Goal: Task Accomplishment & Management: Use online tool/utility

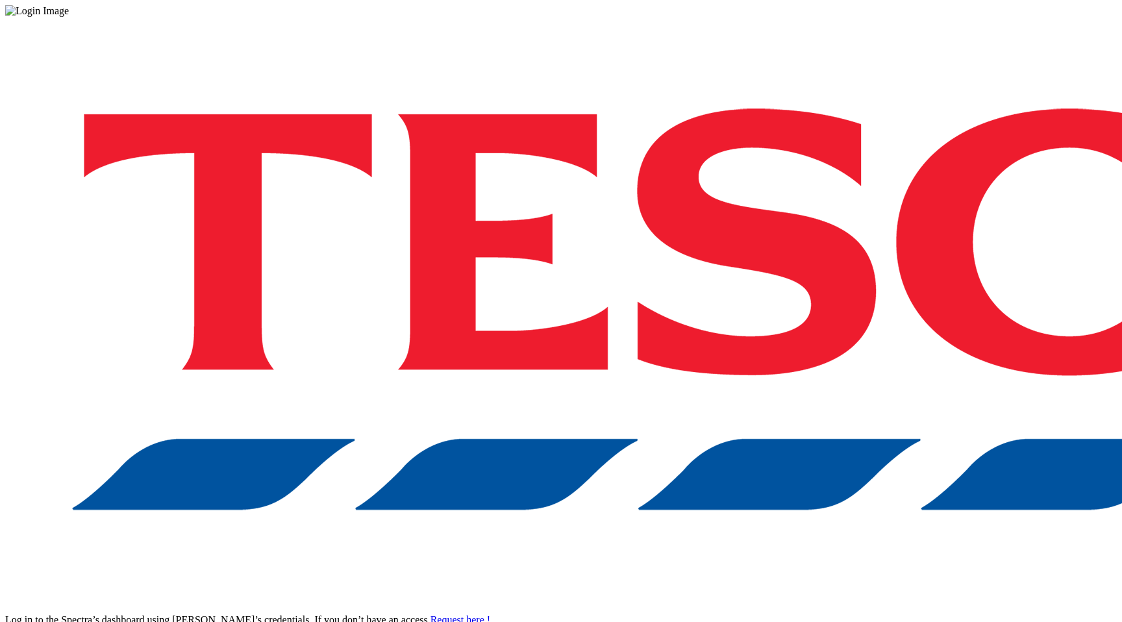
click at [858, 340] on div "Log in to the Spectra’s dashboard using Tesco’s credentials. If you don’t have …" at bounding box center [560, 339] width 1111 height 645
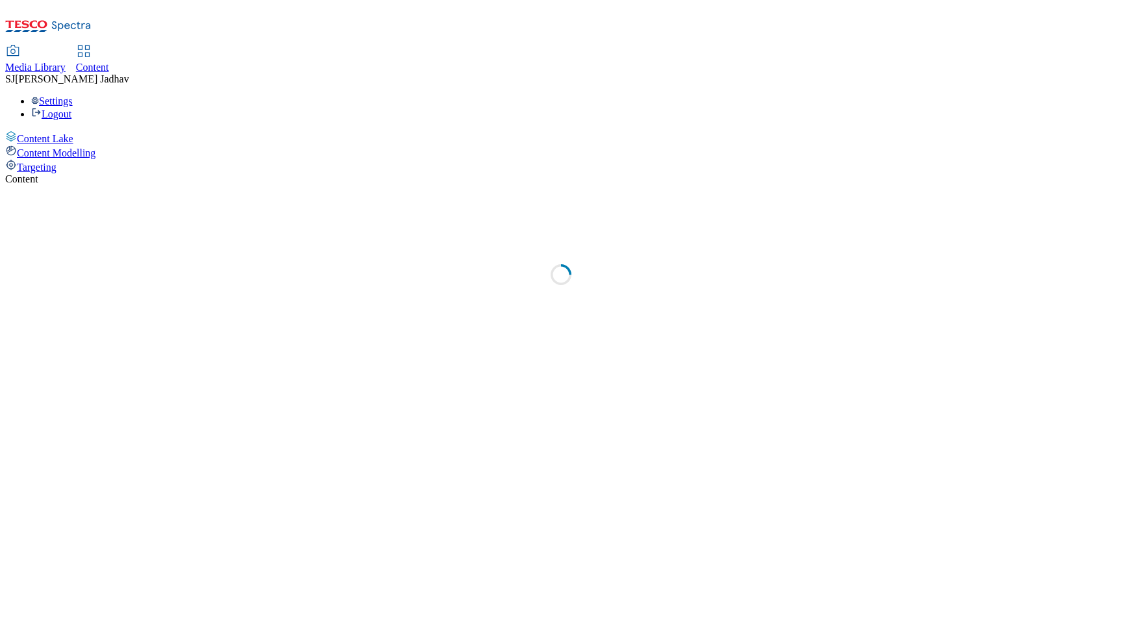
select select "ghs-[GEOGRAPHIC_DATA]"
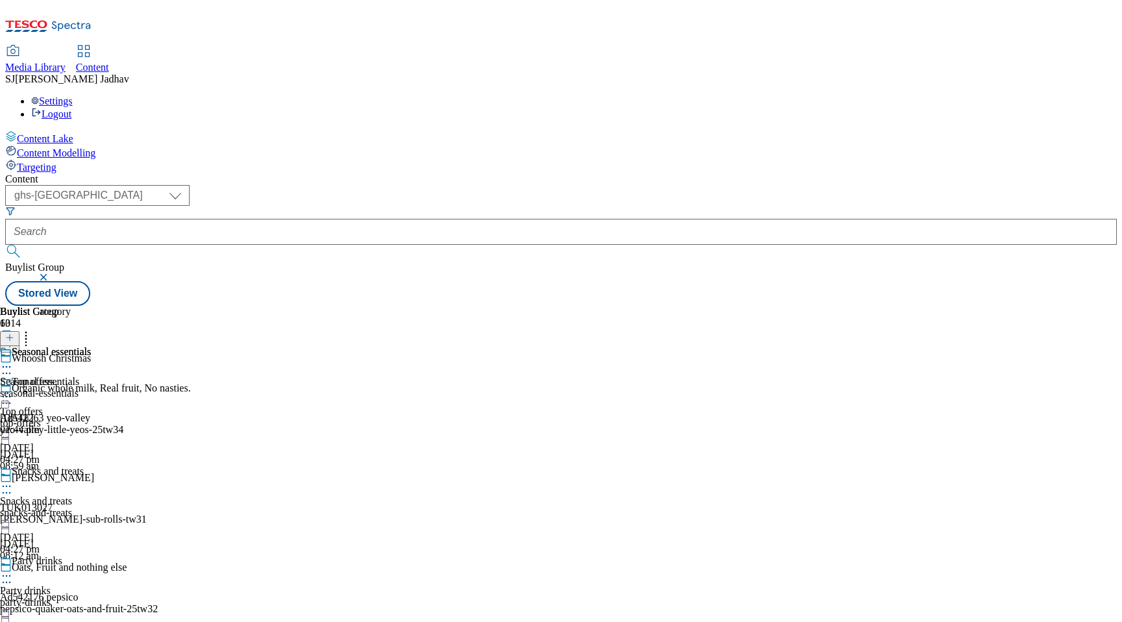
click at [209, 5] on div "Media Library Content SJ Sushma Jadhav Settings Logout" at bounding box center [560, 62] width 1111 height 115
click at [66, 62] on span "Media Library" at bounding box center [35, 67] width 60 height 11
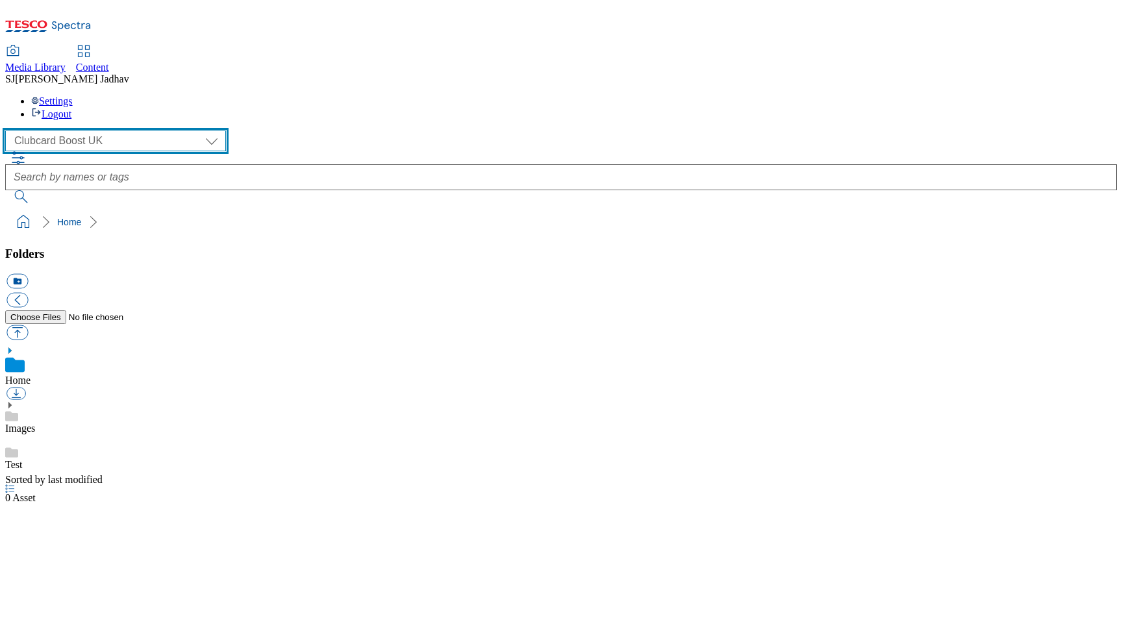
click at [108, 130] on select "Clubcard Boost UK Clubcard Marketing Dotcom UK Emails GHS Marketing UK GHS ROI …" at bounding box center [115, 140] width 221 height 21
select select "flare-ghs-mktg"
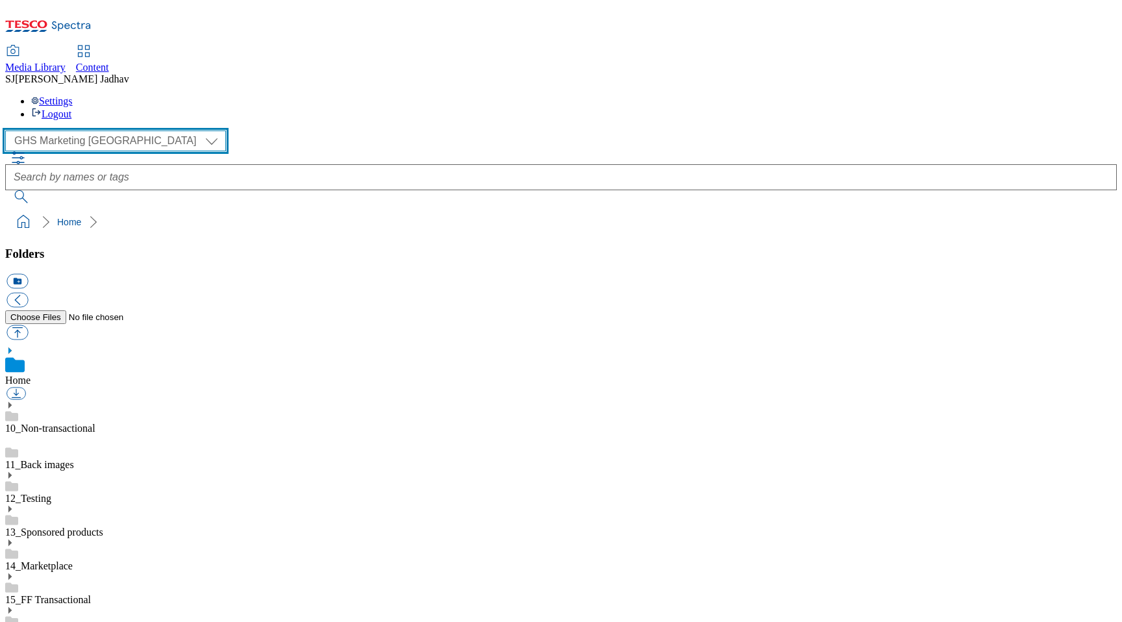
scroll to position [1, 0]
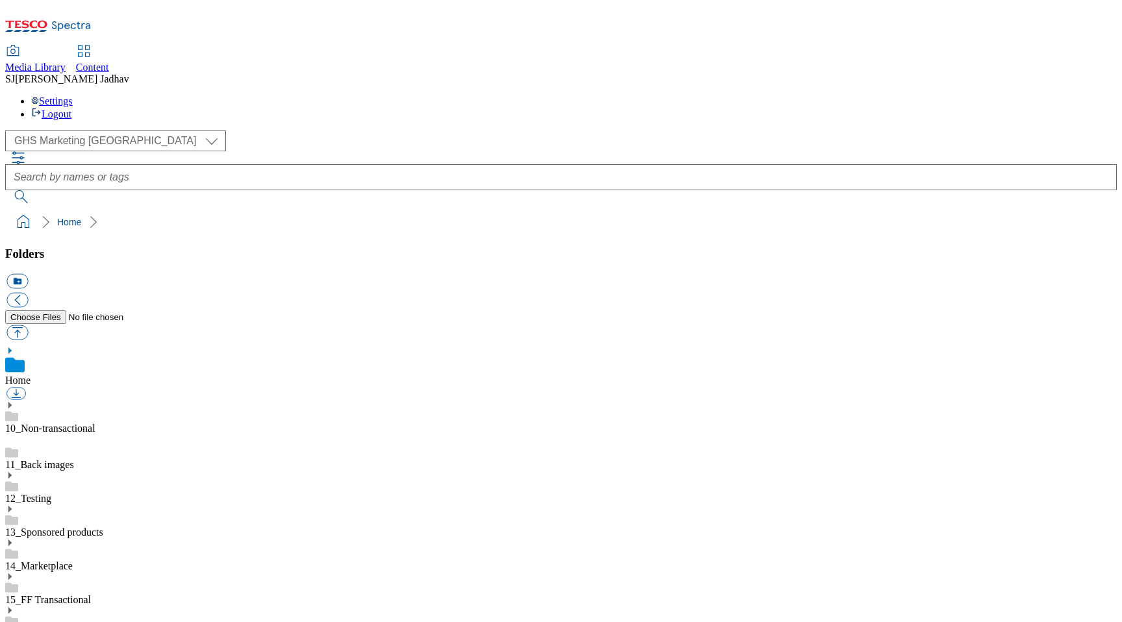
click at [12, 607] on use at bounding box center [9, 610] width 3 height 6
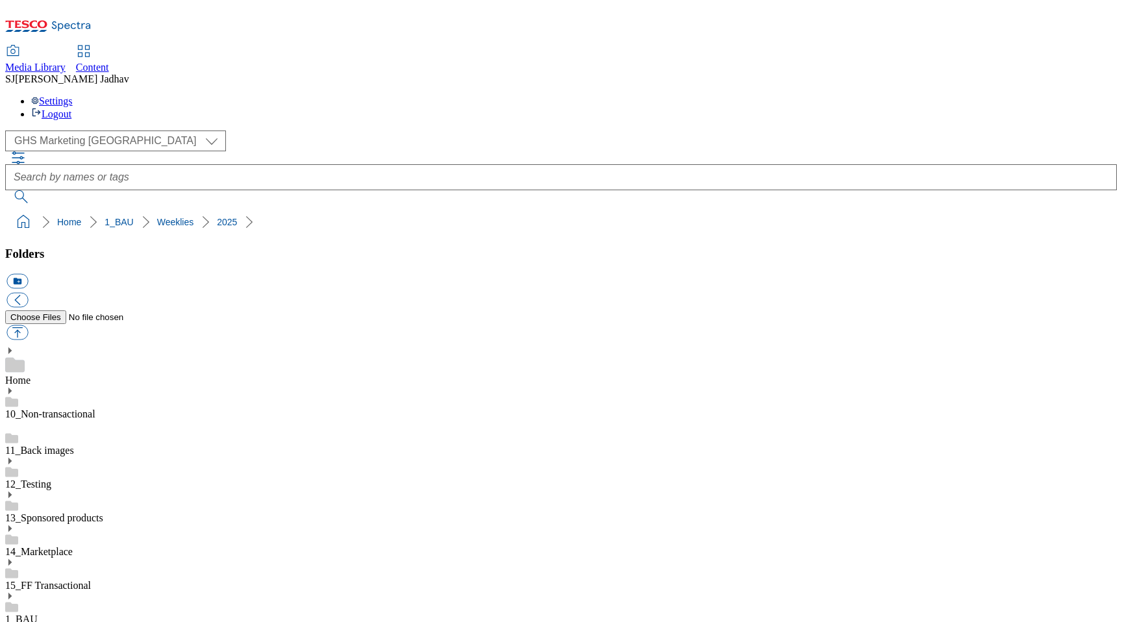
scroll to position [888, 0]
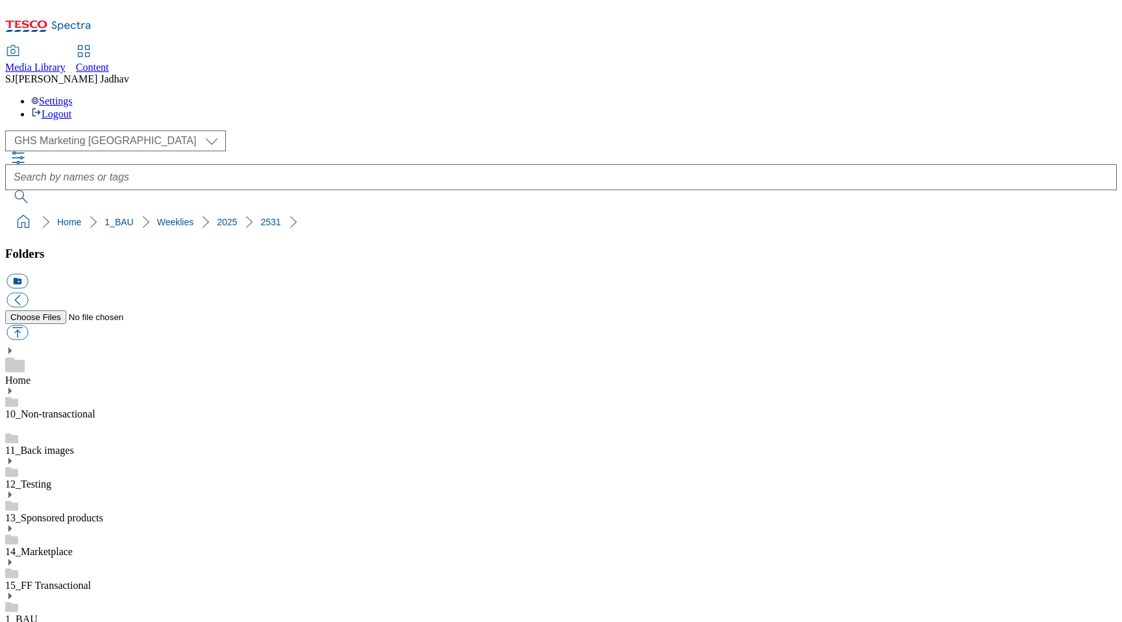
click at [109, 62] on span "Content" at bounding box center [92, 67] width 33 height 11
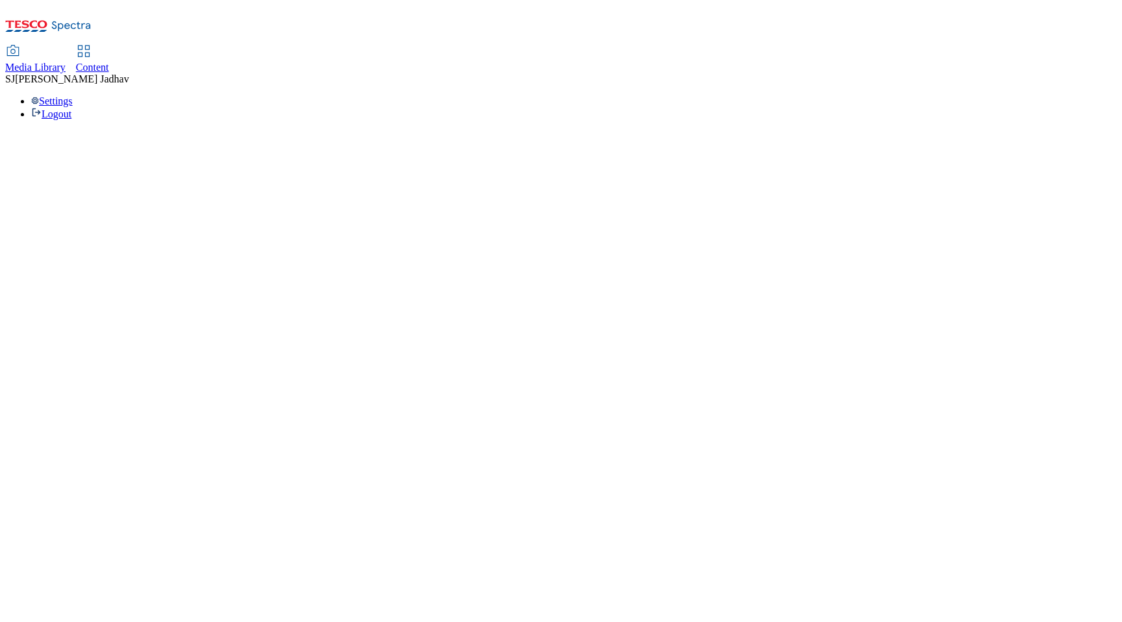
select select "ghs-[GEOGRAPHIC_DATA]"
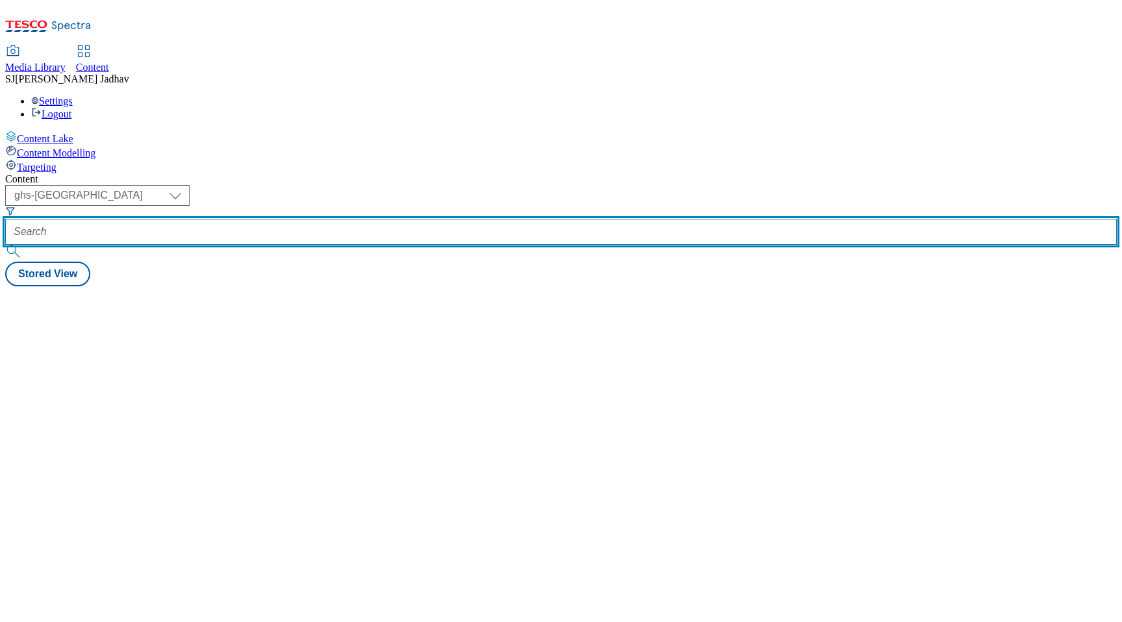
click at [314, 219] on input "text" at bounding box center [560, 232] width 1111 height 26
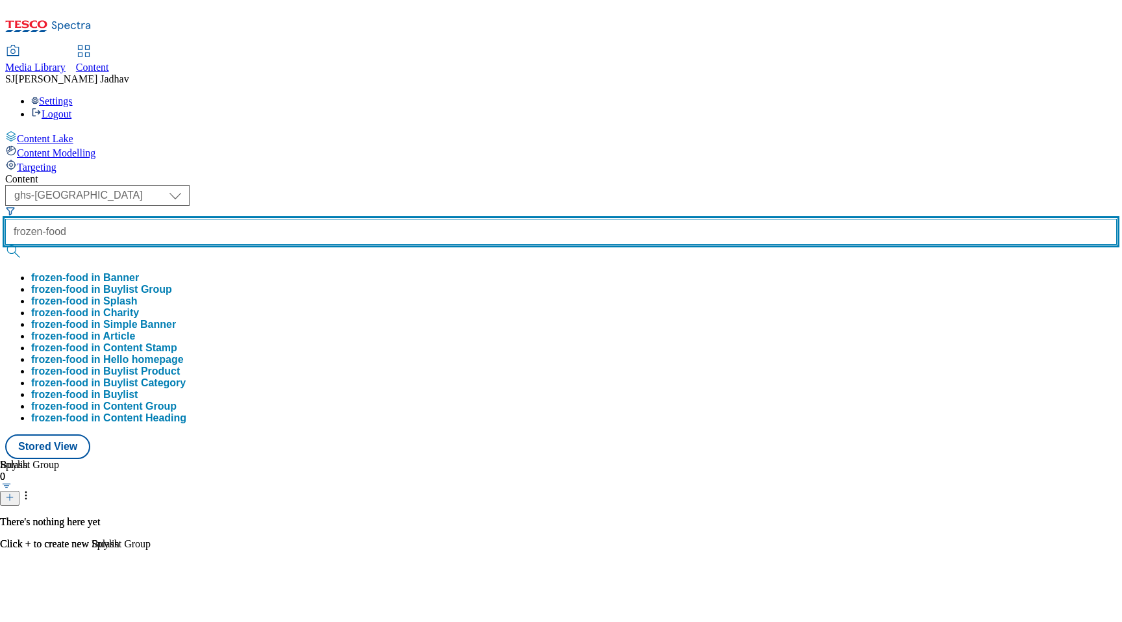
type input "frozen-food"
click at [5, 245] on button "submit" at bounding box center [14, 251] width 18 height 13
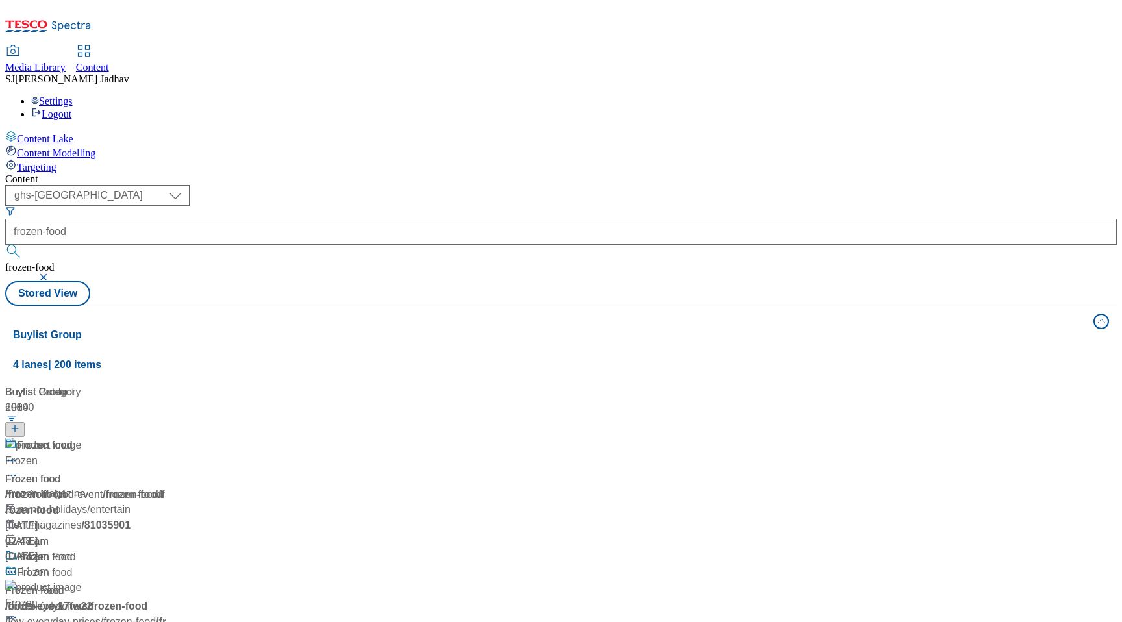
click at [236, 438] on div "Frozen food Frozen food / frozen-food [DATE] 02:47 am" at bounding box center [148, 494] width 286 height 112
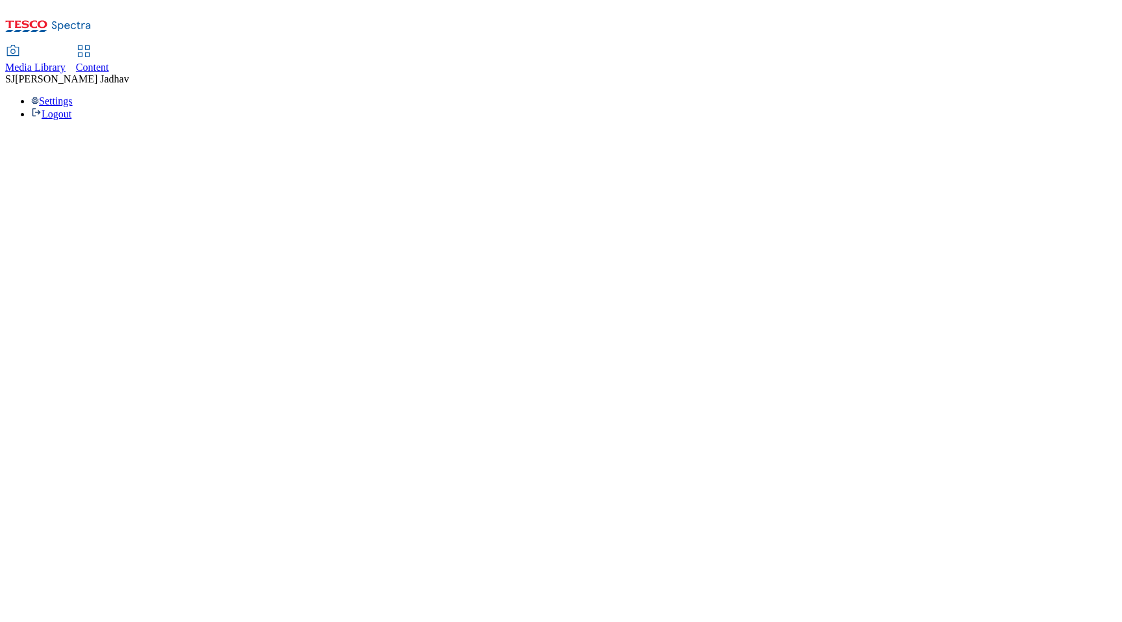
select select "ghs-[GEOGRAPHIC_DATA]"
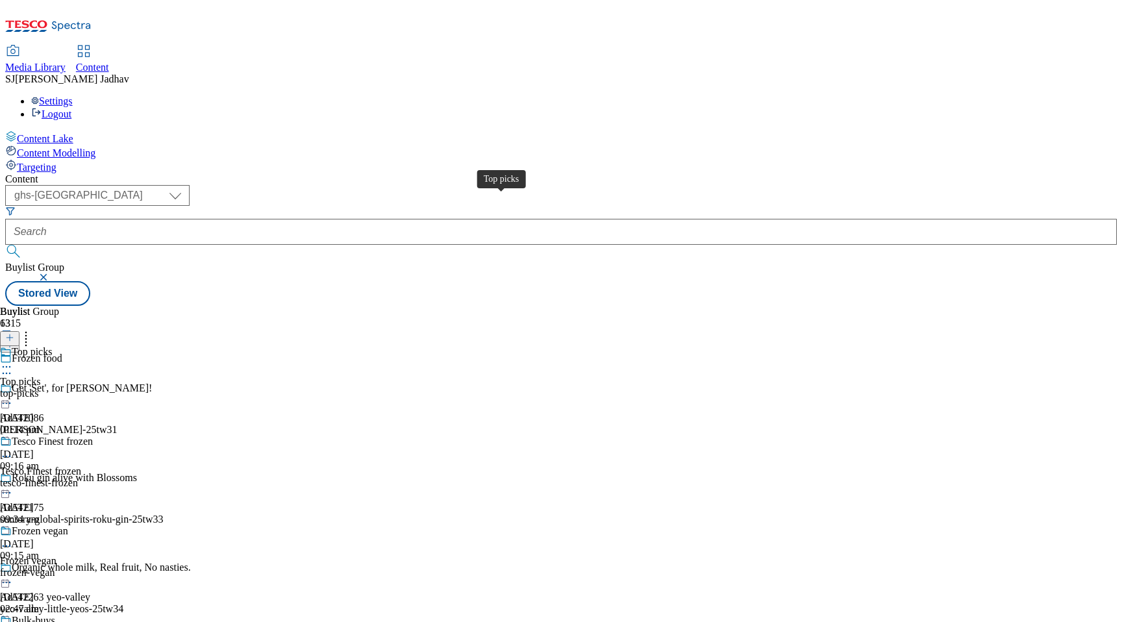
click at [52, 346] on span "Top picks" at bounding box center [32, 353] width 40 height 14
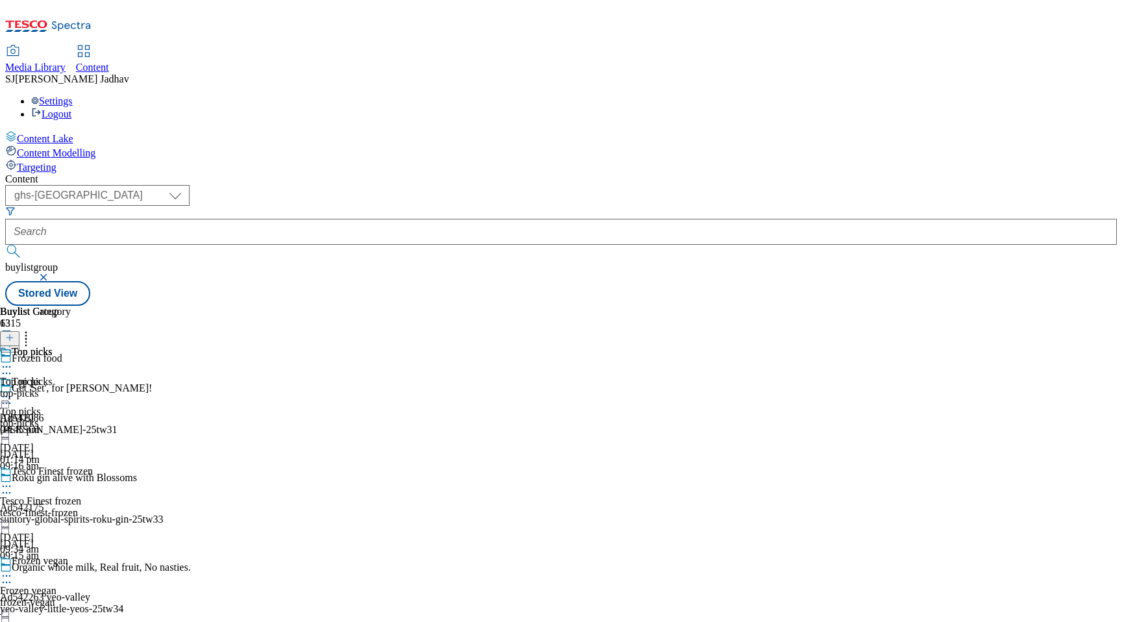
click at [71, 346] on div "Top picks" at bounding box center [35, 361] width 71 height 30
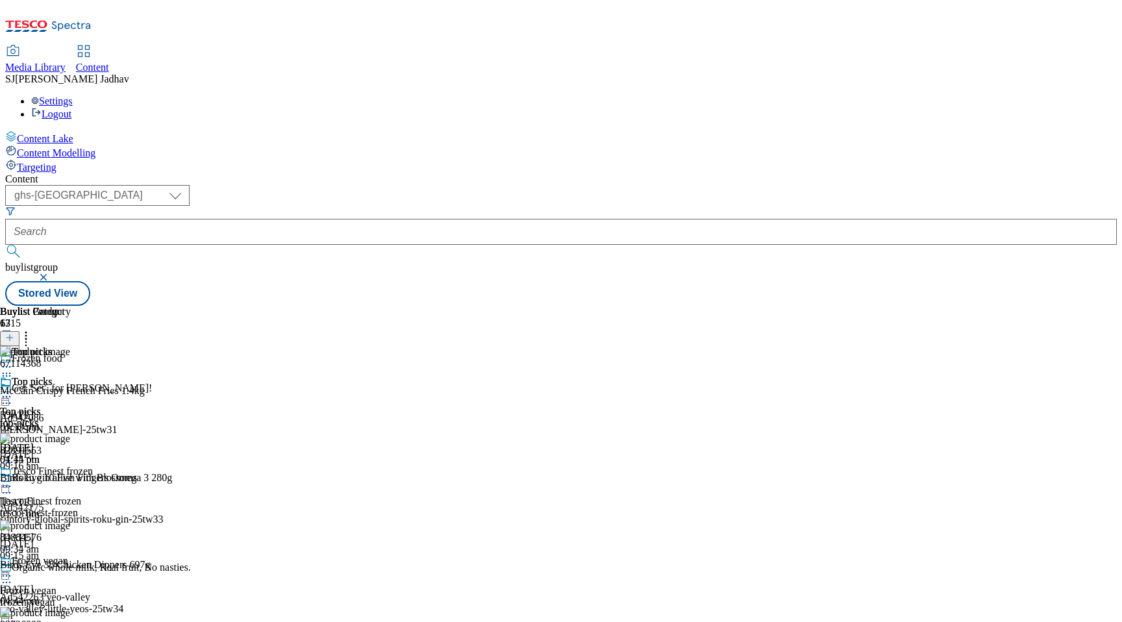
click at [13, 390] on icon at bounding box center [6, 396] width 13 height 13
click at [69, 524] on span "Publish" at bounding box center [54, 529] width 29 height 10
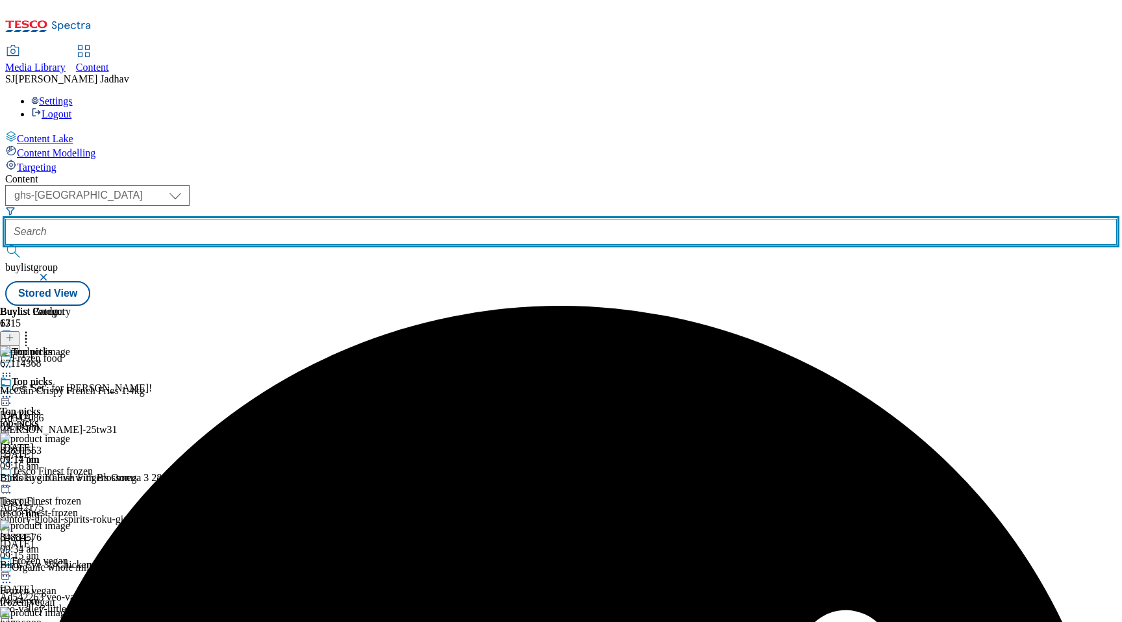
click at [375, 219] on input "text" at bounding box center [560, 232] width 1111 height 26
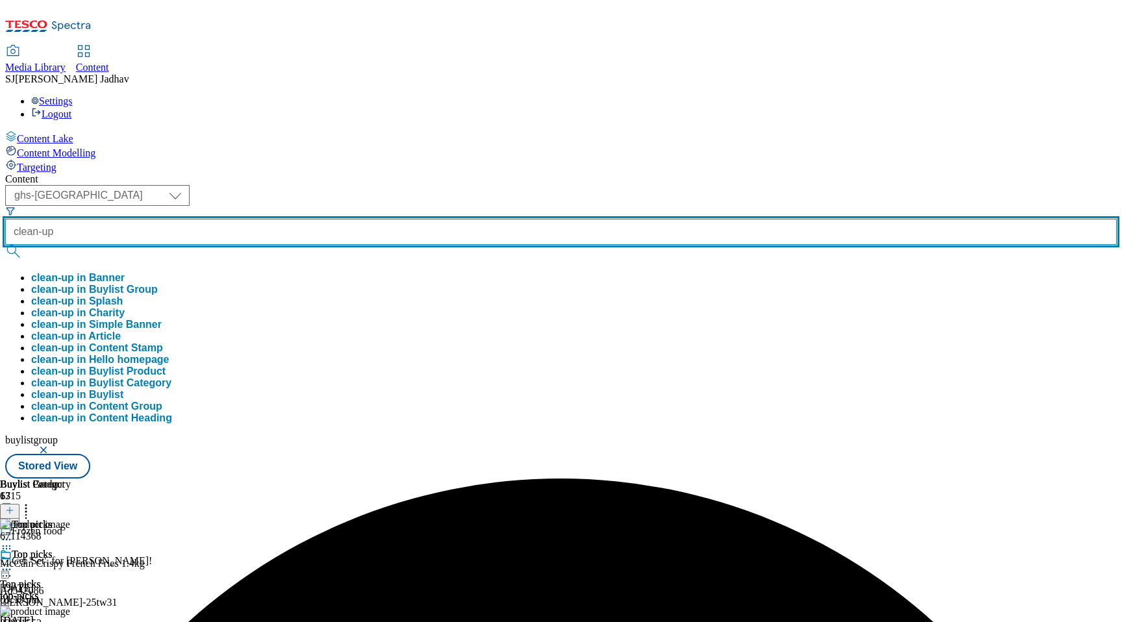
type input "clean-up"
click at [5, 245] on button "submit" at bounding box center [14, 251] width 18 height 13
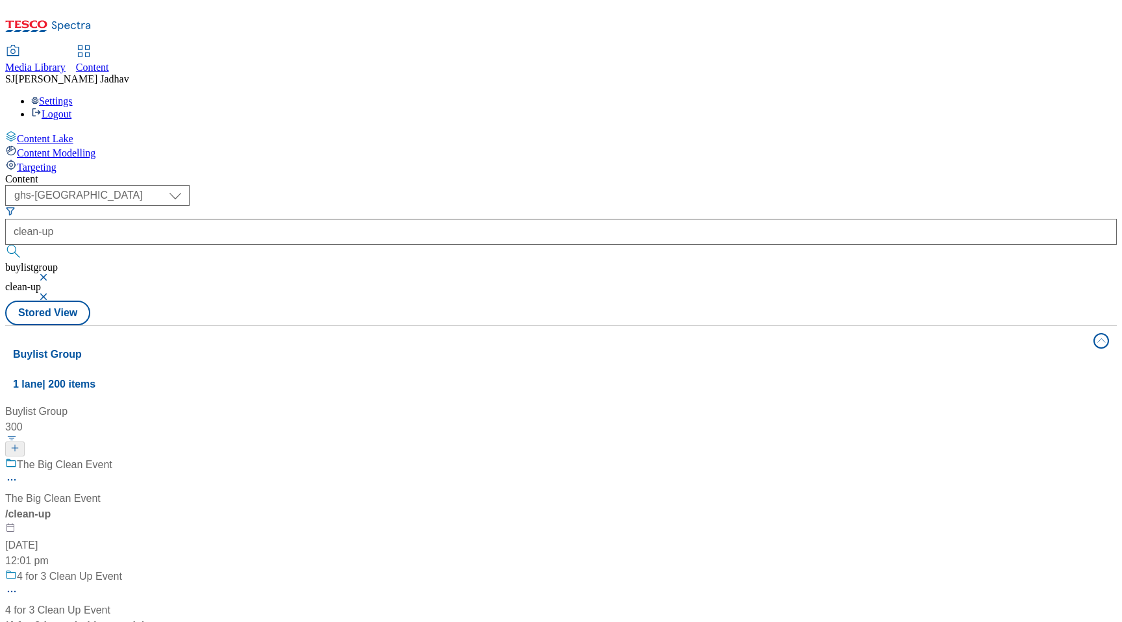
click at [302, 506] on div "/ clean-up" at bounding box center [153, 514] width 297 height 16
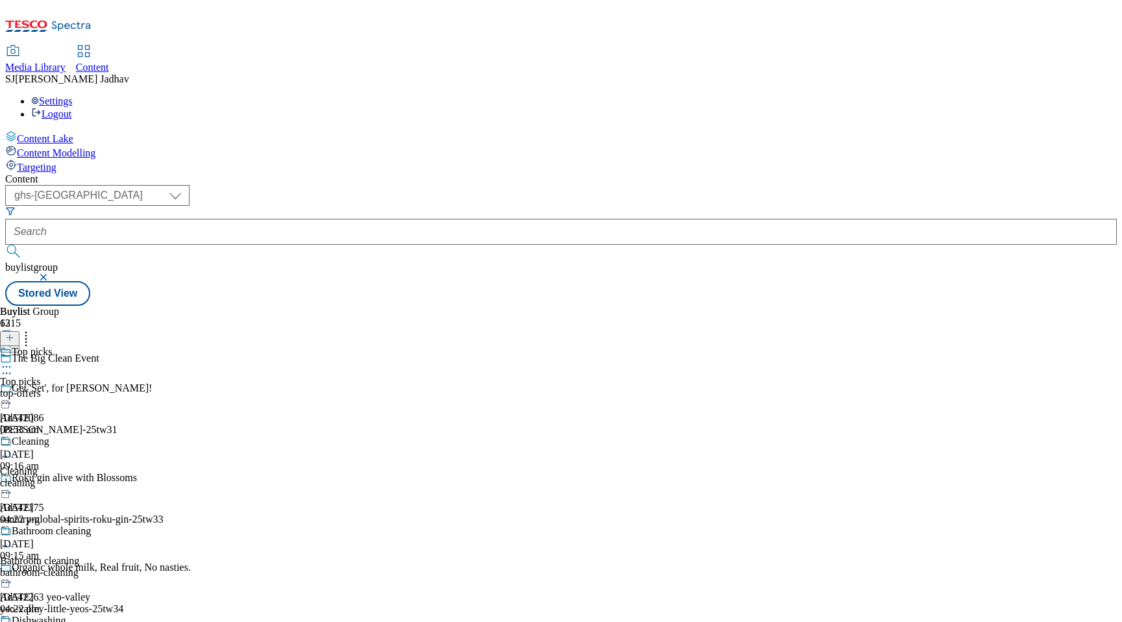
click at [137, 346] on div "Top picks" at bounding box center [68, 361] width 137 height 30
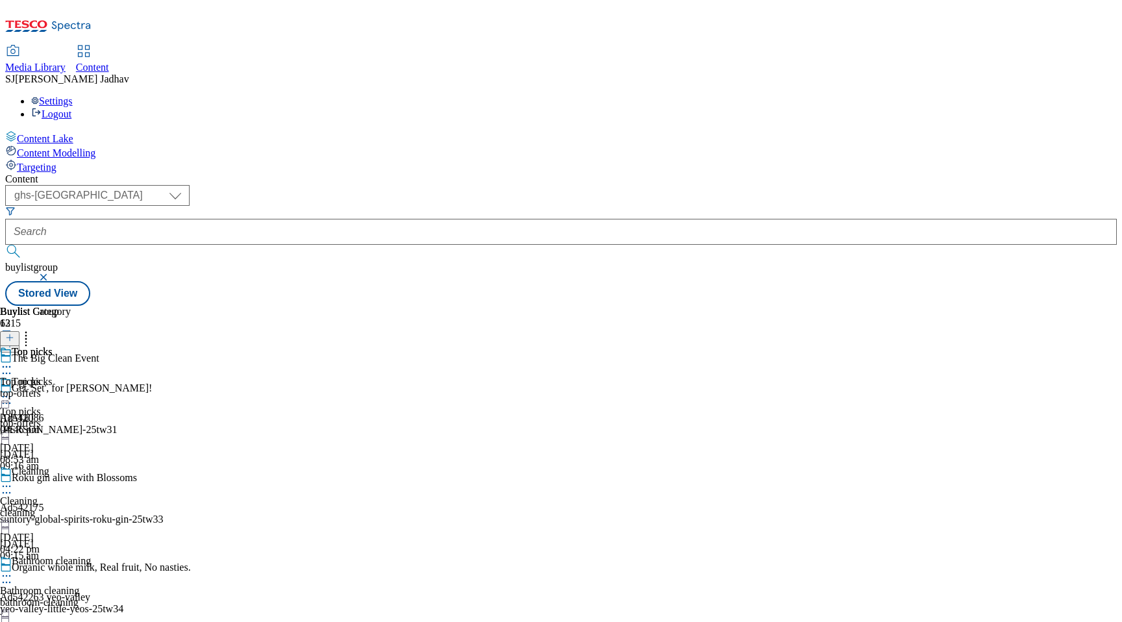
click at [13, 360] on icon at bounding box center [6, 366] width 13 height 13
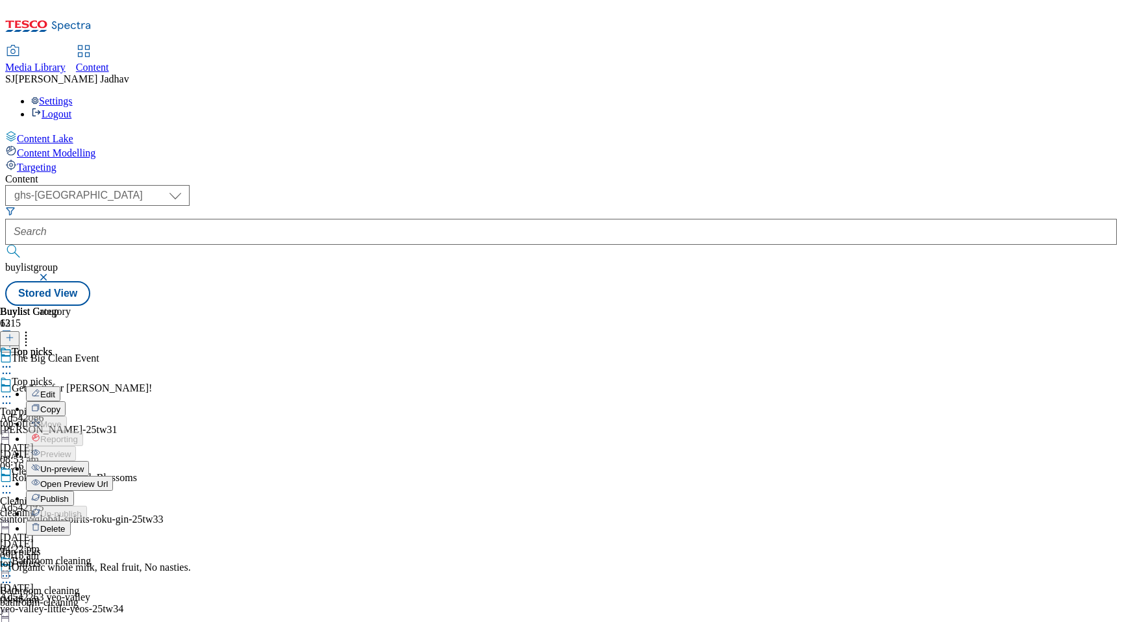
click at [69, 494] on span "Publish" at bounding box center [54, 499] width 29 height 10
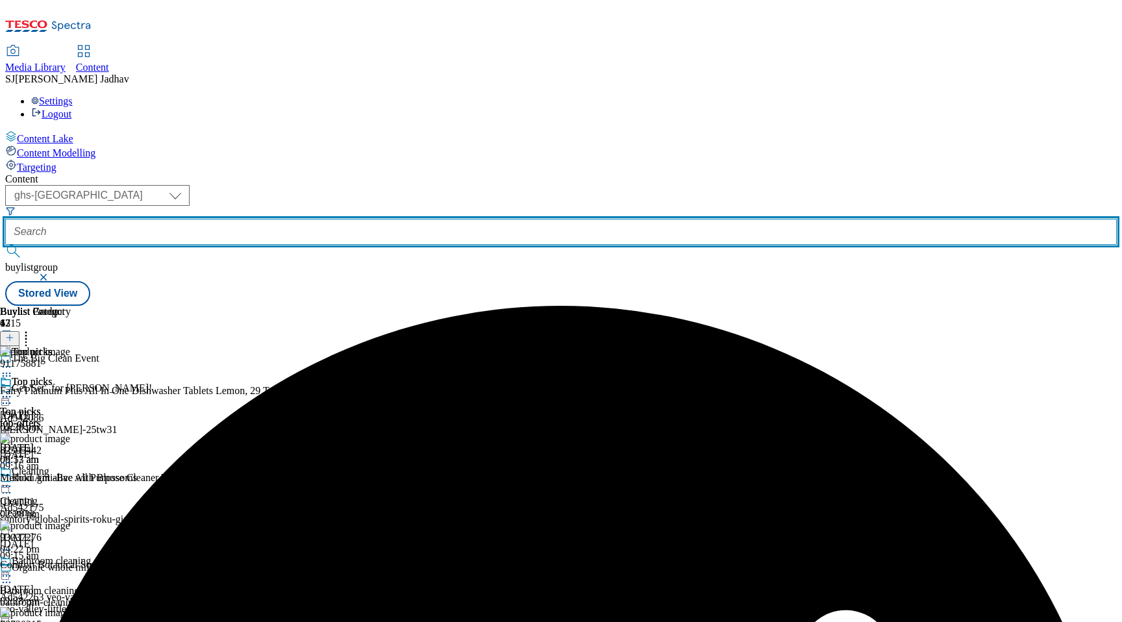
click at [363, 219] on input "text" at bounding box center [560, 232] width 1111 height 26
paste input "wine-pairings/top-wine-picks?preview=true"
drag, startPoint x: 305, startPoint y: 102, endPoint x: 451, endPoint y: 108, distance: 146.2
click at [451, 185] on div "( optional ) ghs-roi ghs-uk ighs-cz ighs-hu ighs-sk phones-uk ghs-uk wine-pairi…" at bounding box center [560, 233] width 1111 height 96
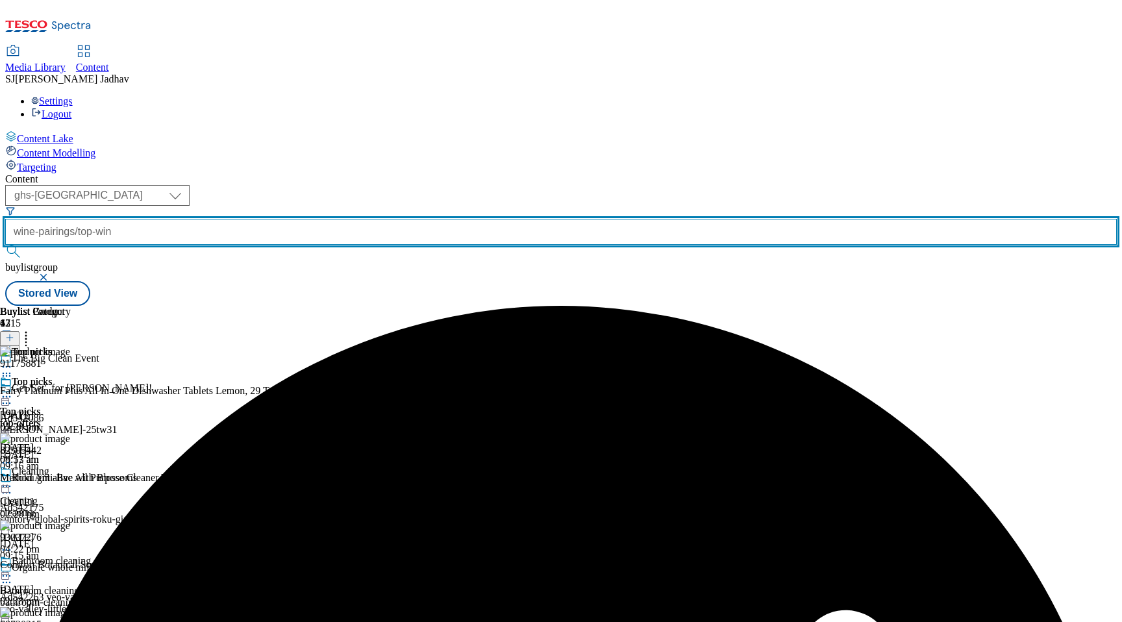
scroll to position [0, 0]
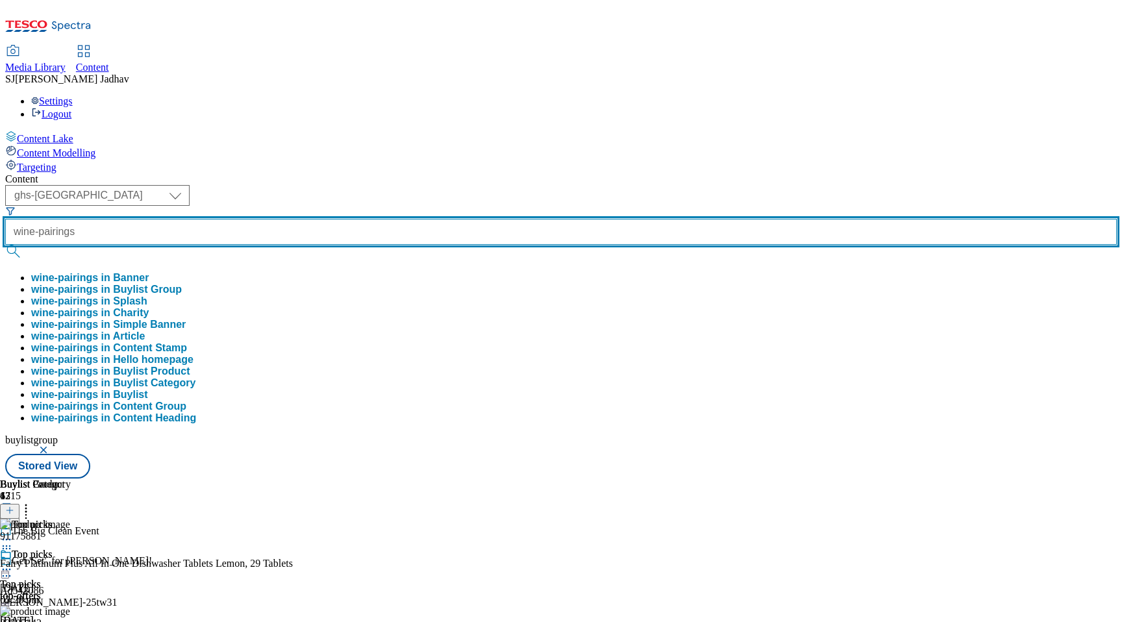
type input "wine-pairings"
click at [5, 245] on button "submit" at bounding box center [14, 251] width 18 height 13
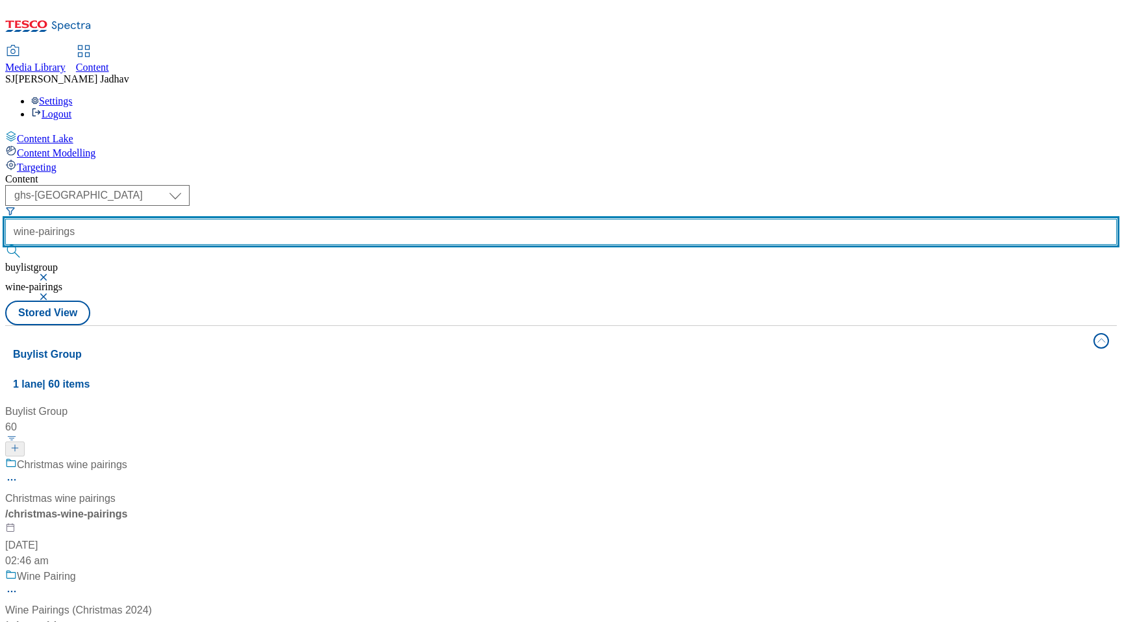
scroll to position [81, 0]
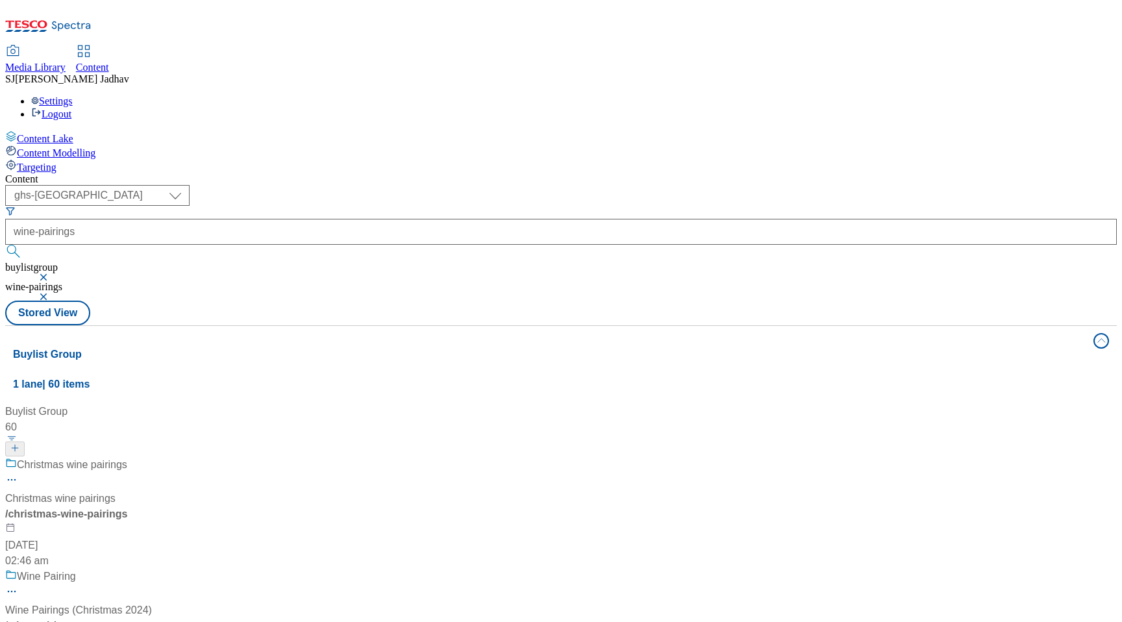
click at [172, 618] on div "/ wine-pairings" at bounding box center [88, 626] width 167 height 16
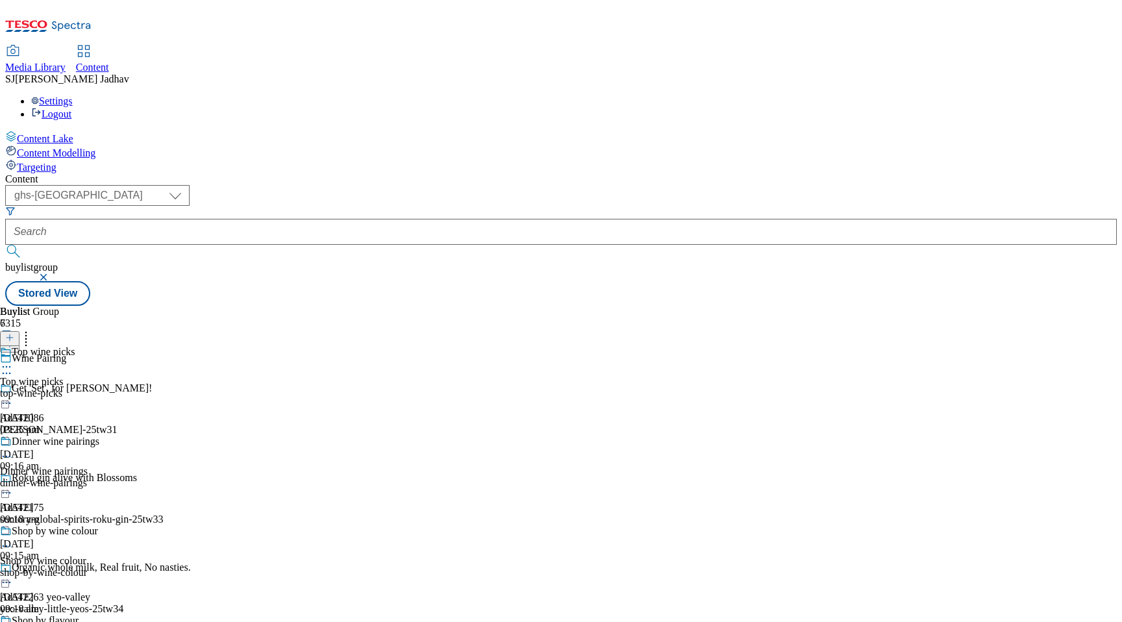
click at [103, 388] on div "top-wine-picks" at bounding box center [51, 394] width 103 height 12
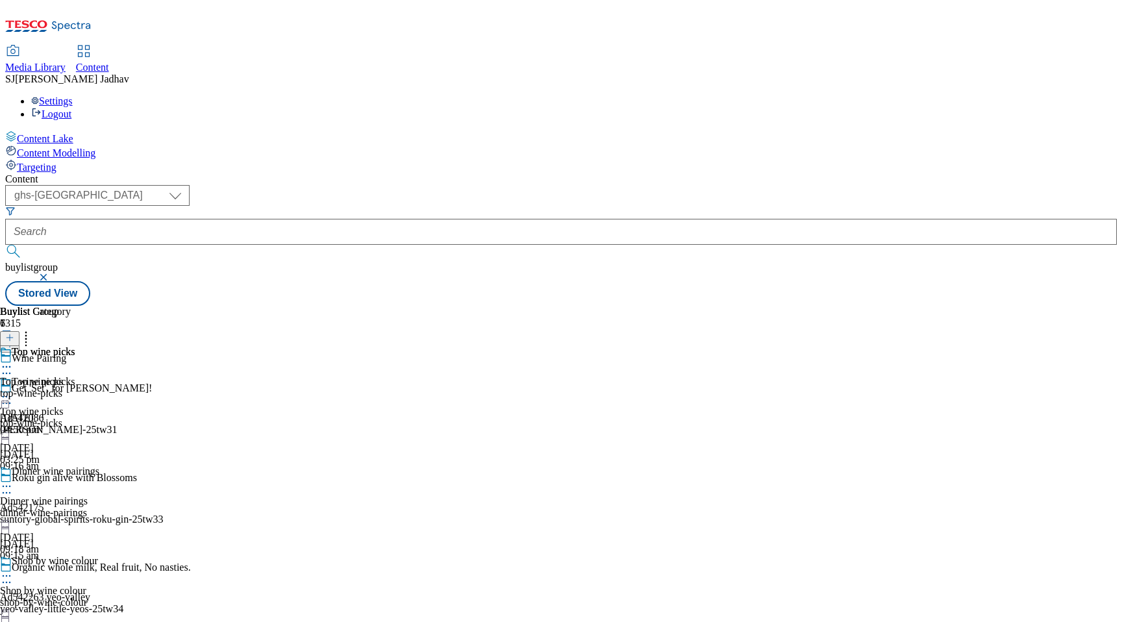
click at [13, 360] on icon at bounding box center [6, 366] width 13 height 13
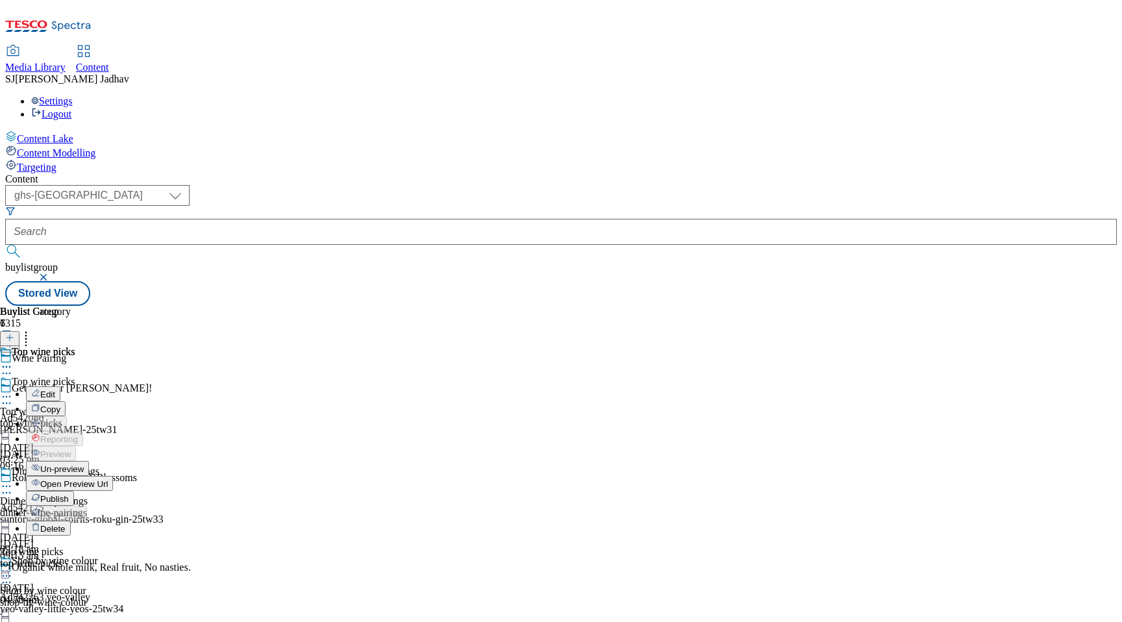
click at [69, 494] on span "Publish" at bounding box center [54, 499] width 29 height 10
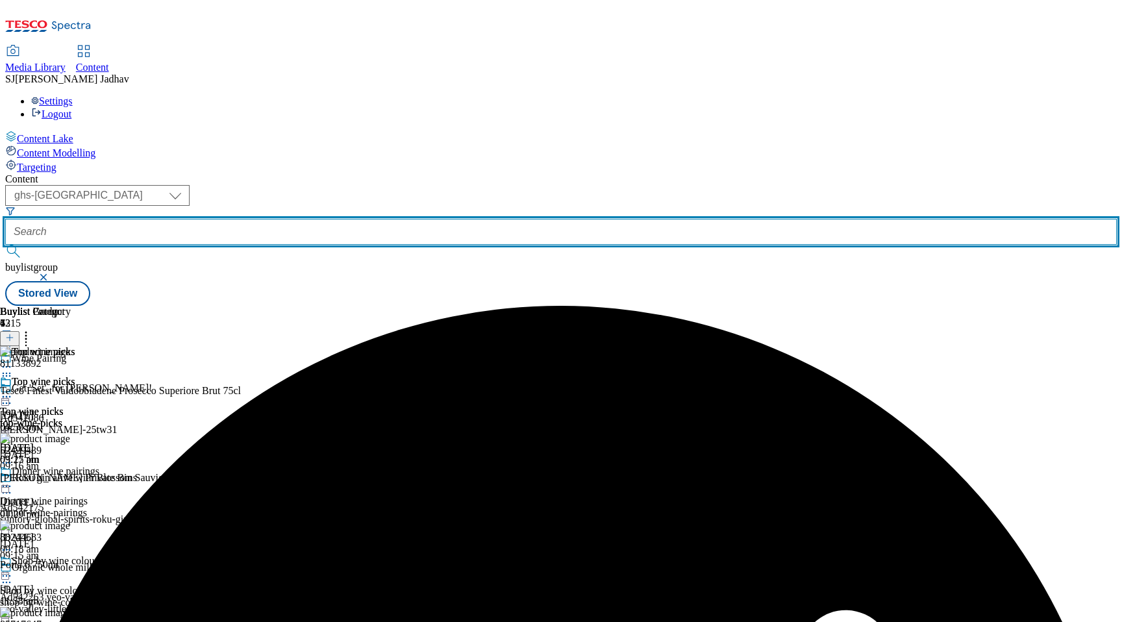
click at [330, 219] on input "text" at bounding box center [560, 232] width 1111 height 26
paste input "christmas-drinks/spirits-and-liquor?preview=true"
drag, startPoint x: 312, startPoint y: 98, endPoint x: 506, endPoint y: 95, distance: 194.1
click at [506, 185] on div "( optional ) ghs-roi ghs-uk ighs-cz ighs-hu ighs-sk phones-uk ghs-uk christmas-…" at bounding box center [560, 245] width 1111 height 121
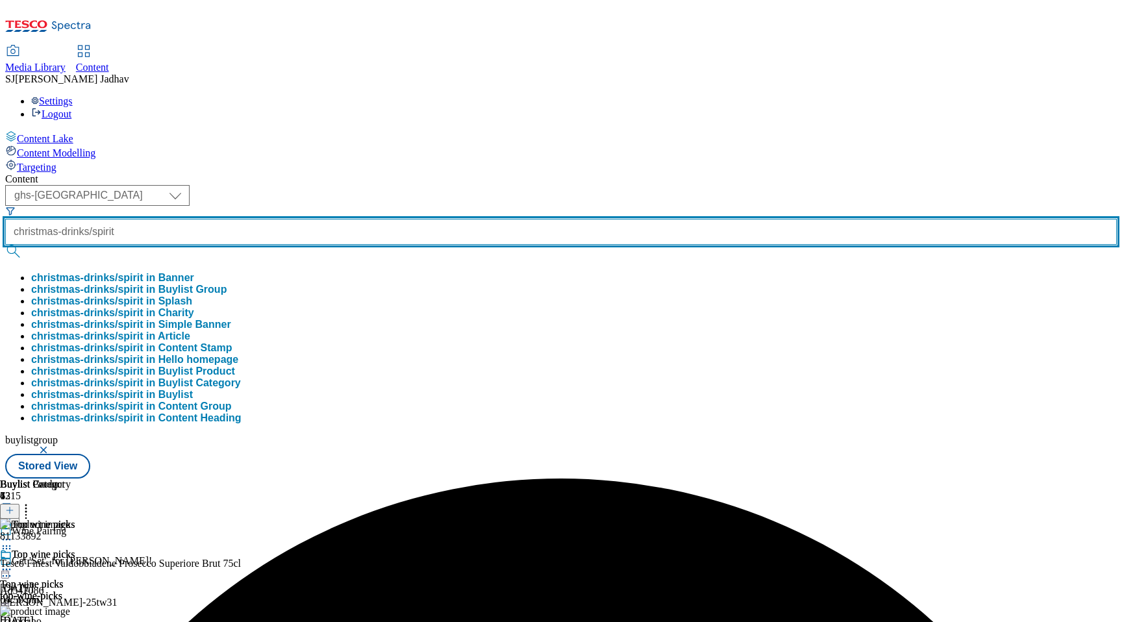
scroll to position [0, 0]
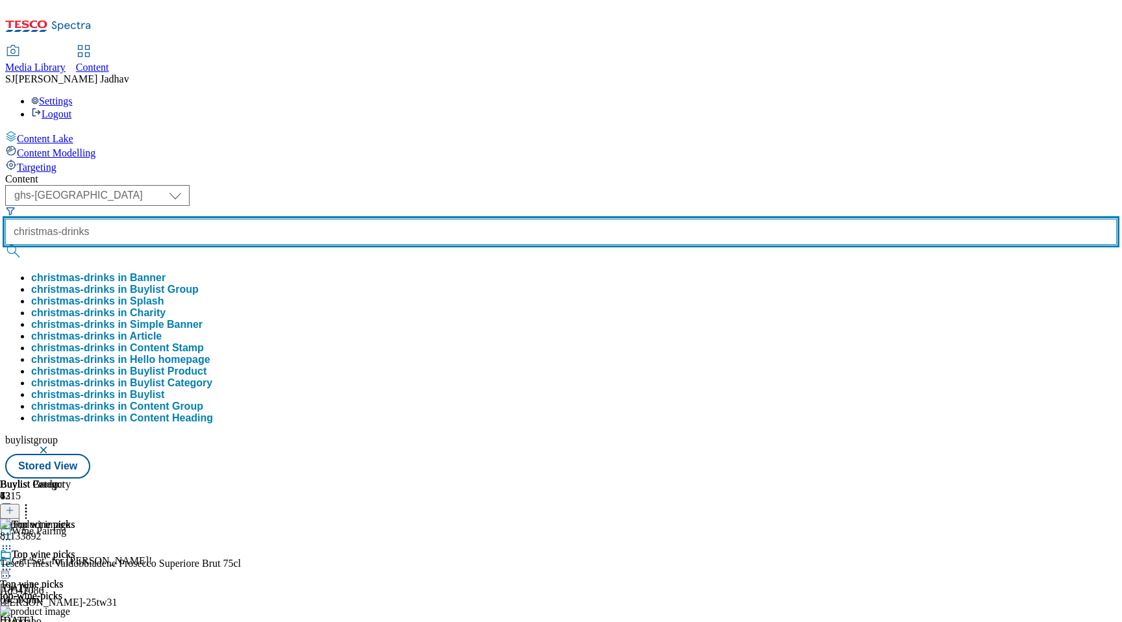
type input "christmas-drinks"
click at [5, 245] on button "submit" at bounding box center [14, 251] width 18 height 13
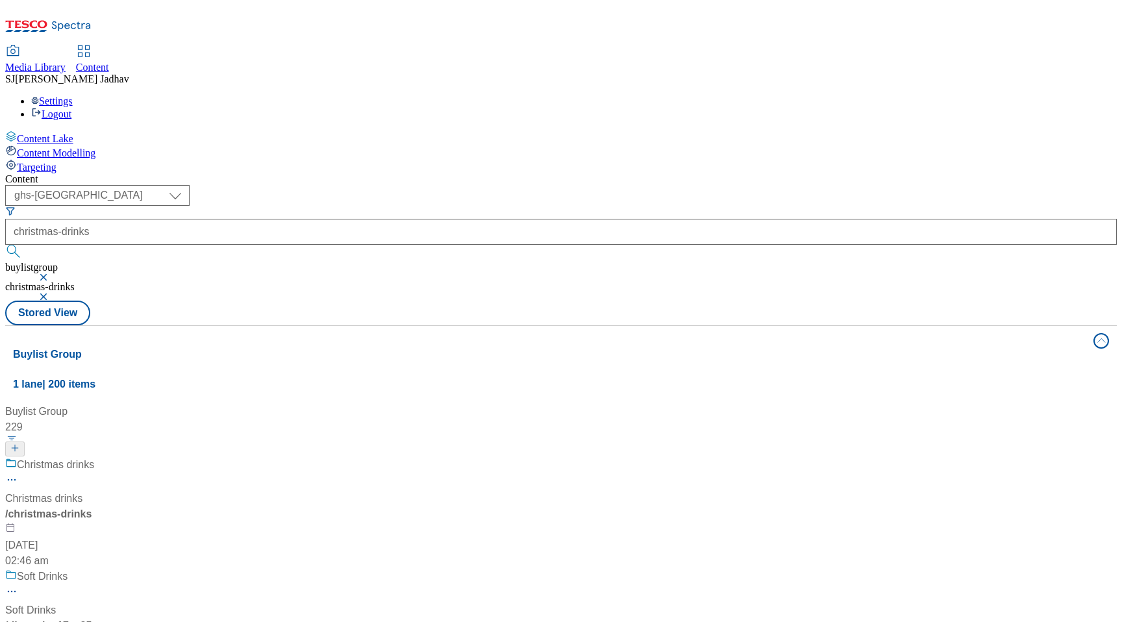
click at [92, 508] on span "/ christmas-drinks" at bounding box center [48, 513] width 86 height 11
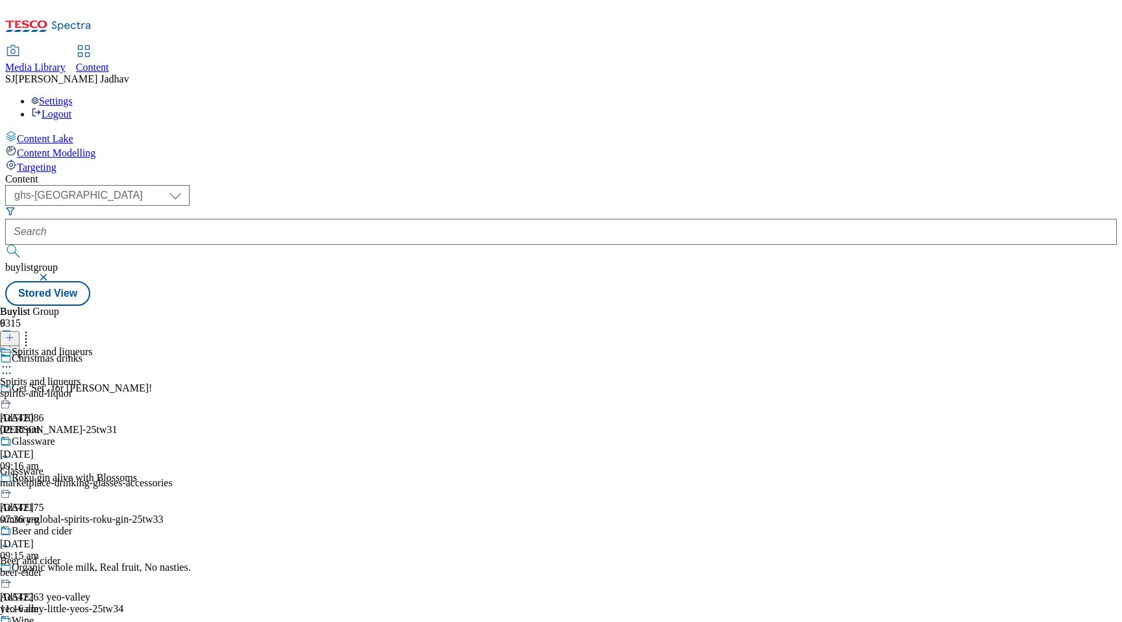
click at [273, 388] on div "spirits-and-liquor" at bounding box center [136, 394] width 273 height 12
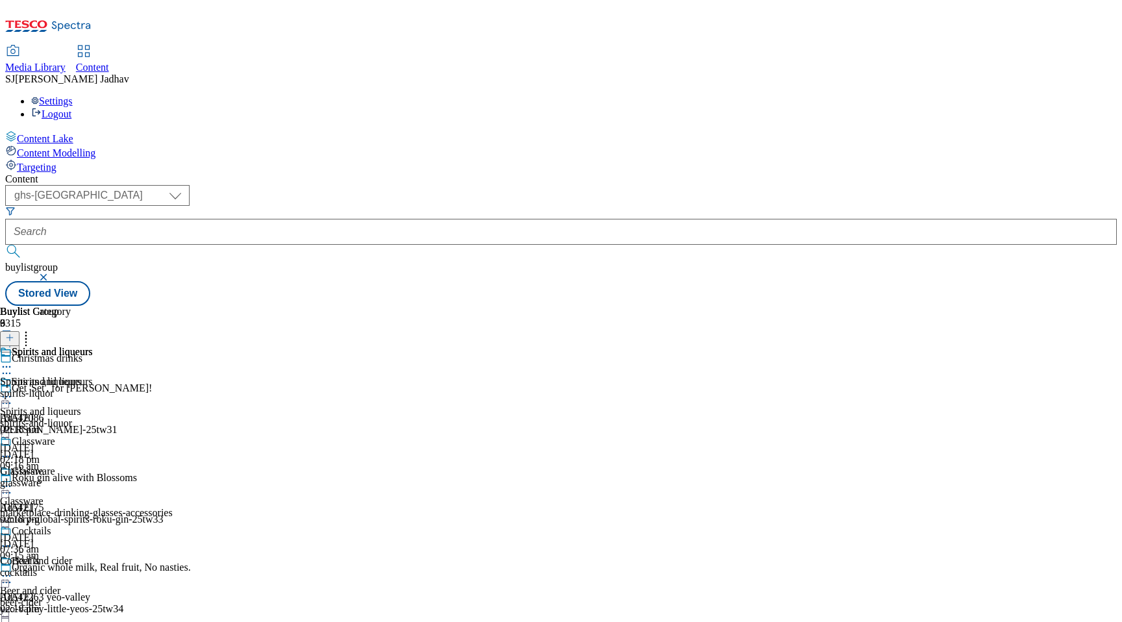
scroll to position [397, 0]
click at [92, 346] on span "Spirits and liqueurs" at bounding box center [52, 353] width 81 height 14
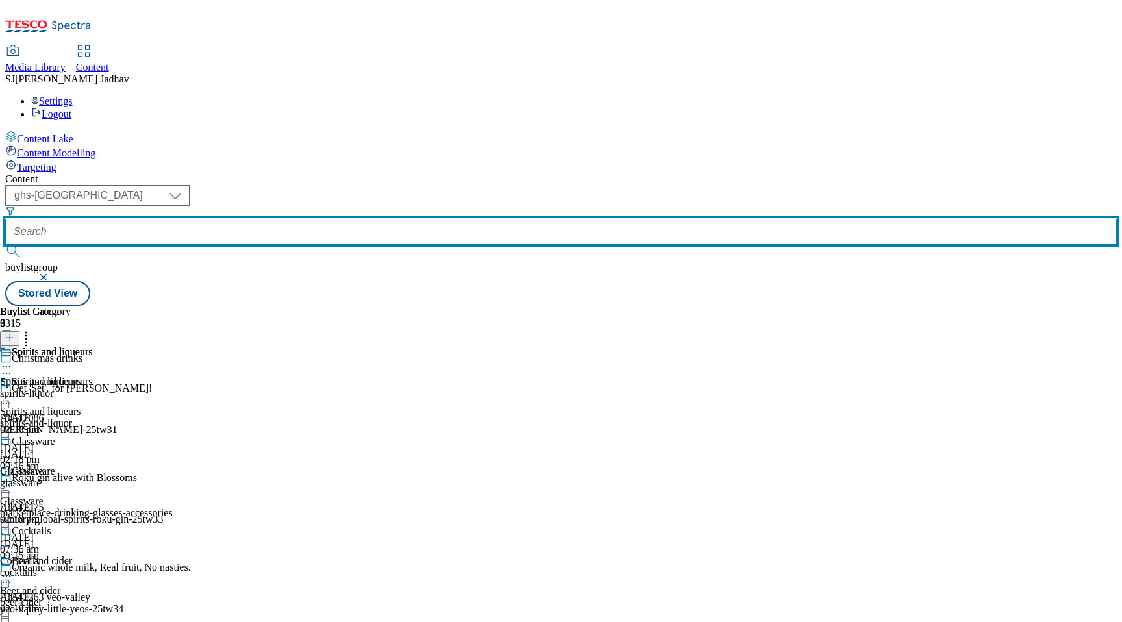
click at [362, 219] on input "text" at bounding box center [560, 232] width 1111 height 26
paste input "inest-food/all-products/steak-night?preview=true#all-"
drag, startPoint x: 317, startPoint y: 98, endPoint x: 554, endPoint y: 106, distance: 237.1
click at [554, 185] on div "( optional ) ghs-roi ghs-uk ighs-cz ighs-hu ighs-sk phones-uk ghs-uk inest-food…" at bounding box center [560, 245] width 1111 height 121
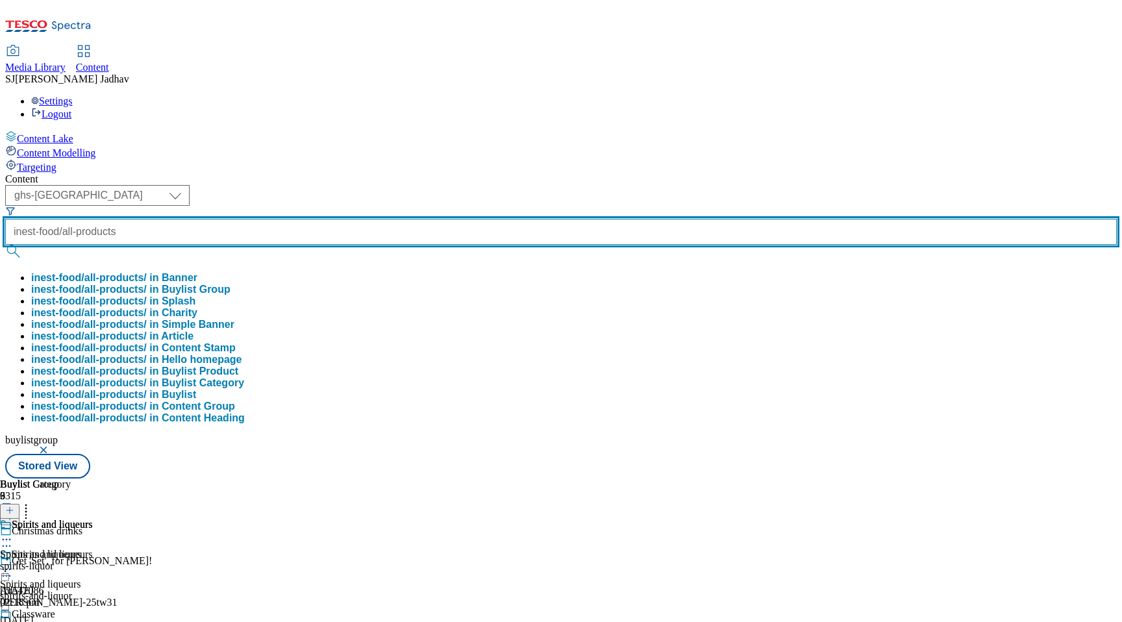
scroll to position [0, 0]
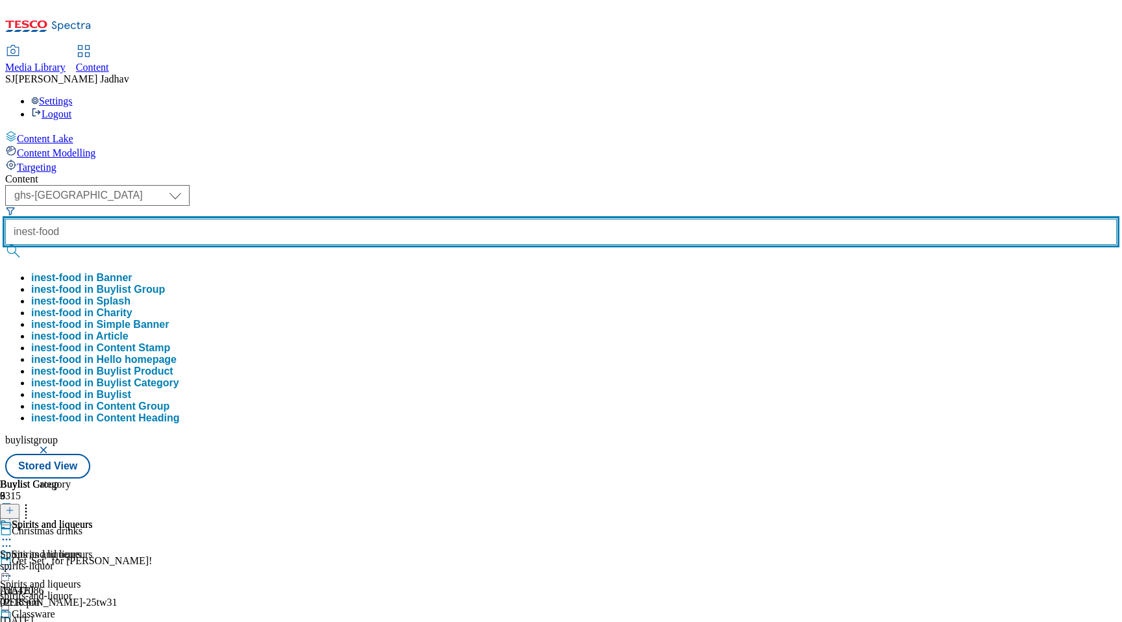
click at [5, 245] on button "submit" at bounding box center [14, 251] width 18 height 13
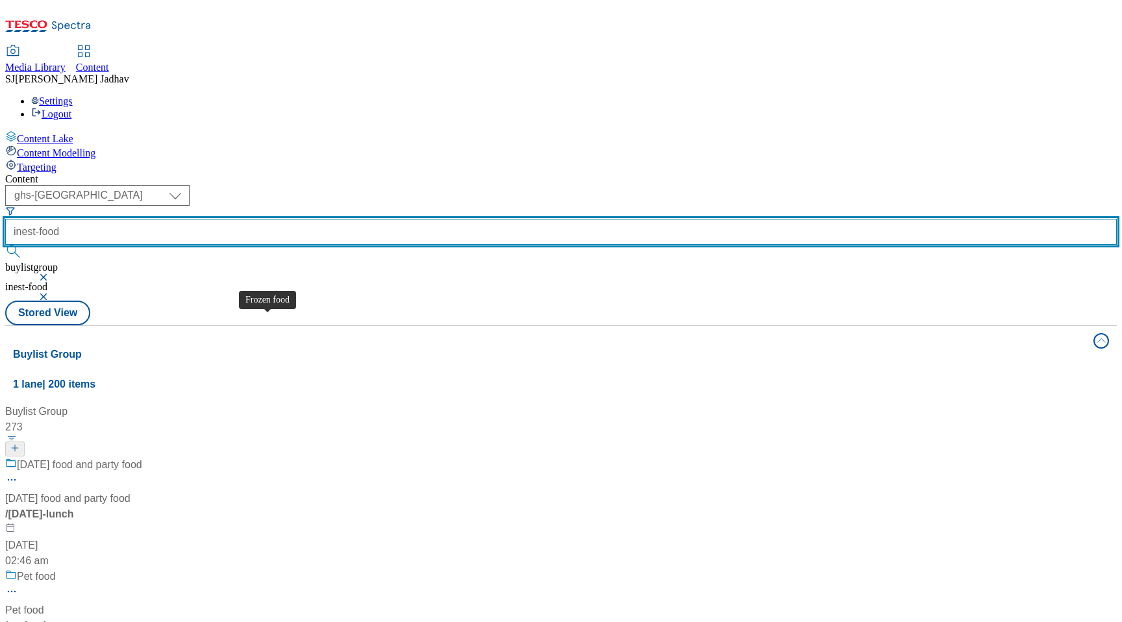
scroll to position [407, 0]
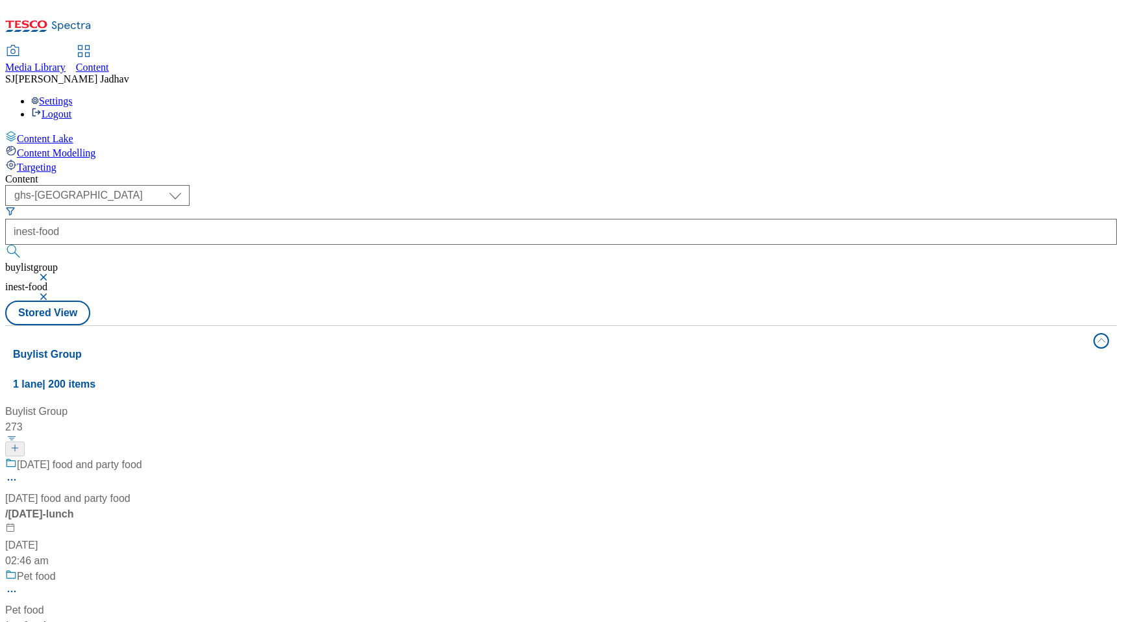
click at [293, 219] on div "inest-food" at bounding box center [560, 232] width 1111 height 26
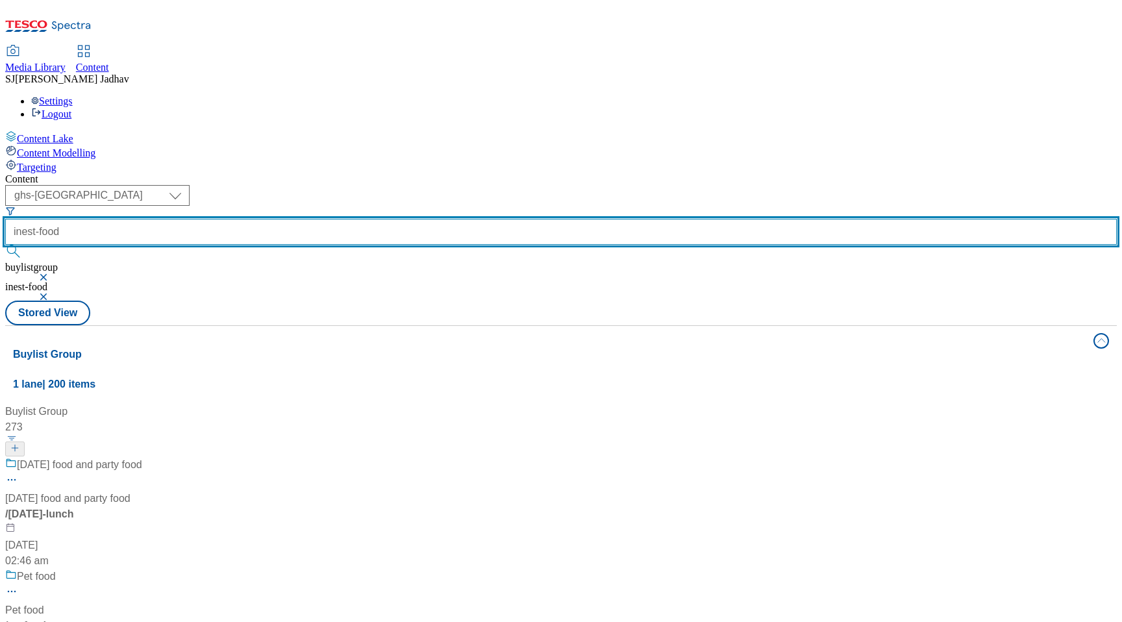
click at [297, 219] on input "inest-food" at bounding box center [560, 232] width 1111 height 26
type input "finest-food"
click at [5, 245] on button "submit" at bounding box center [14, 251] width 18 height 13
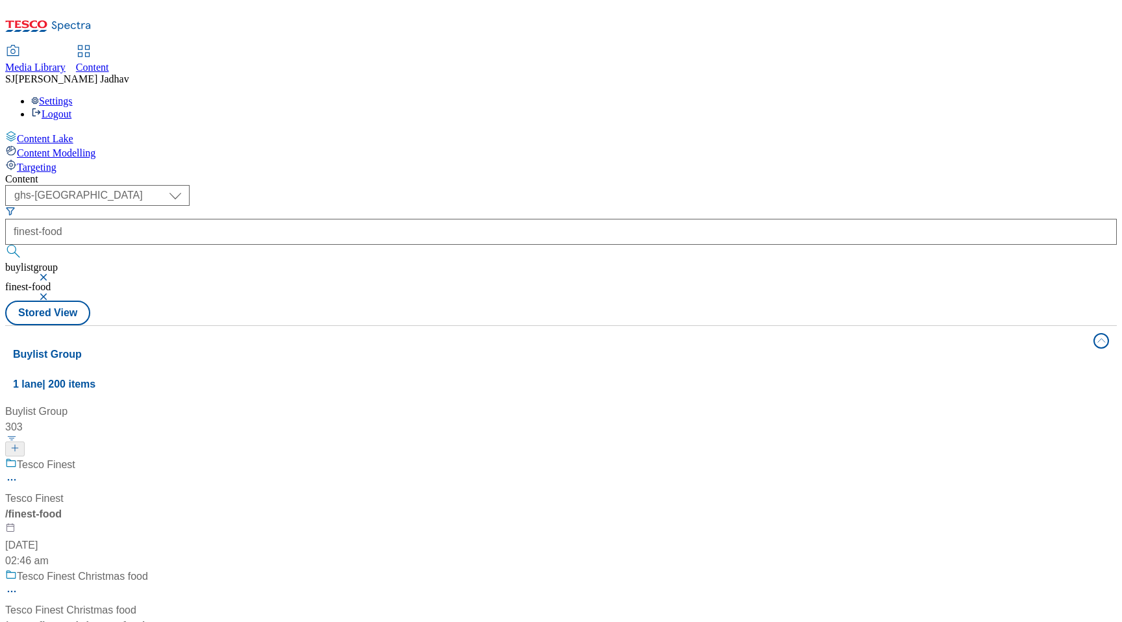
click at [186, 506] on div "/ finest-food" at bounding box center [95, 514] width 181 height 16
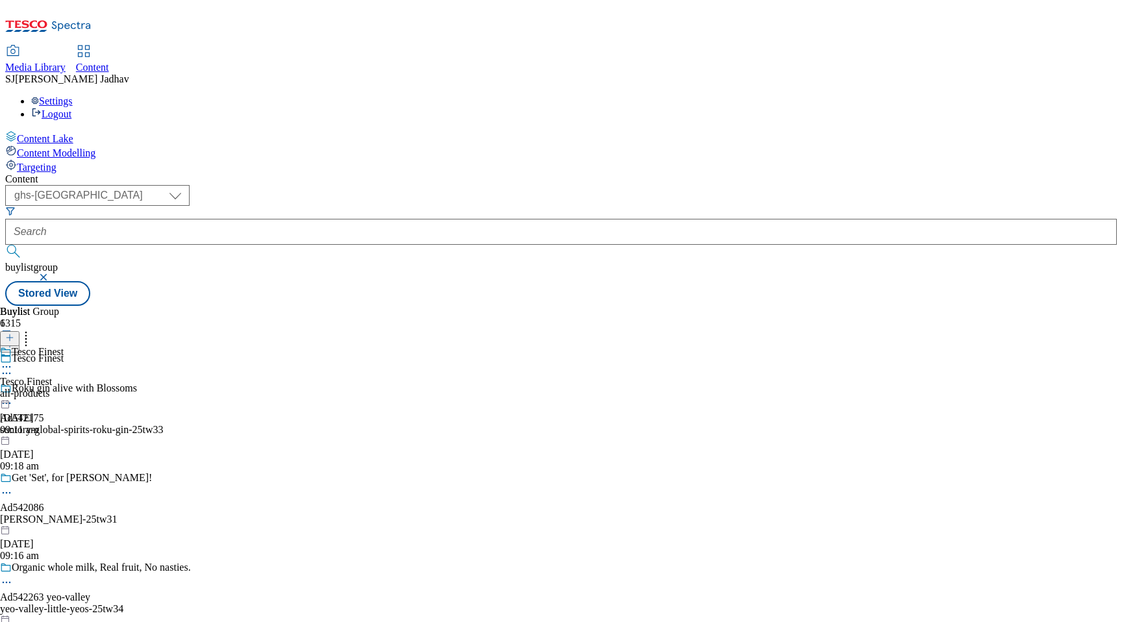
click at [64, 388] on div "all-products" at bounding box center [32, 394] width 64 height 12
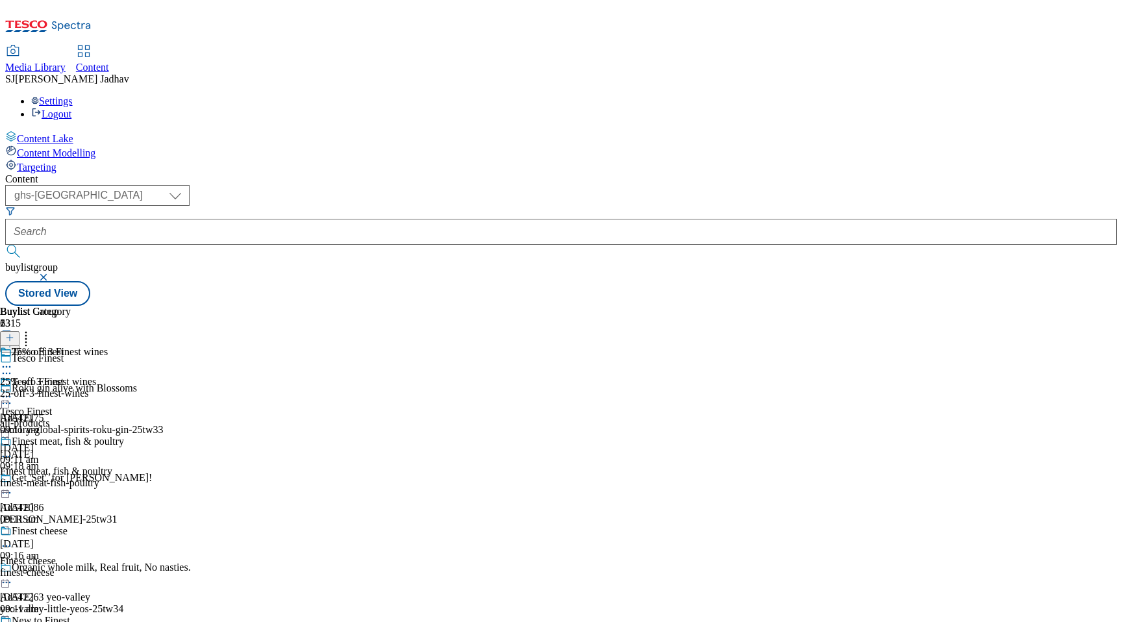
scroll to position [2213, 0]
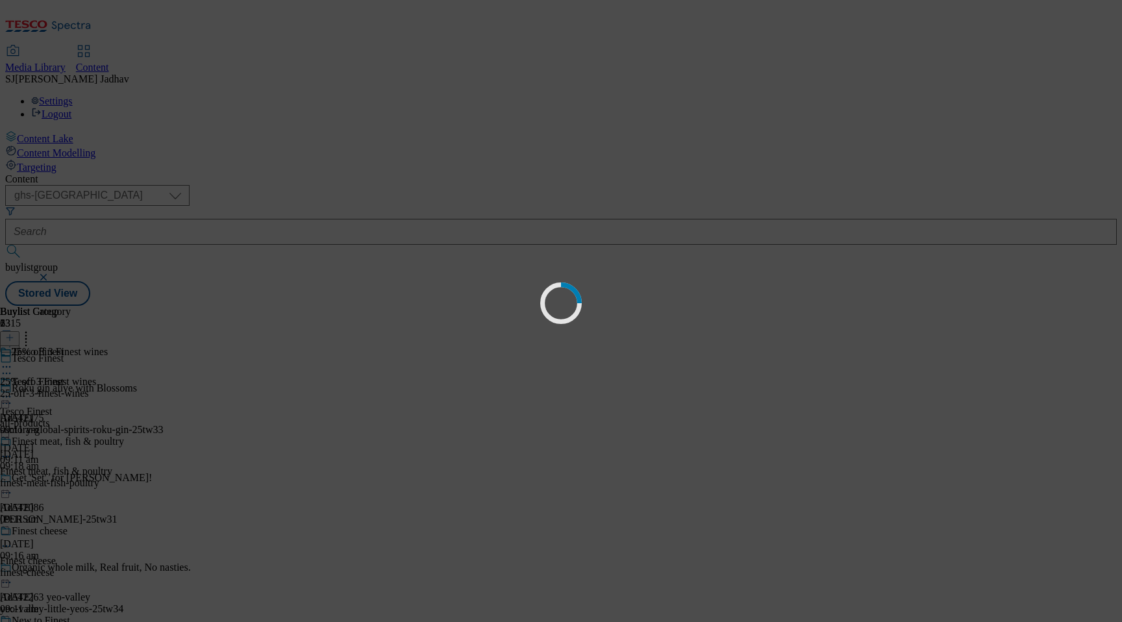
scroll to position [0, 0]
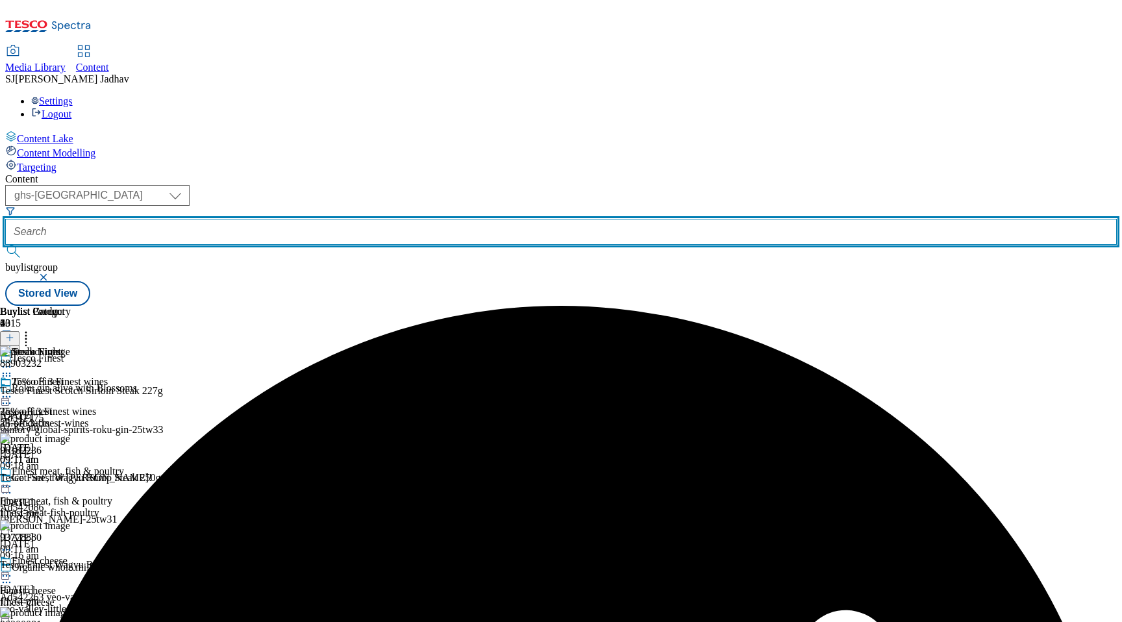
click at [333, 219] on input "text" at bounding box center [560, 232] width 1111 height 26
type input "j"
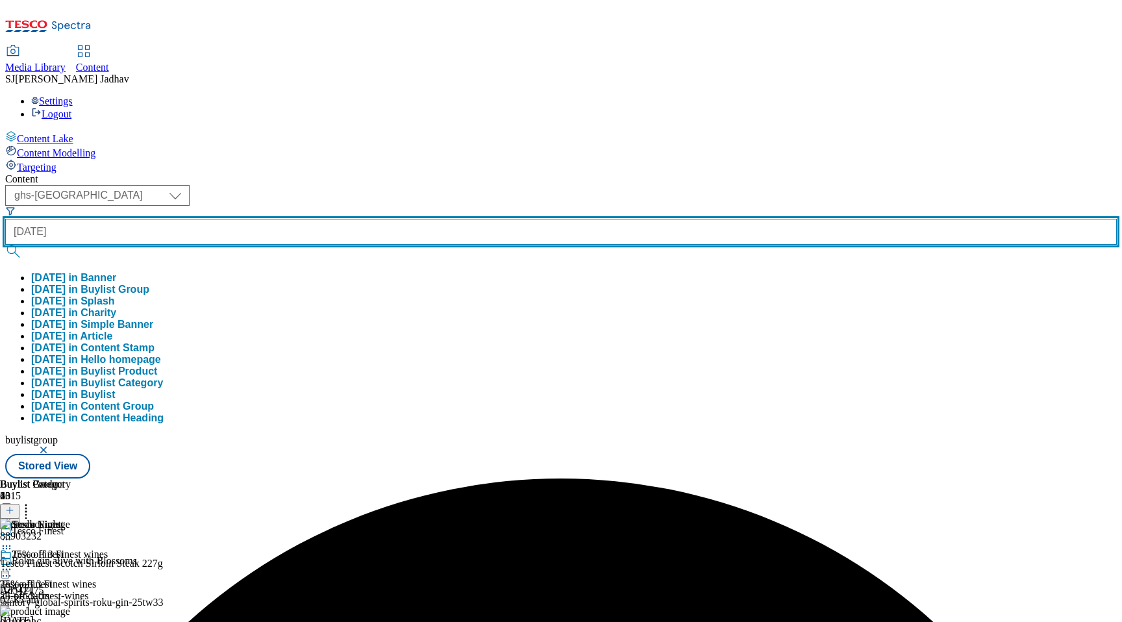
type input "[DATE]"
click at [5, 245] on button "submit" at bounding box center [14, 251] width 18 height 13
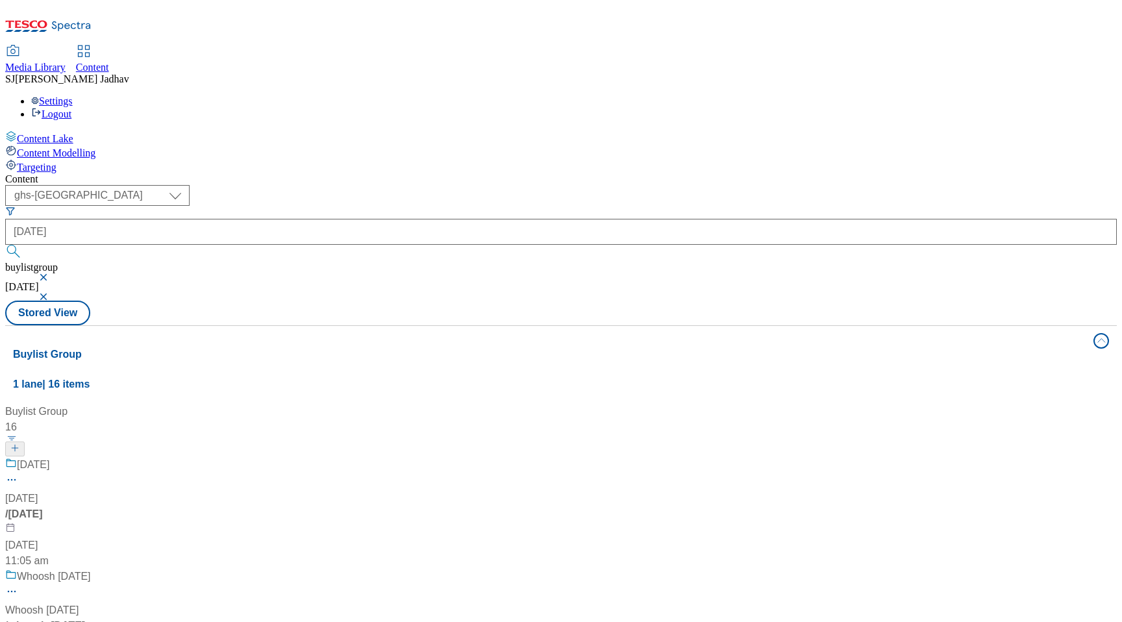
click at [167, 553] on div "11:05 am" at bounding box center [86, 561] width 162 height 16
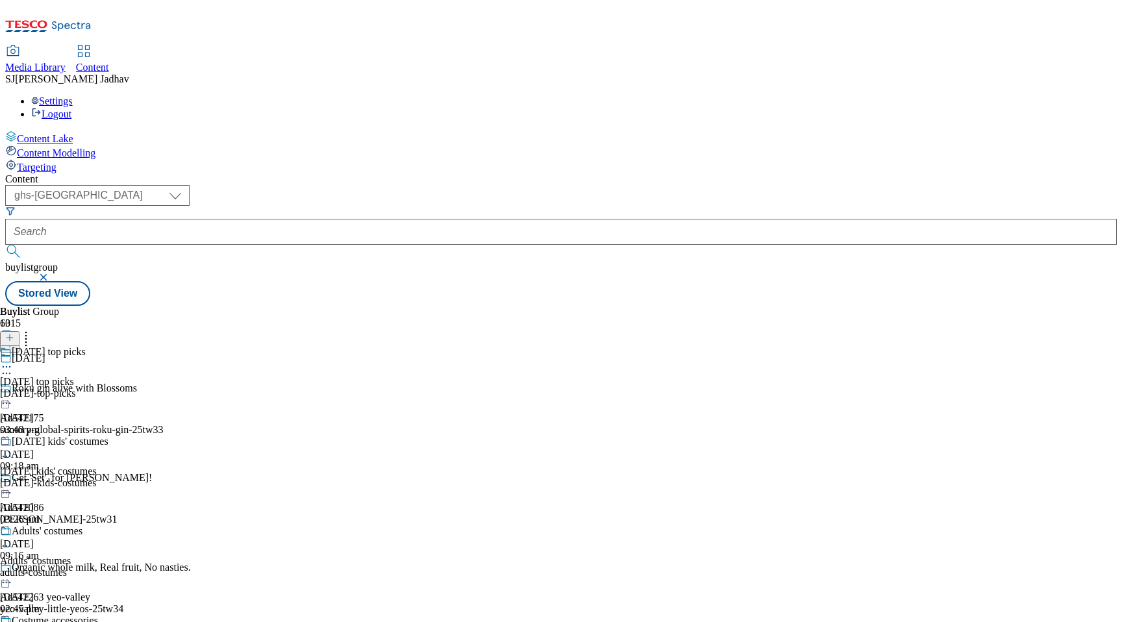
click at [108, 388] on div "[DATE]-top-picks" at bounding box center [54, 394] width 108 height 12
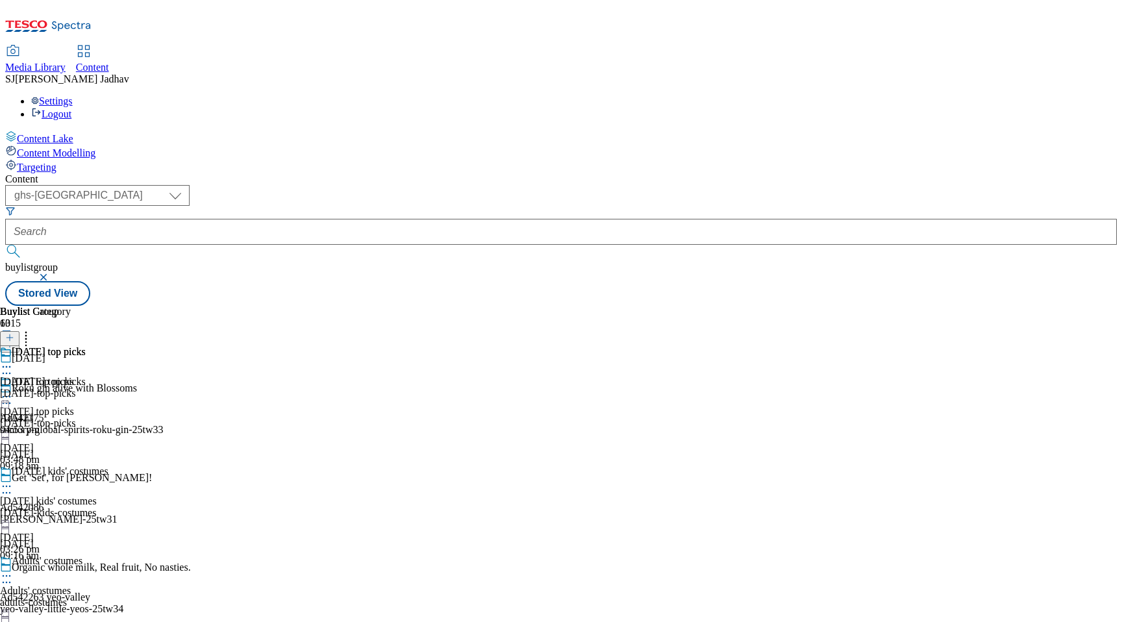
click at [86, 346] on div "[DATE] top picks [DATE] top picks [DATE]-top-picks [DATE] 04:53 pm" at bounding box center [43, 391] width 86 height 90
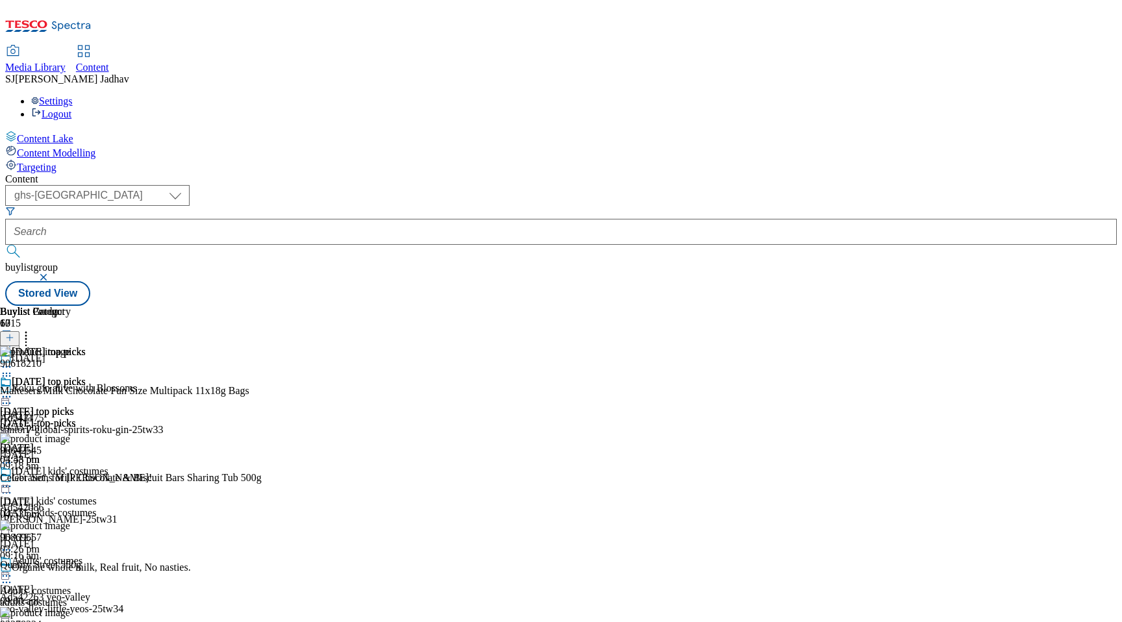
click at [13, 390] on icon at bounding box center [6, 396] width 13 height 13
click at [69, 524] on span "Publish" at bounding box center [54, 529] width 29 height 10
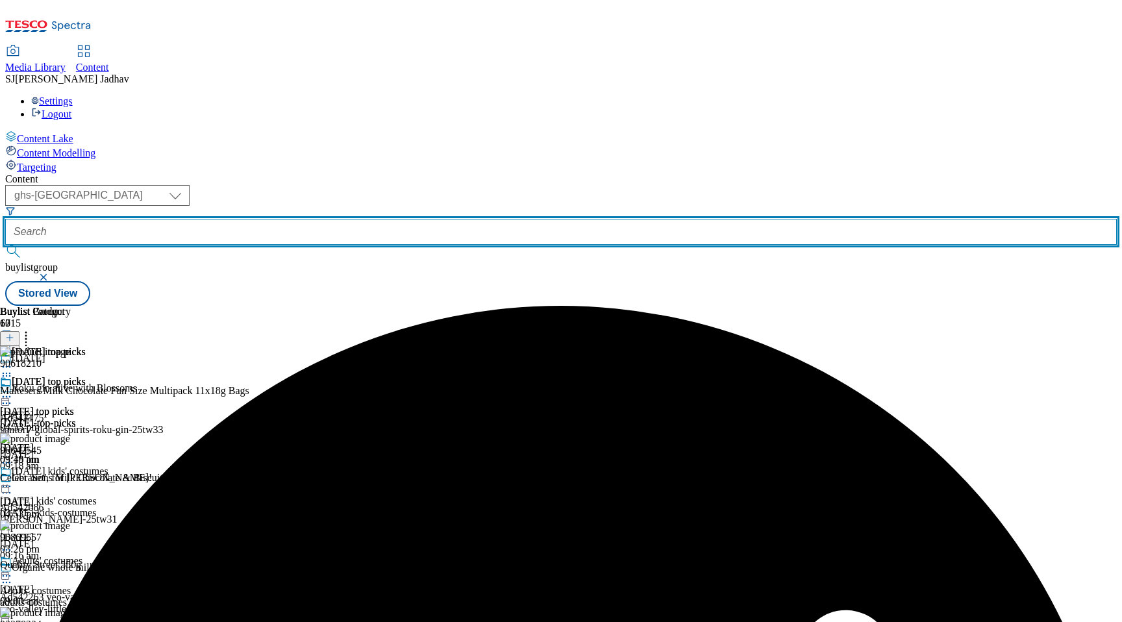
click at [334, 219] on input "text" at bounding box center [560, 232] width 1111 height 26
paste input "clubcard-prices/top-picks?preview=true"
drag, startPoint x: 296, startPoint y: 100, endPoint x: 499, endPoint y: 98, distance: 203.2
click at [499, 185] on div "( optional ) ghs-roi ghs-[GEOGRAPHIC_DATA] ighs-cz ighs-hu ighs-sk phones-uk gh…" at bounding box center [560, 245] width 1111 height 121
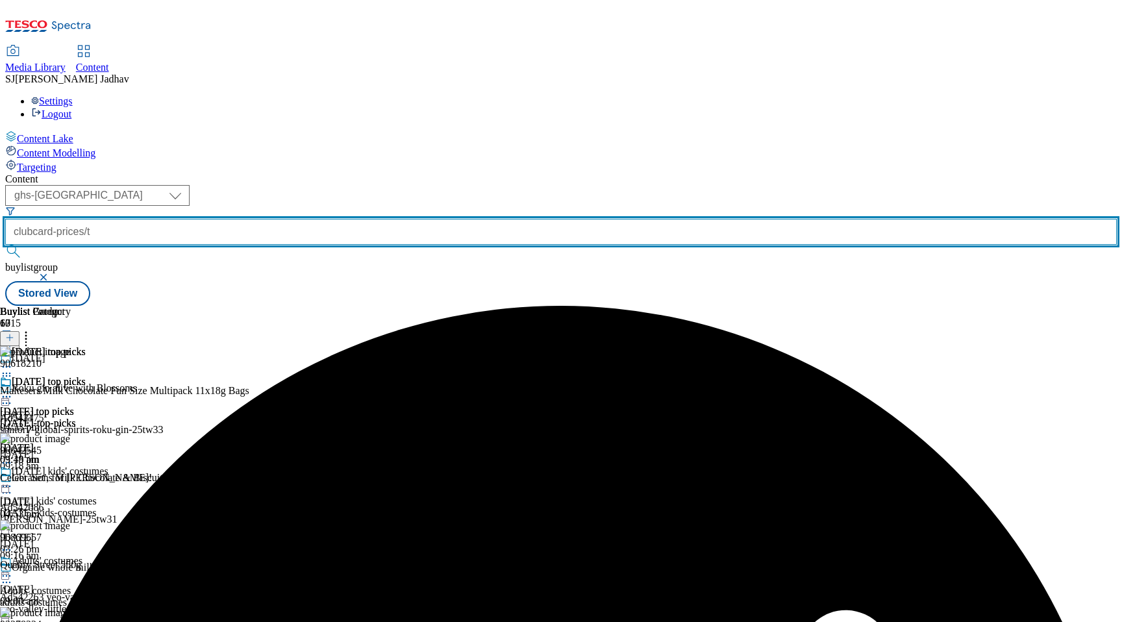
scroll to position [0, 0]
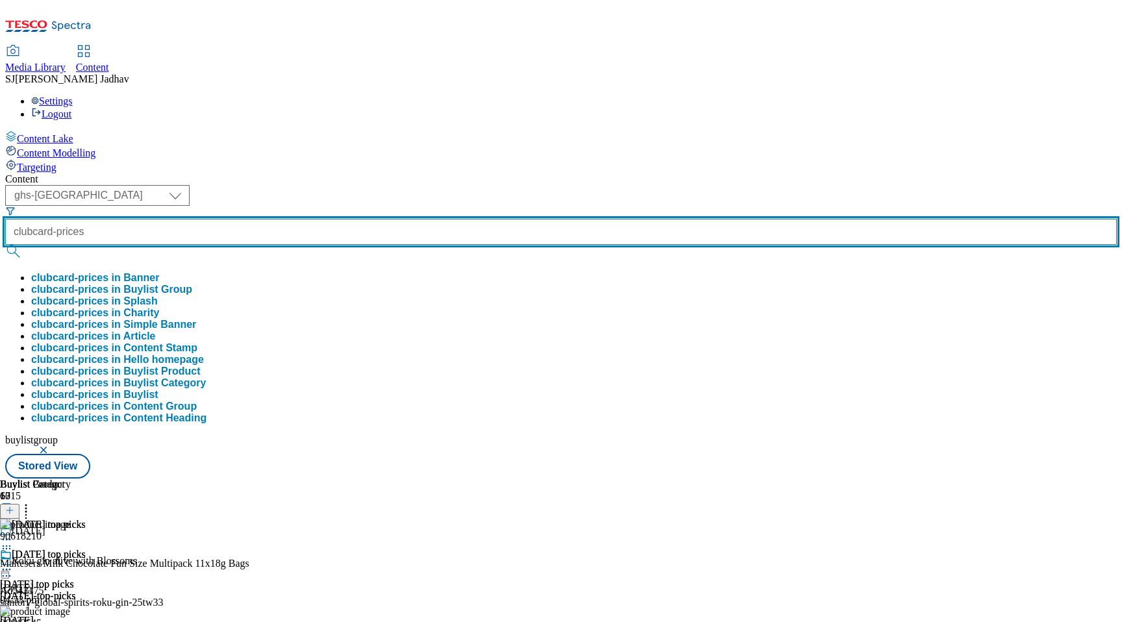
type input "clubcard-prices"
click at [5, 245] on button "submit" at bounding box center [14, 251] width 18 height 13
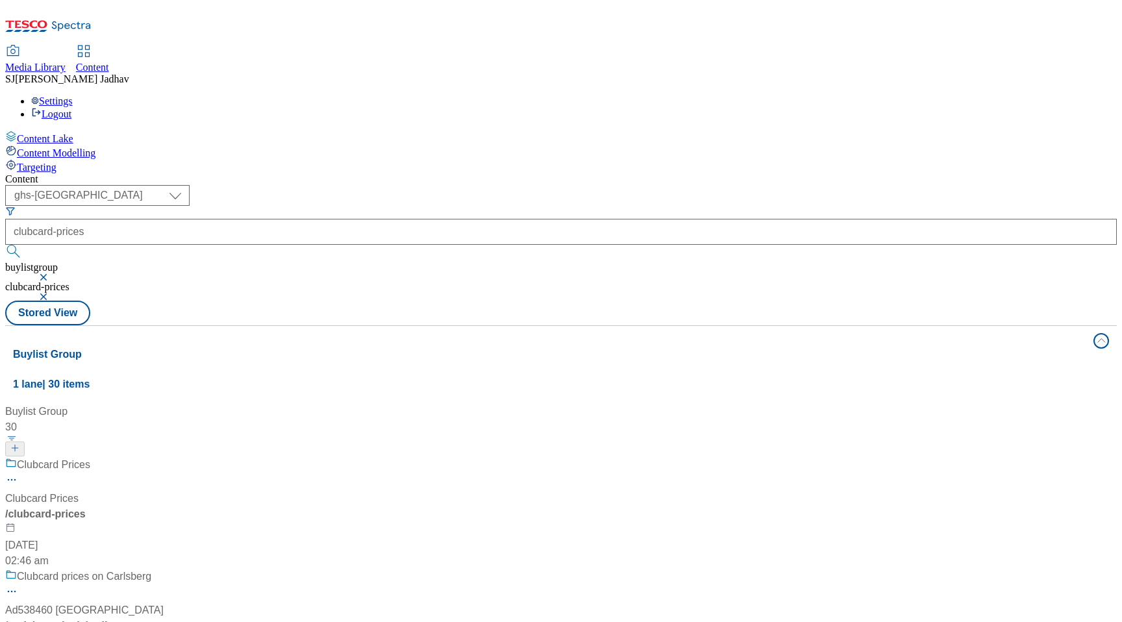
click at [195, 457] on div "Clubcard Prices Clubcard Prices / clubcard-prices [DATE] 02:46 am" at bounding box center [100, 513] width 190 height 112
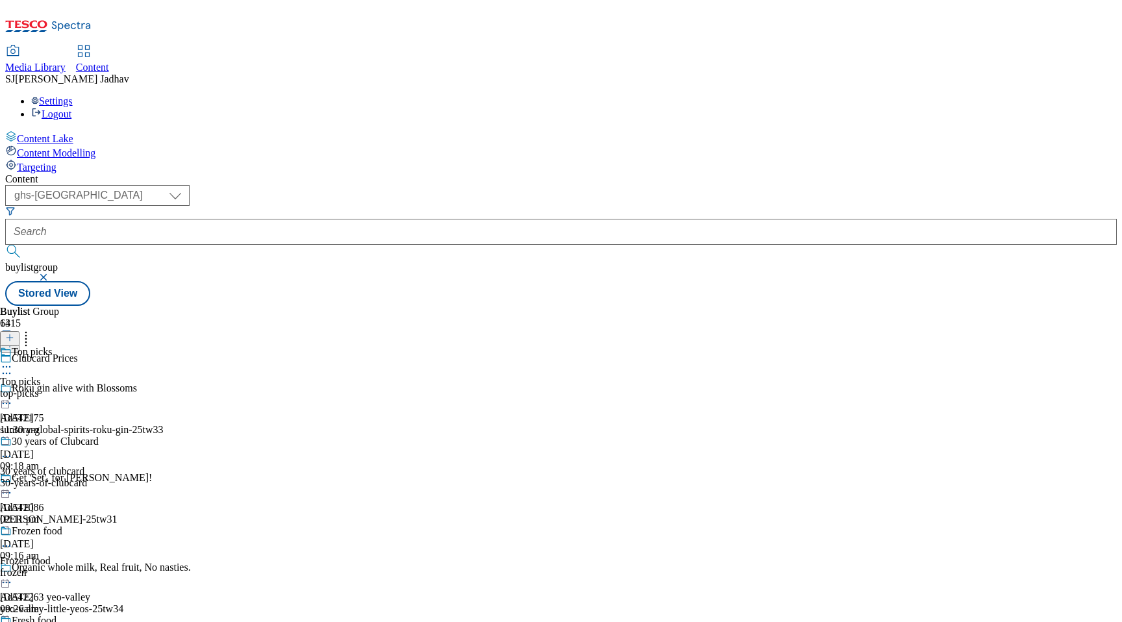
click at [148, 346] on div "Top picks Top picks top-picks [DATE] 11:30 am" at bounding box center [74, 391] width 148 height 90
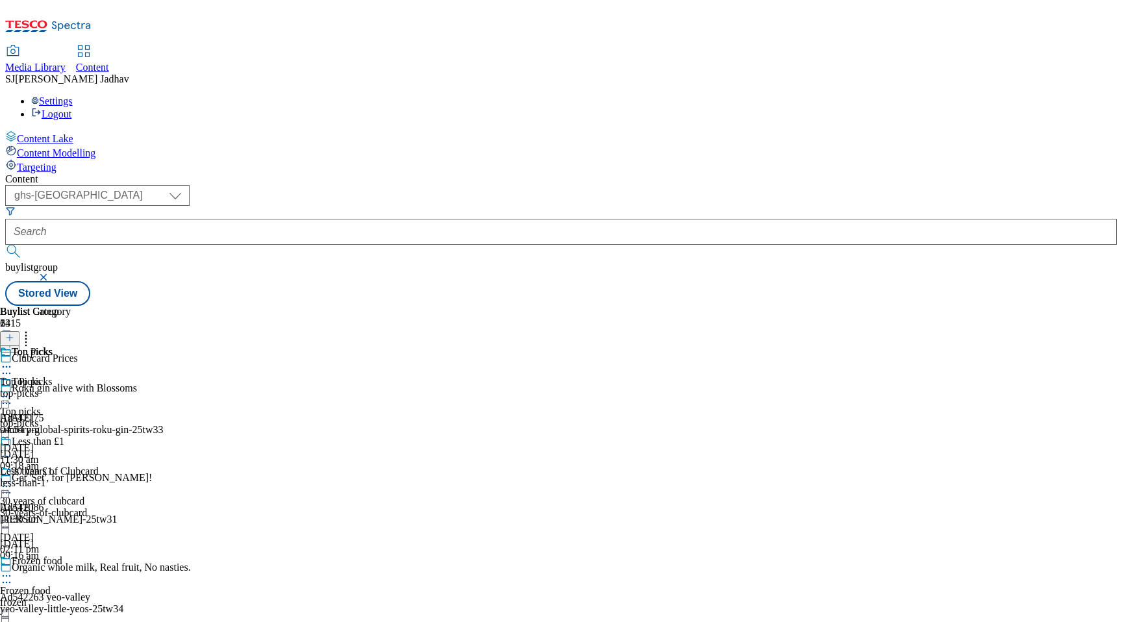
click at [13, 360] on icon at bounding box center [6, 366] width 13 height 13
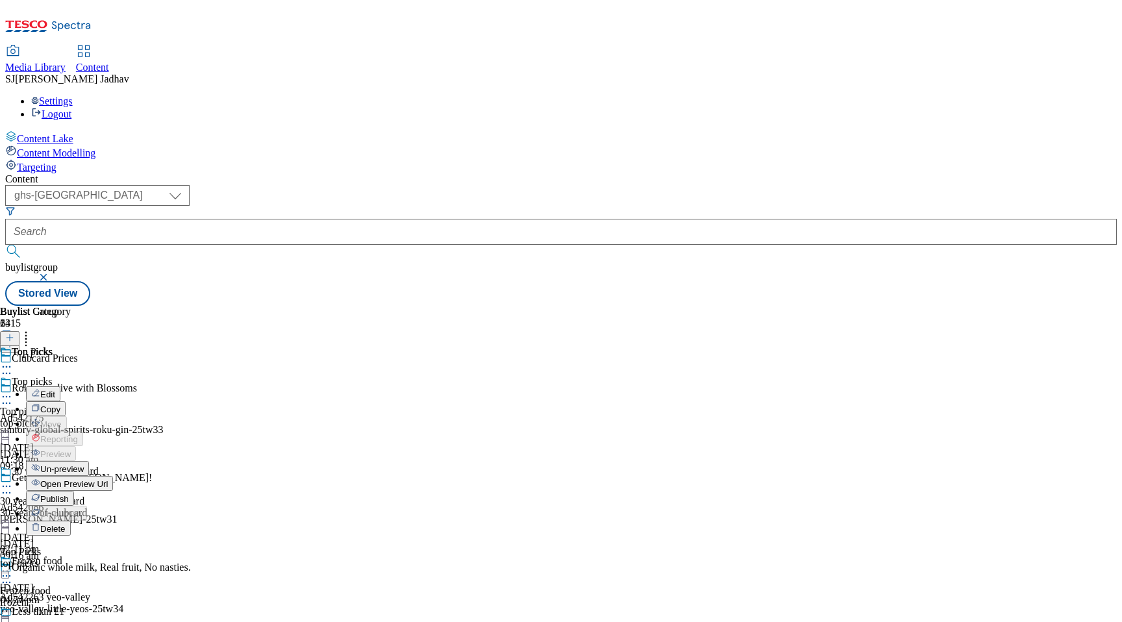
click at [69, 494] on span "Publish" at bounding box center [54, 499] width 29 height 10
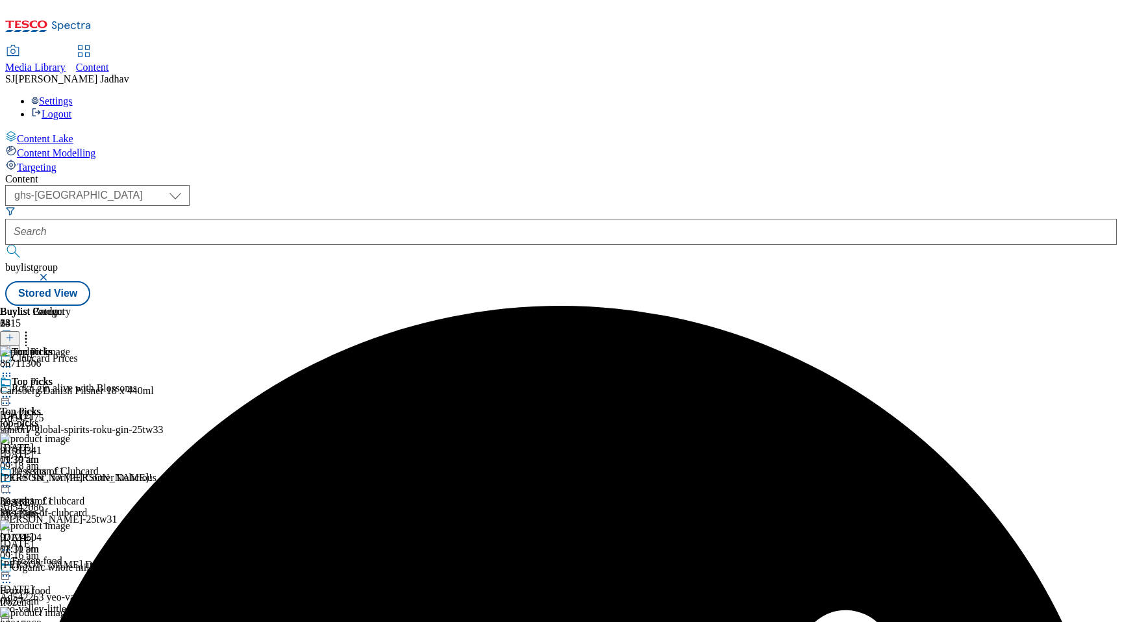
scroll to position [194, 0]
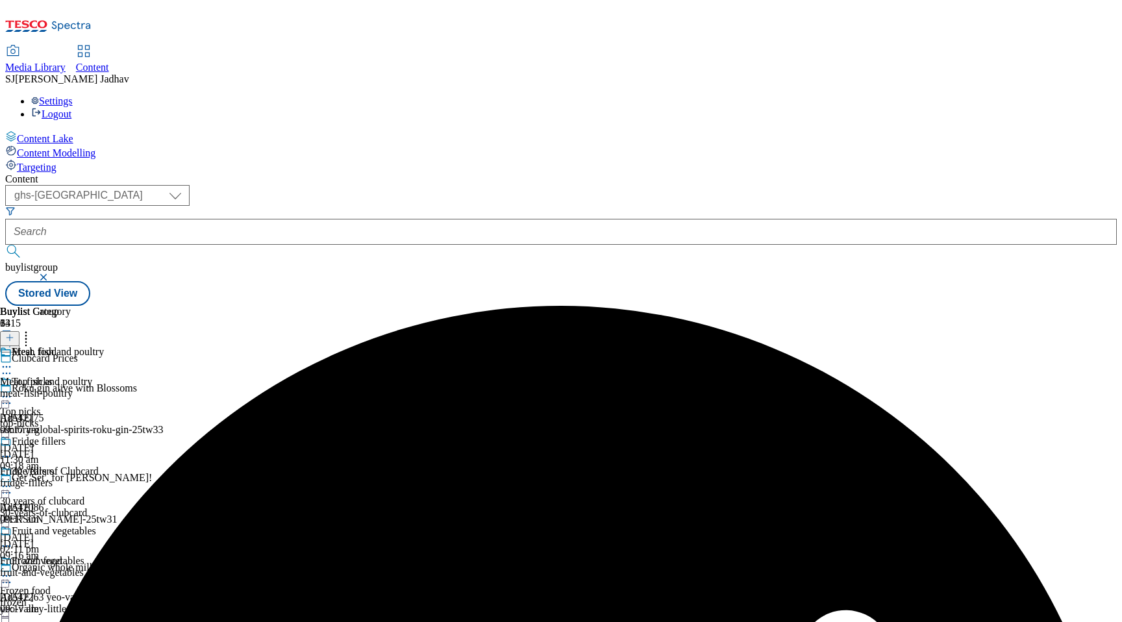
click at [104, 477] on div "fridge-fillers" at bounding box center [52, 483] width 104 height 12
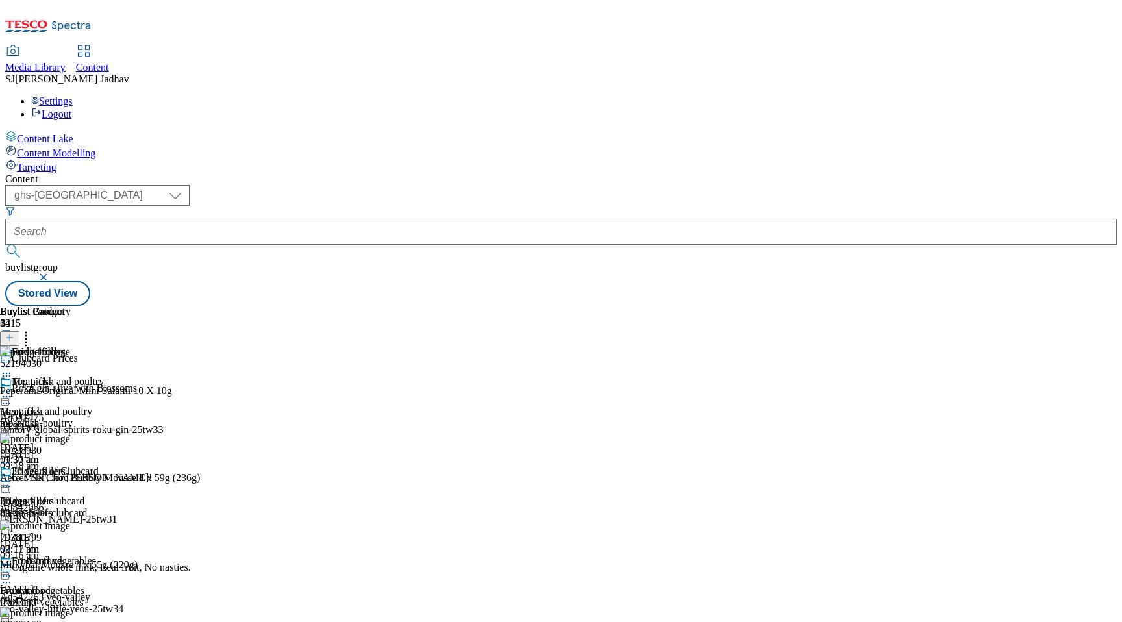
scroll to position [787, 0]
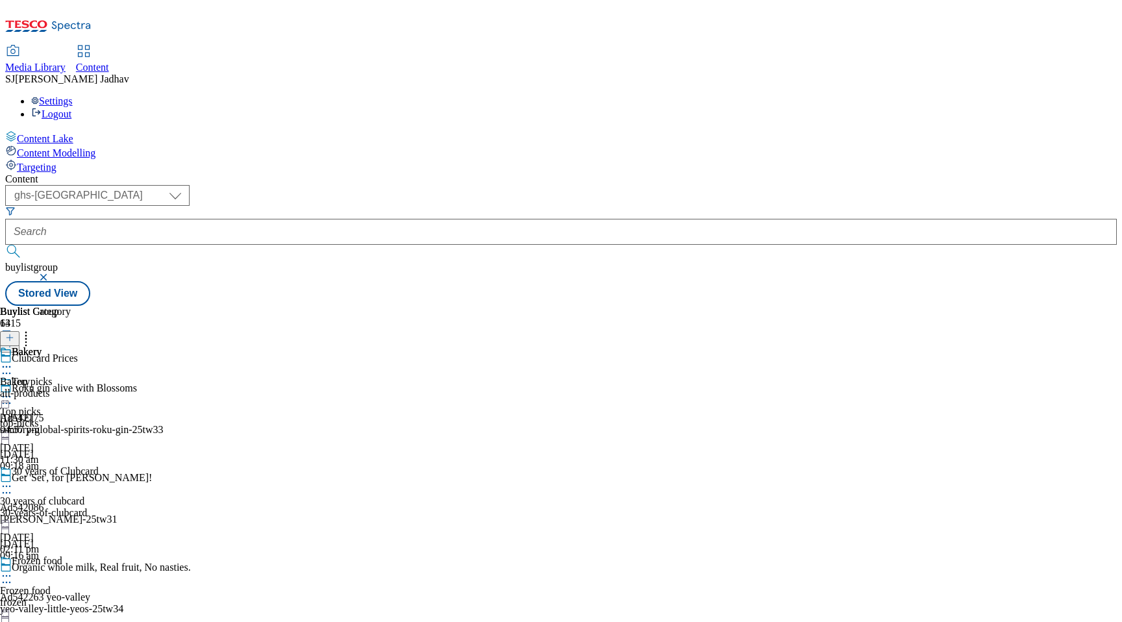
click at [13, 360] on icon at bounding box center [6, 366] width 13 height 13
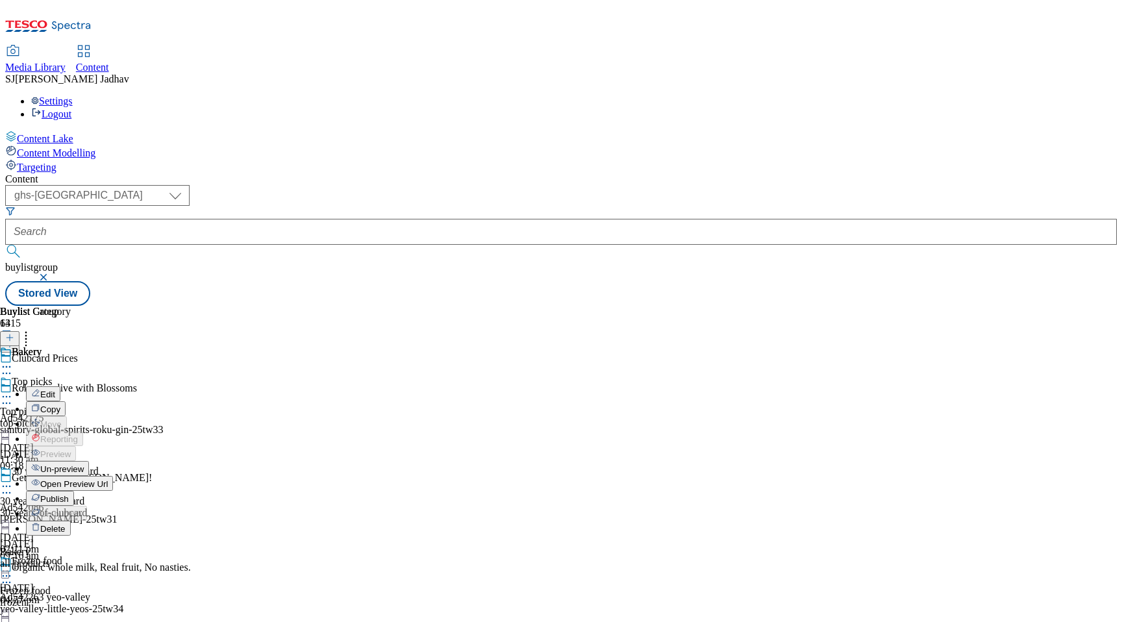
click at [69, 494] on span "Publish" at bounding box center [54, 499] width 29 height 10
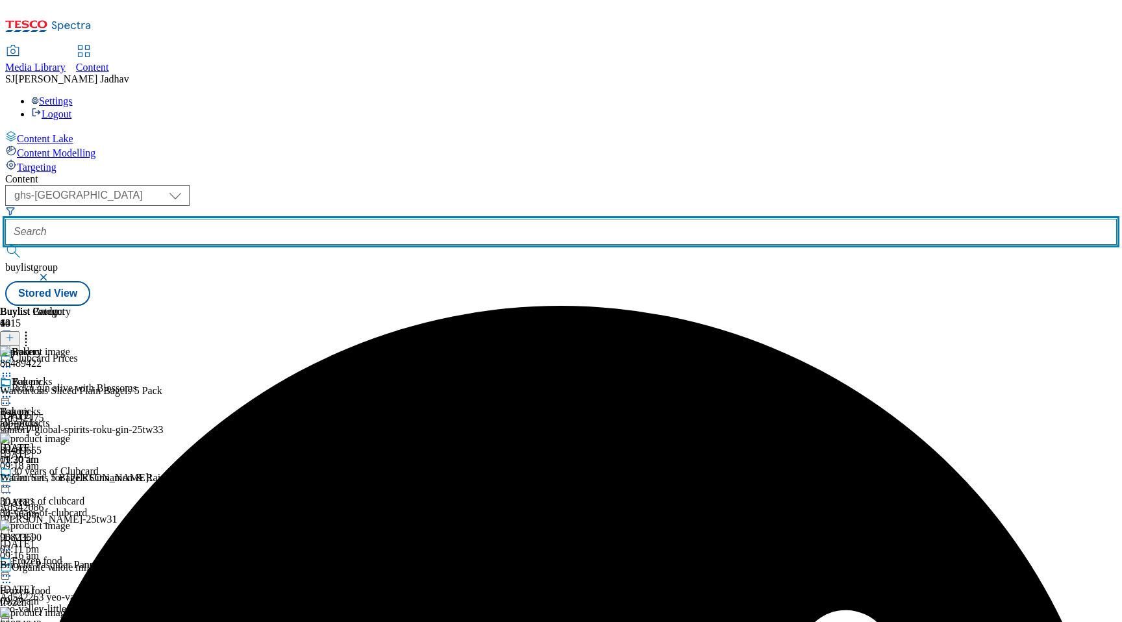
click at [315, 219] on input "text" at bounding box center [560, 232] width 1111 height 26
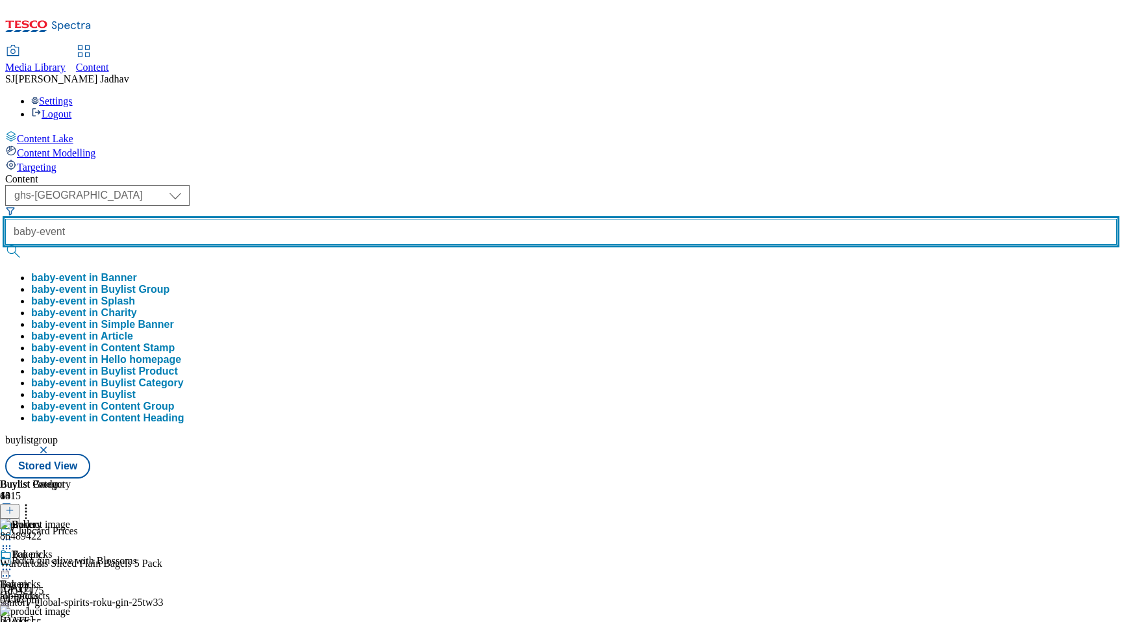
type input "baby-event"
click at [5, 245] on button "submit" at bounding box center [14, 251] width 18 height 13
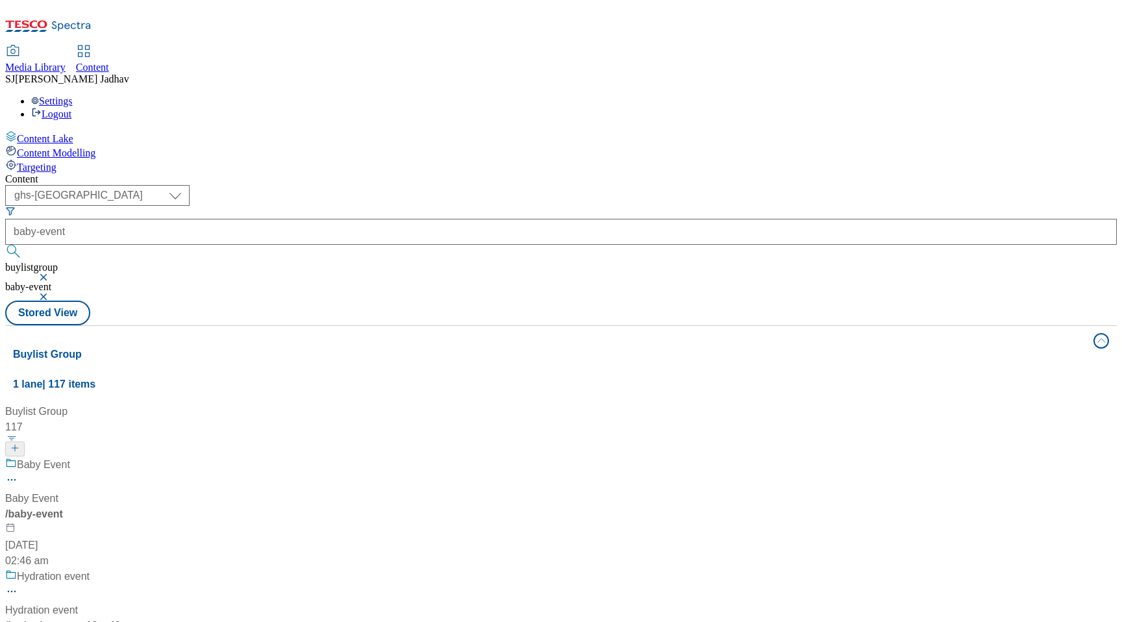
click at [301, 506] on div "/ baby-event" at bounding box center [153, 514] width 296 height 16
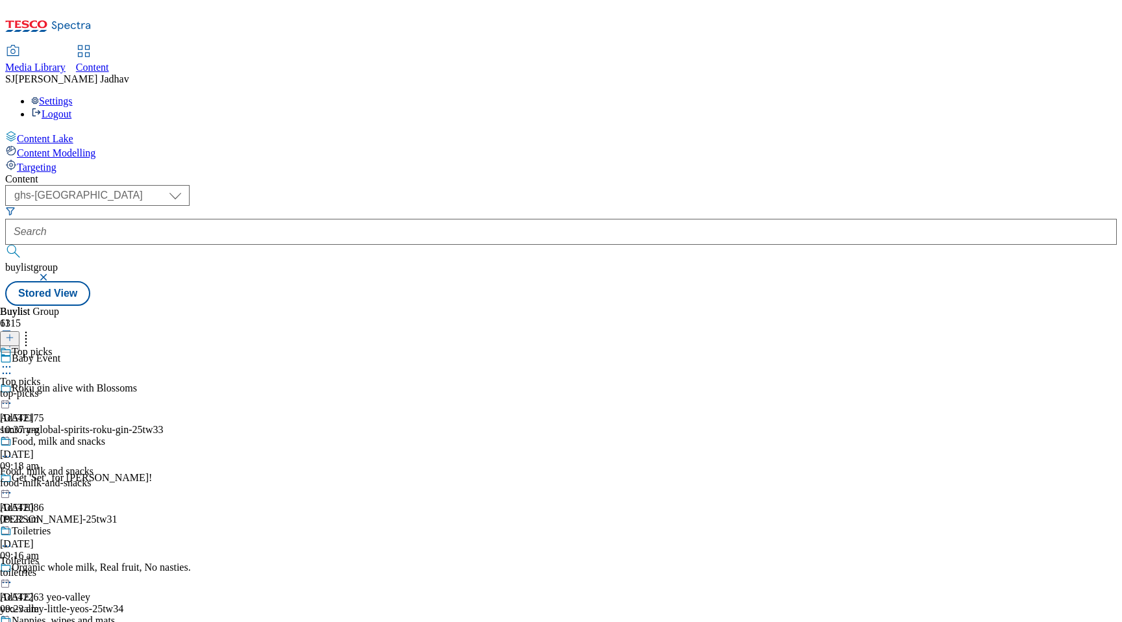
click at [144, 388] on div "top-picks" at bounding box center [72, 394] width 144 height 12
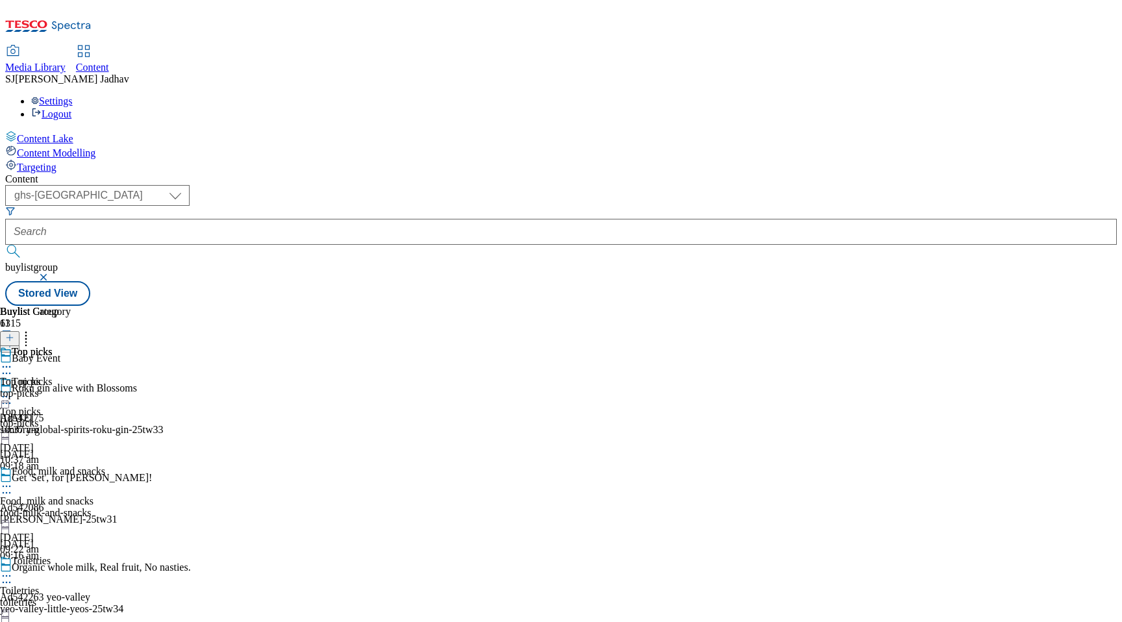
click at [13, 360] on icon at bounding box center [6, 366] width 13 height 13
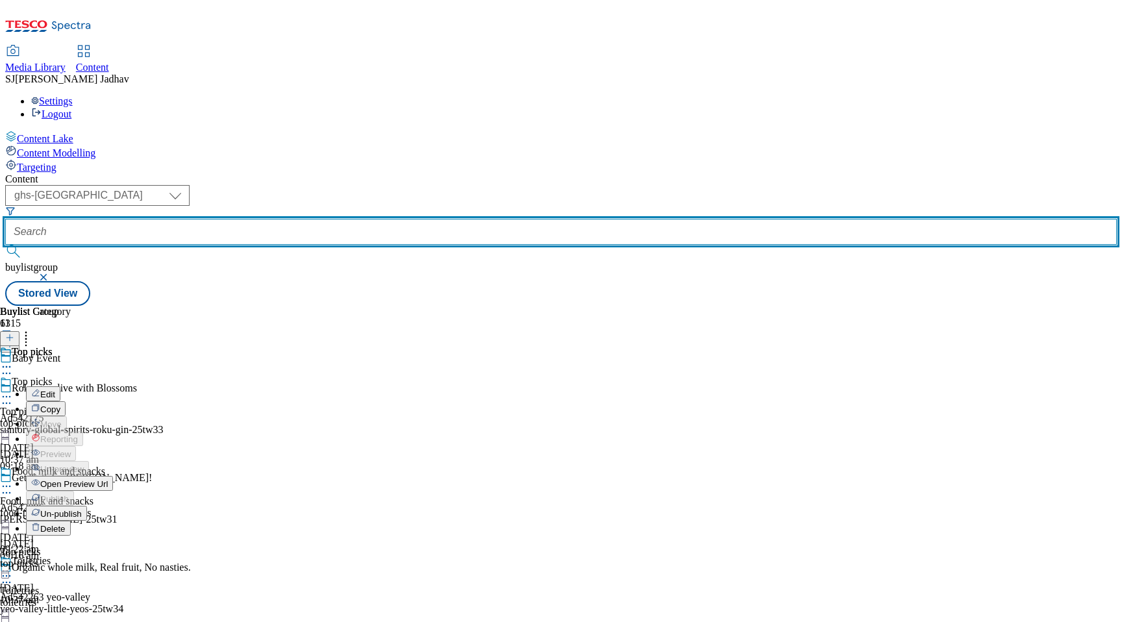
click at [319, 219] on input "text" at bounding box center [560, 232] width 1111 height 26
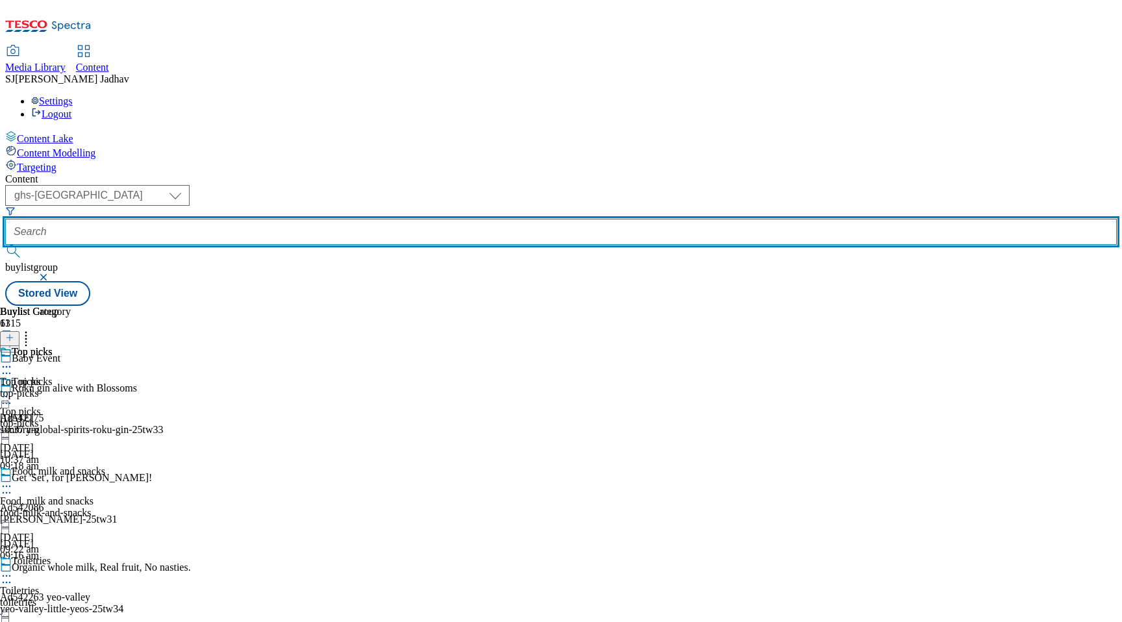
paste input "all-breakfast/top-picks?preview=true"
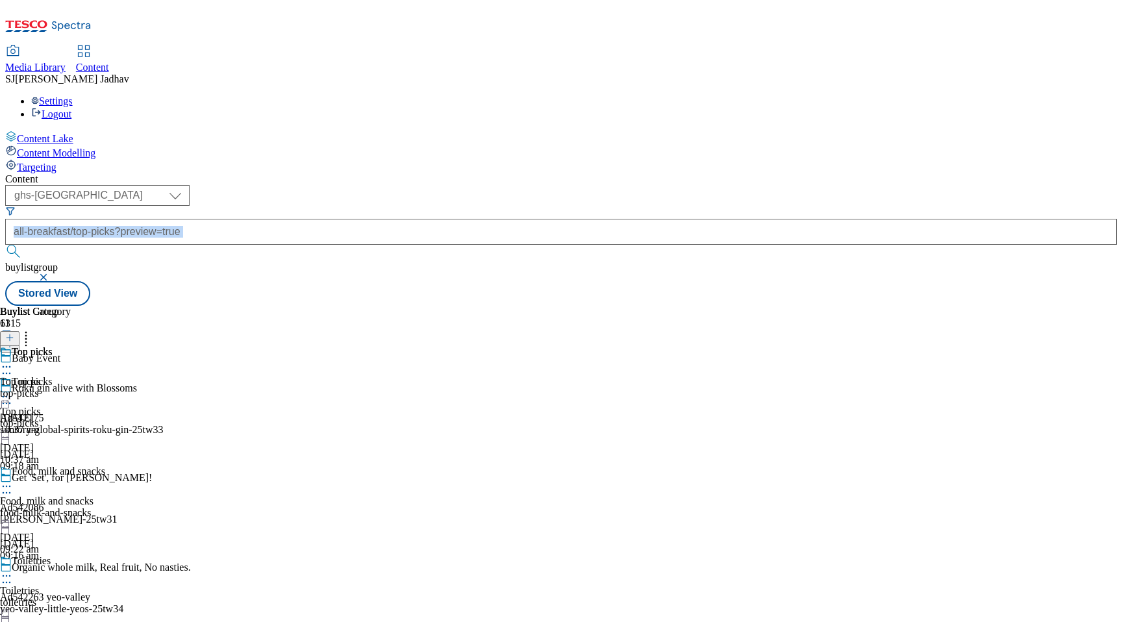
drag, startPoint x: 293, startPoint y: 99, endPoint x: 393, endPoint y: 98, distance: 100.0
click at [395, 219] on div "all-breakfast/top-picks?preview=true" at bounding box center [560, 240] width 1111 height 43
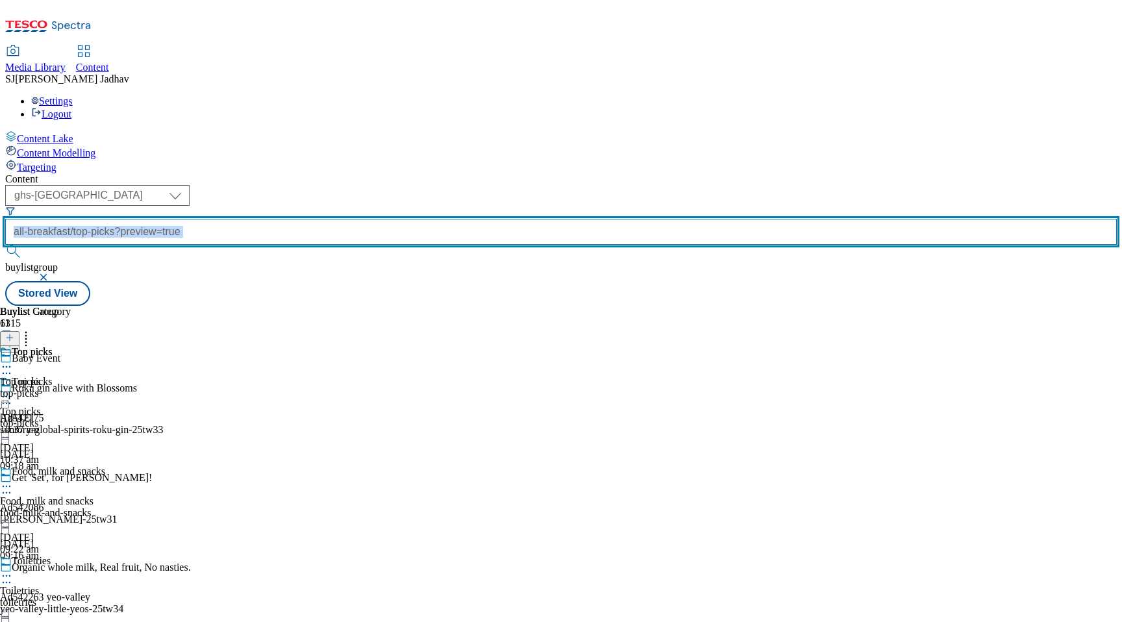
click at [361, 219] on input "all-breakfast/top-picks?preview=true" at bounding box center [560, 232] width 1111 height 26
drag, startPoint x: 344, startPoint y: 101, endPoint x: 480, endPoint y: 110, distance: 135.9
click at [480, 185] on div "( optional ) ghs-roi ghs-[GEOGRAPHIC_DATA] ighs-cz ighs-hu ighs-sk phones-uk gh…" at bounding box center [560, 245] width 1111 height 121
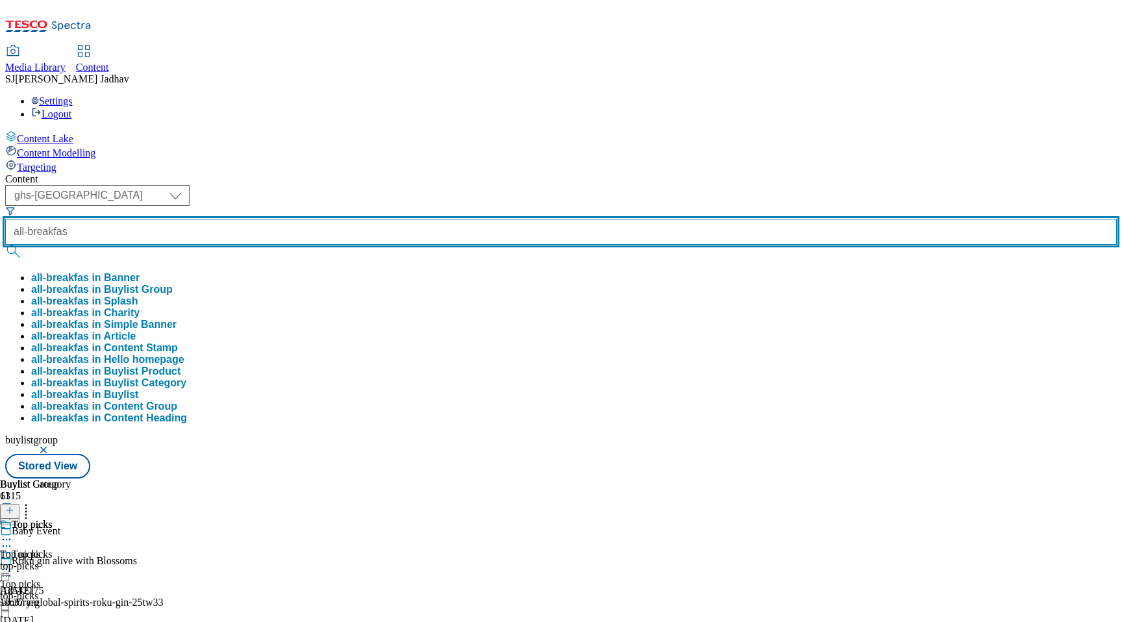
scroll to position [0, 0]
type input "all-breakfast"
click at [5, 245] on button "submit" at bounding box center [14, 251] width 18 height 13
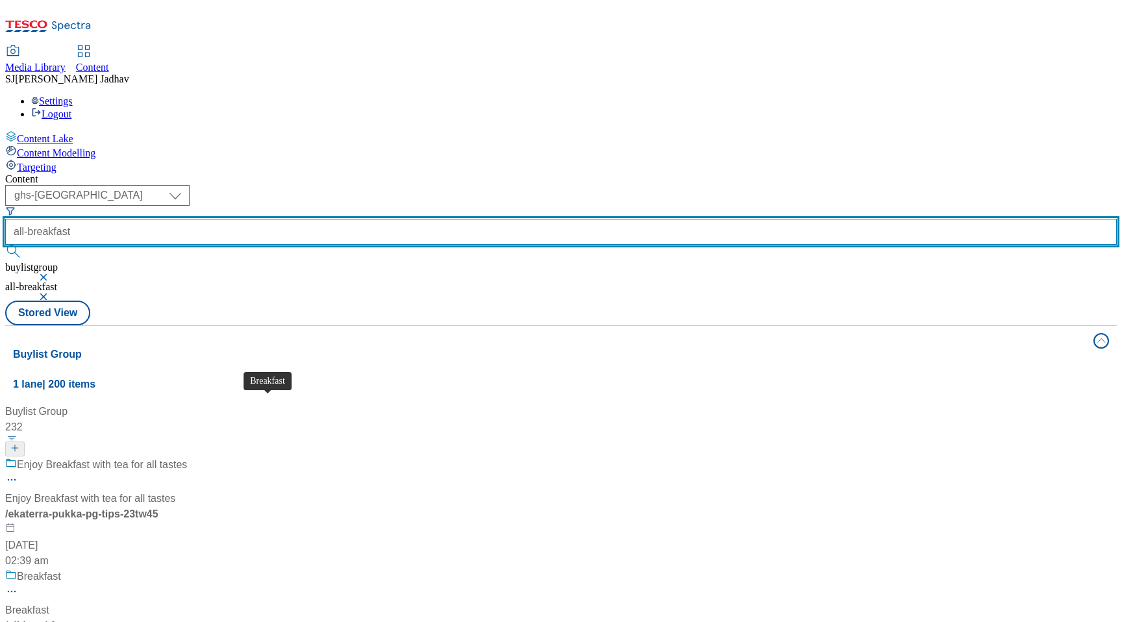
scroll to position [62, 0]
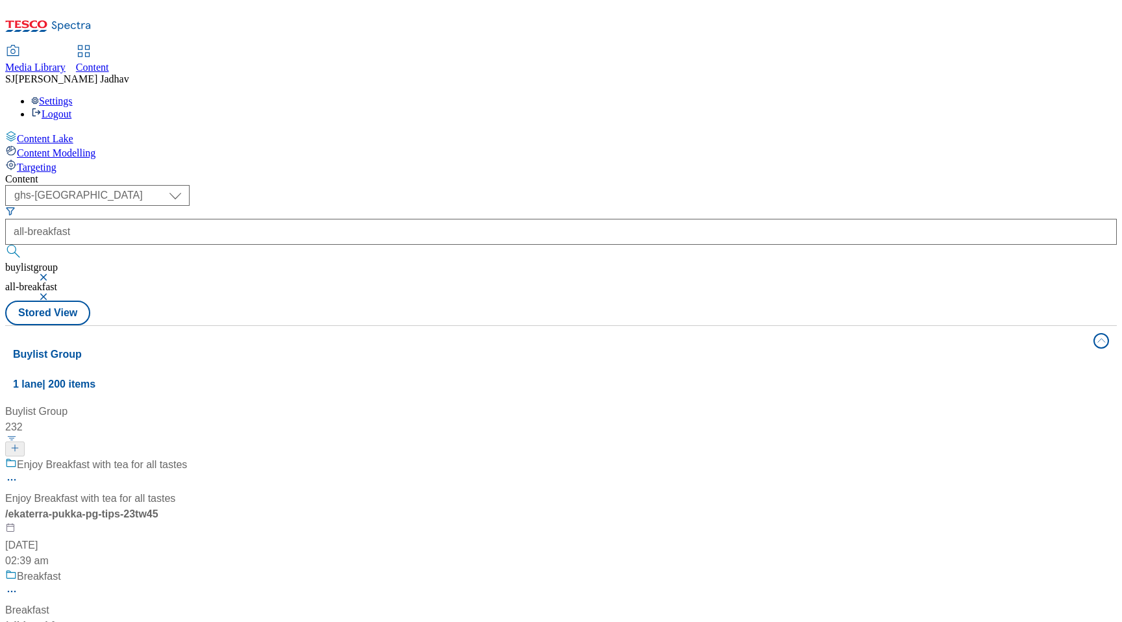
click at [167, 618] on div "/ all-breakfast" at bounding box center [86, 626] width 162 height 16
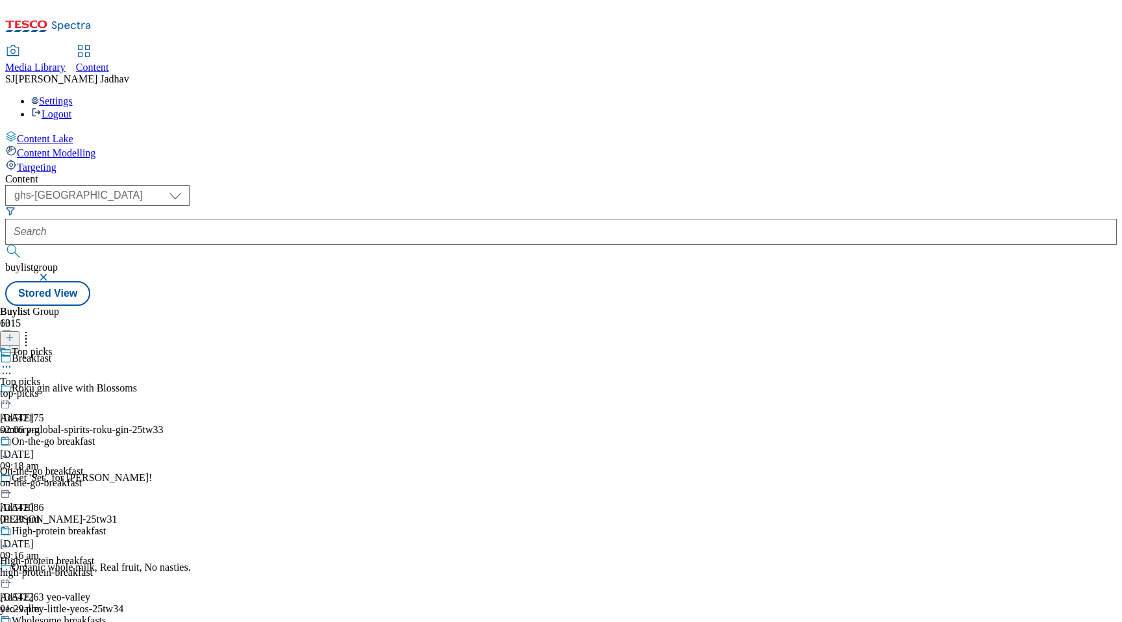
click at [138, 346] on div "Top picks Top picks top-picks [DATE] 02:06 pm" at bounding box center [69, 391] width 138 height 90
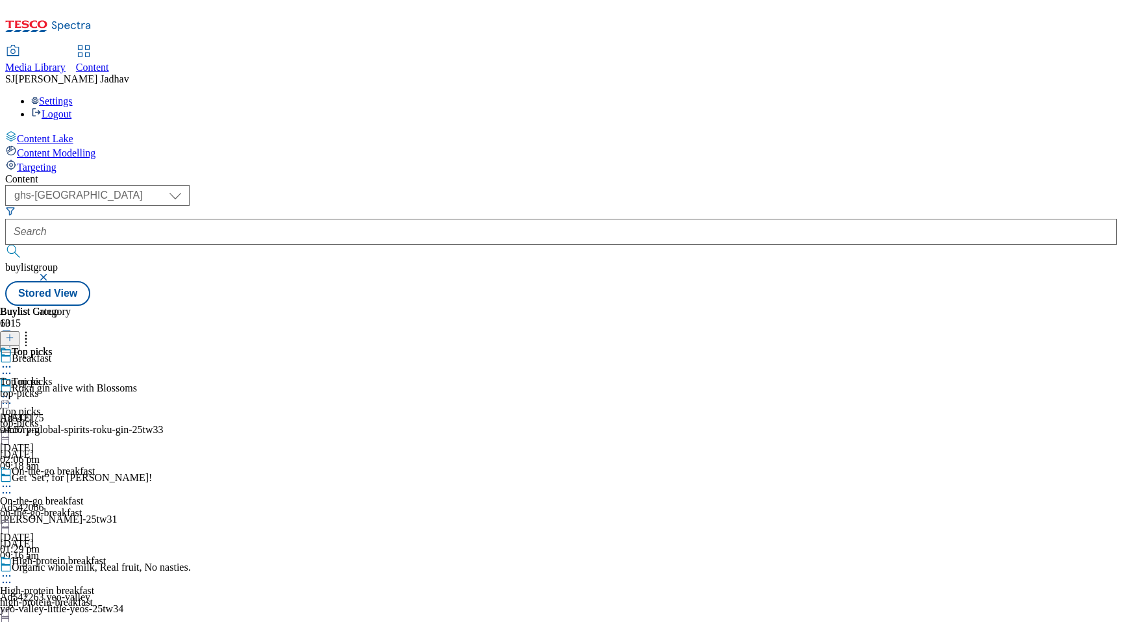
click at [13, 360] on icon at bounding box center [6, 366] width 13 height 13
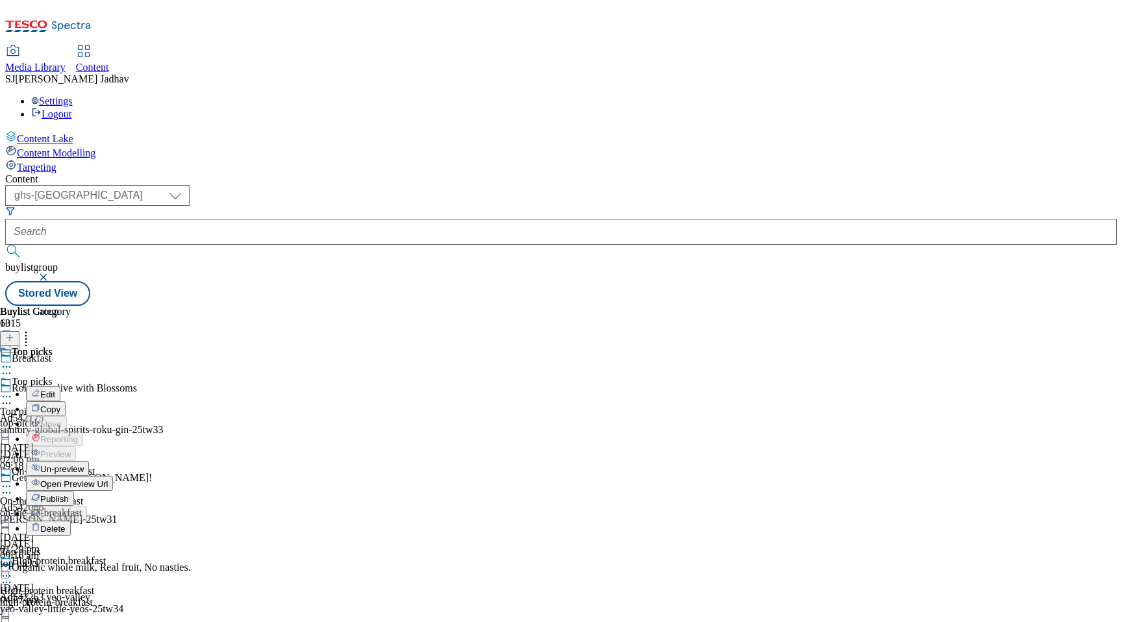
click at [69, 494] on span "Publish" at bounding box center [54, 499] width 29 height 10
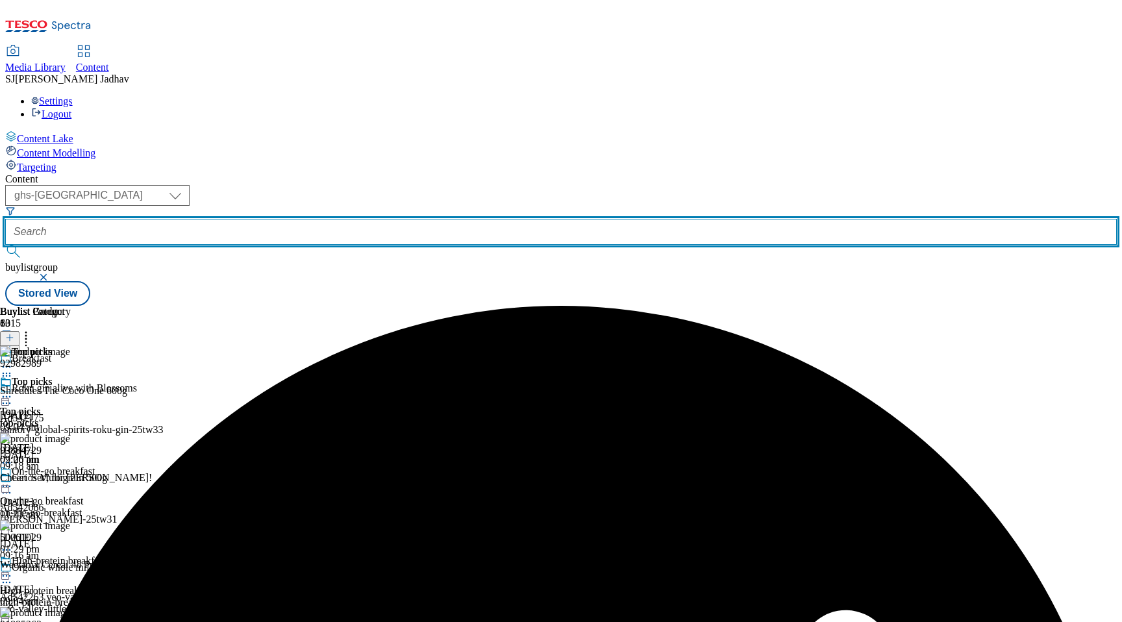
click at [344, 219] on input "text" at bounding box center [560, 232] width 1111 height 26
paste input "all-lunchbox/top-offers?preview=true"
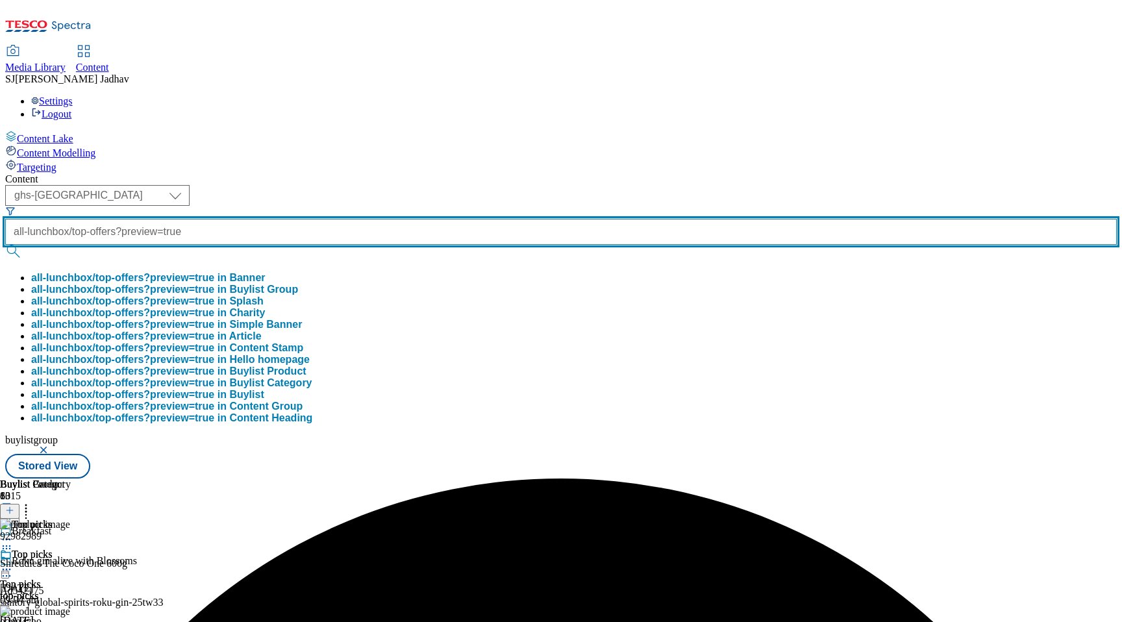
scroll to position [0, 58]
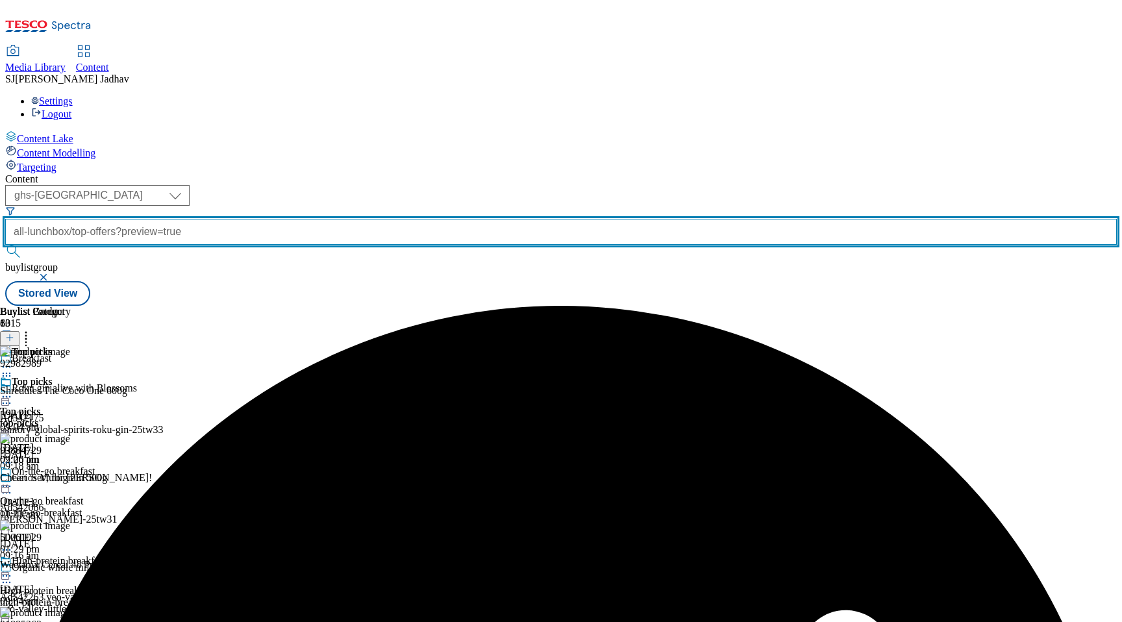
drag, startPoint x: 298, startPoint y: 100, endPoint x: 438, endPoint y: 101, distance: 139.6
click at [438, 185] on div "( optional ) ghs-roi ghs-uk ighs-cz ighs-hu ighs-sk phones-uk ghs-uk all-lunchb…" at bounding box center [560, 233] width 1111 height 96
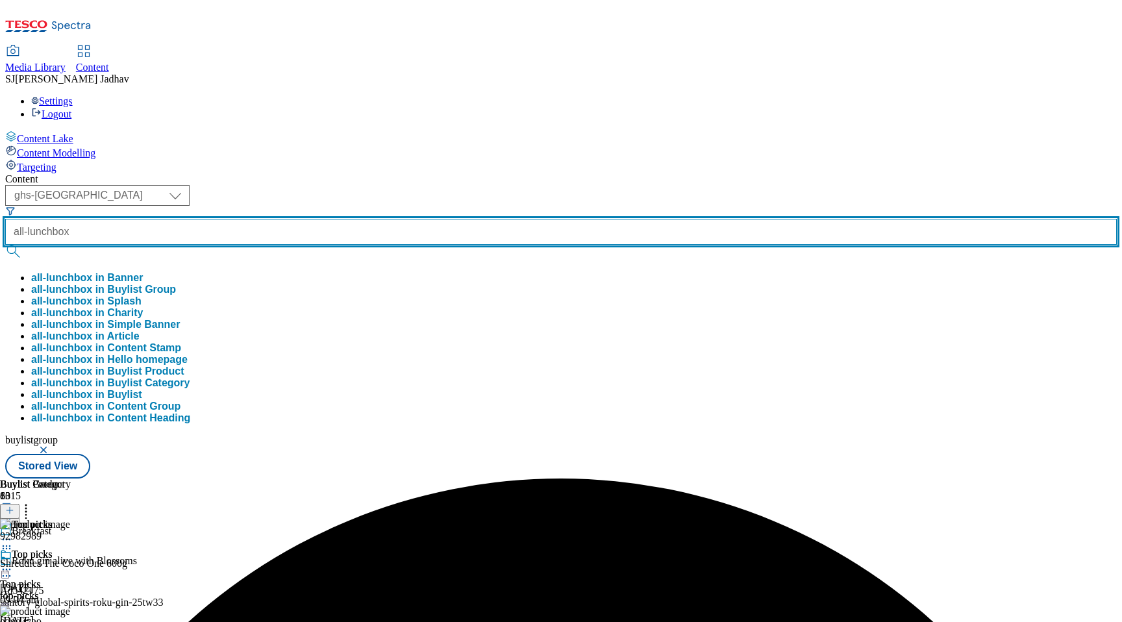
type input "all-lunchbox"
click at [5, 245] on button "submit" at bounding box center [14, 251] width 18 height 13
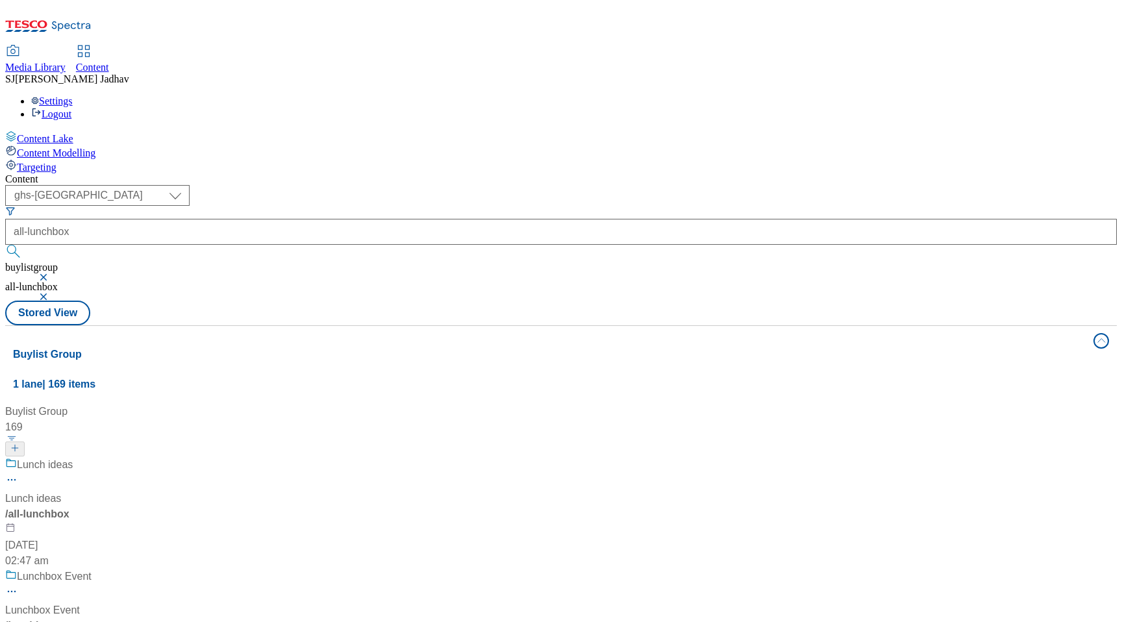
click at [167, 506] on div "/ all-lunchbox" at bounding box center [86, 514] width 162 height 16
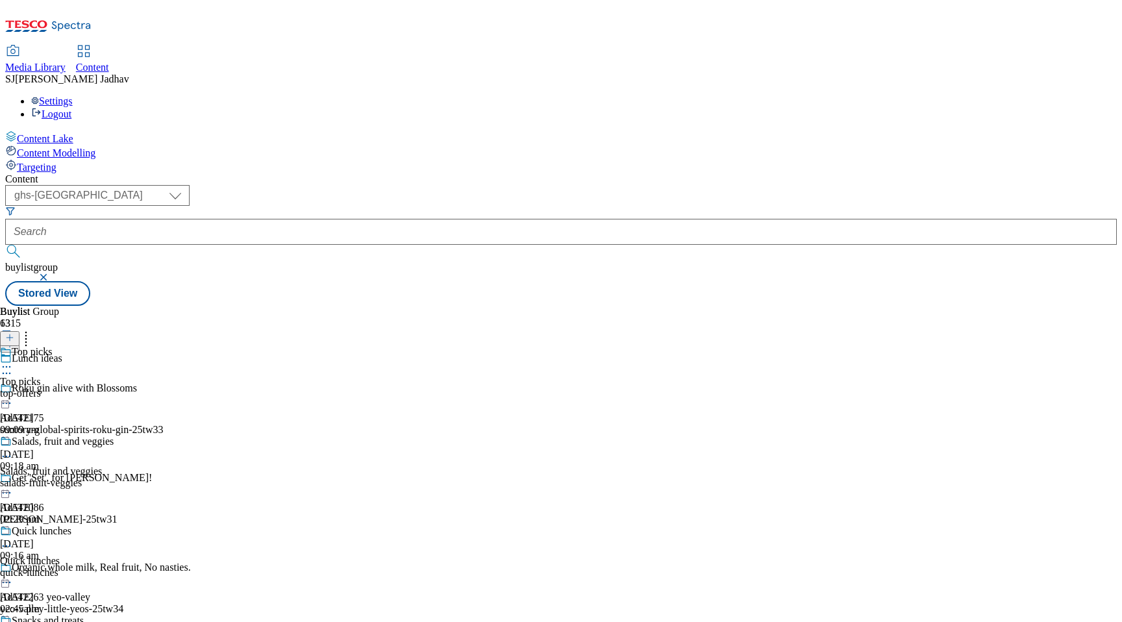
click at [125, 388] on div "top-offers" at bounding box center [62, 394] width 125 height 12
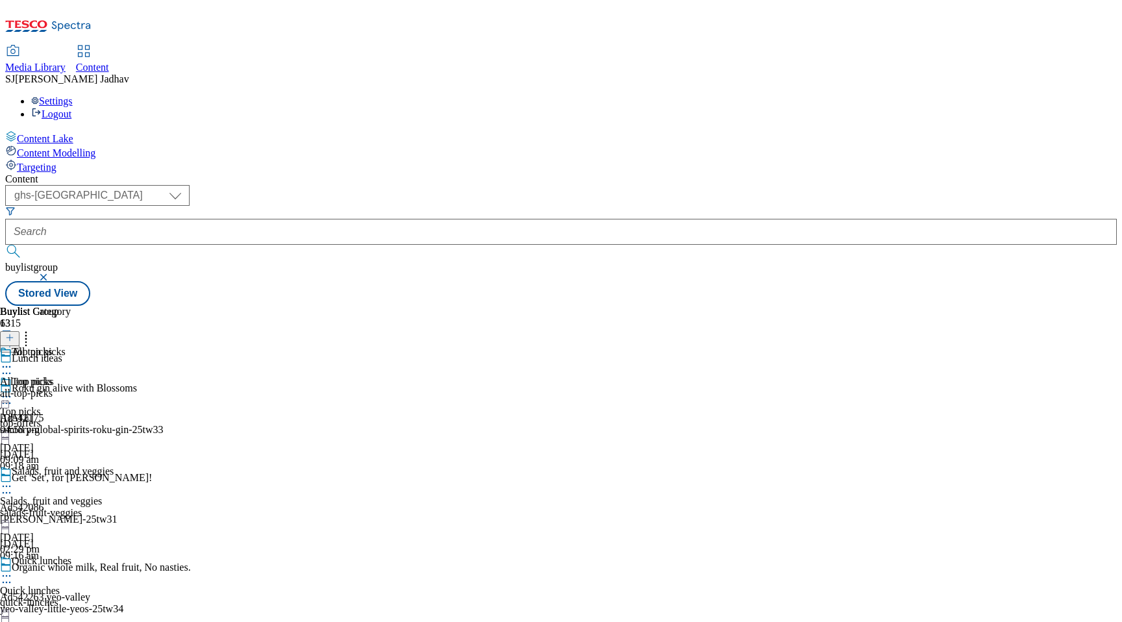
click at [13, 360] on icon at bounding box center [6, 366] width 13 height 13
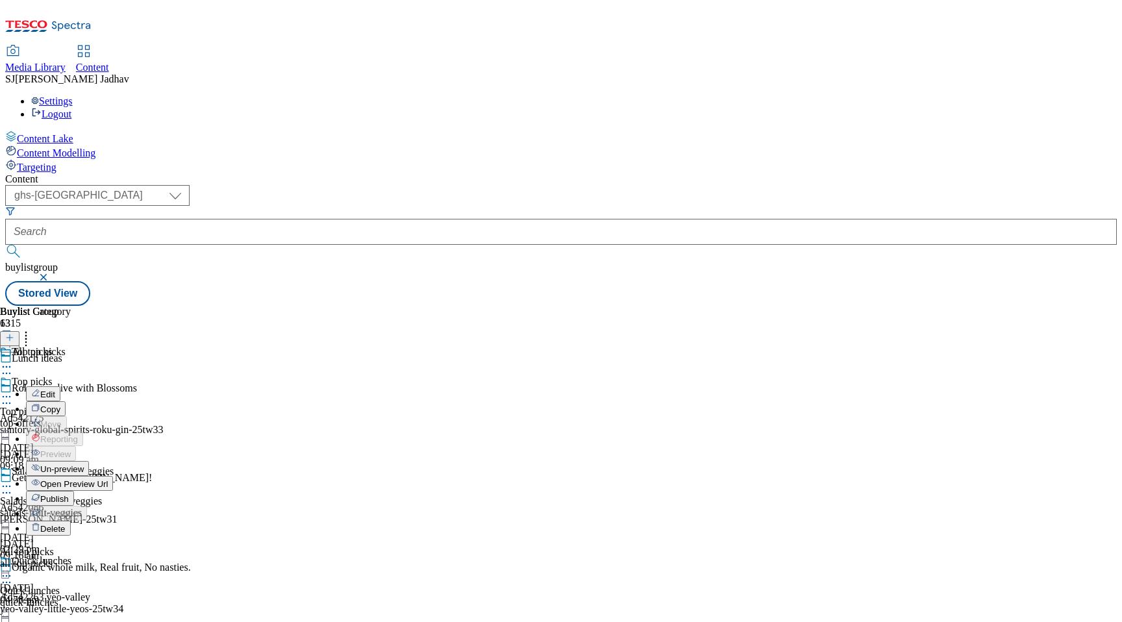
click at [69, 494] on span "Publish" at bounding box center [54, 499] width 29 height 10
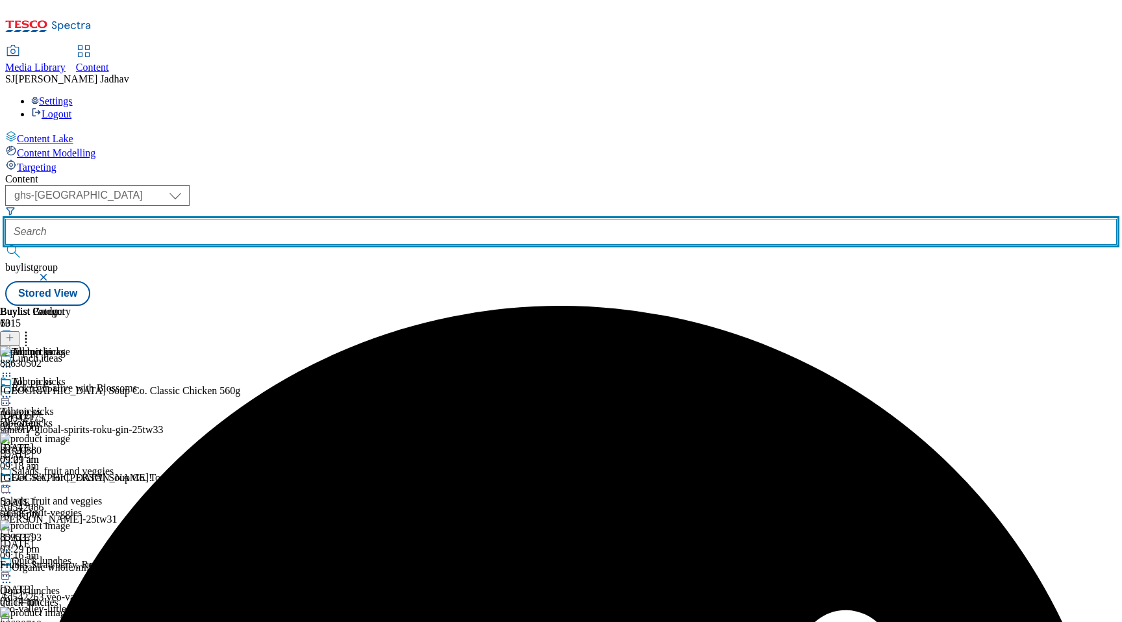
click at [303, 219] on input "text" at bounding box center [560, 232] width 1111 height 26
paste input "great-nights-in/drinks?preview=true"
drag, startPoint x: 302, startPoint y: 98, endPoint x: 495, endPoint y: 107, distance: 193.0
click at [495, 185] on div "( optional ) ghs-roi ghs-[GEOGRAPHIC_DATA] ighs-cz ighs-hu ighs-sk phones-uk gh…" at bounding box center [560, 245] width 1111 height 121
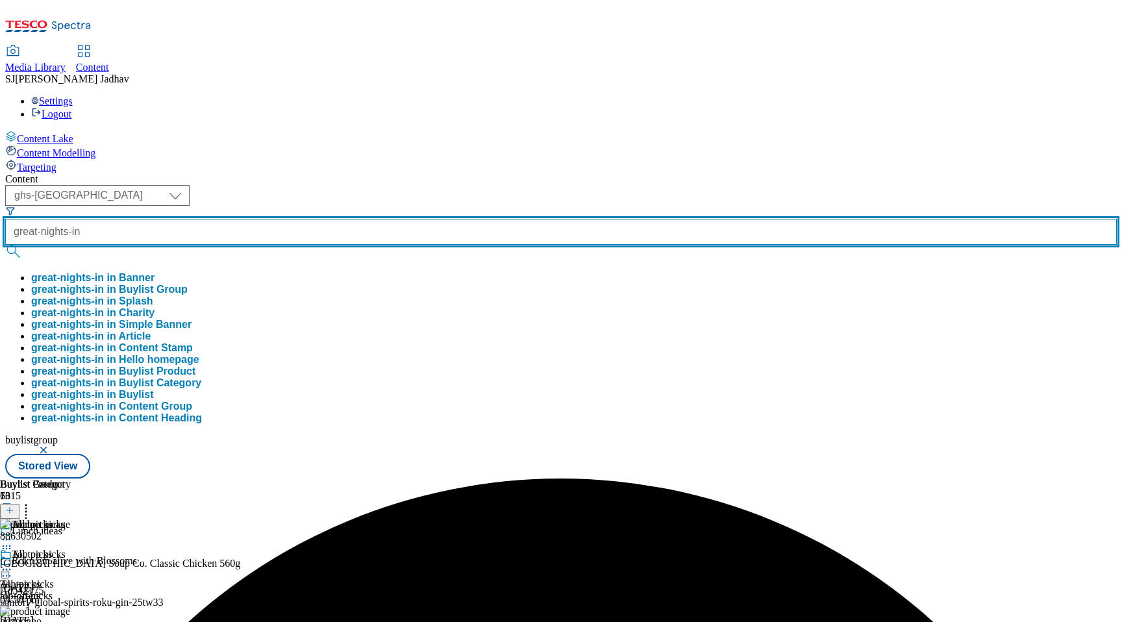
scroll to position [0, 0]
type input "great-nights-in"
click at [5, 245] on button "submit" at bounding box center [14, 251] width 18 height 13
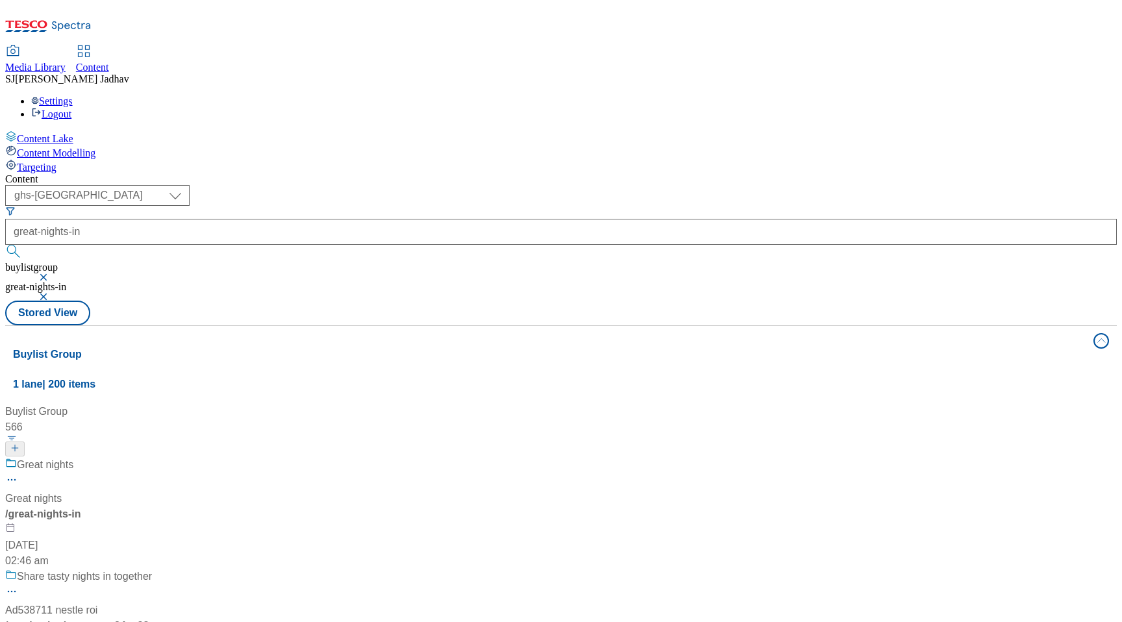
click at [169, 457] on div "Great nights" at bounding box center [87, 474] width 164 height 34
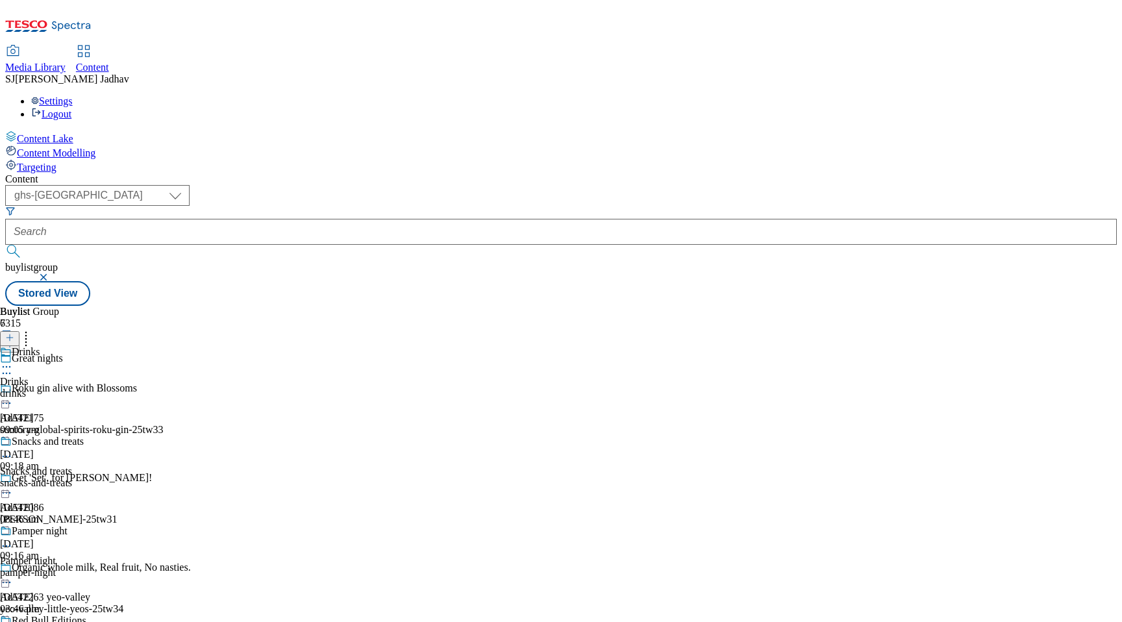
click at [88, 388] on div "drinks" at bounding box center [44, 394] width 88 height 12
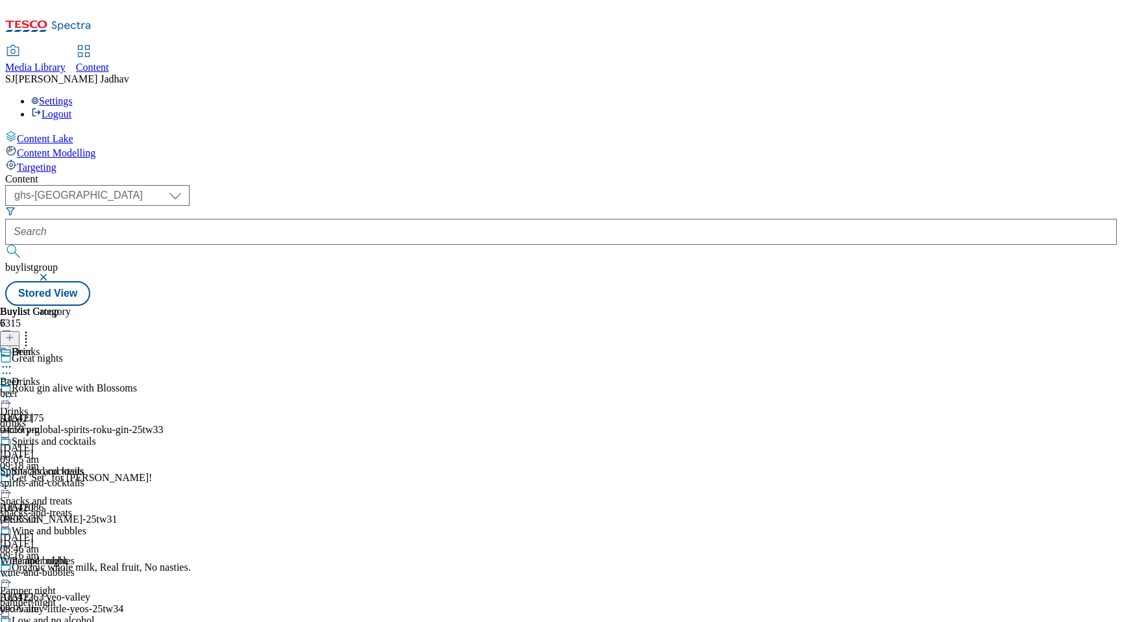
click at [13, 360] on icon at bounding box center [6, 366] width 13 height 13
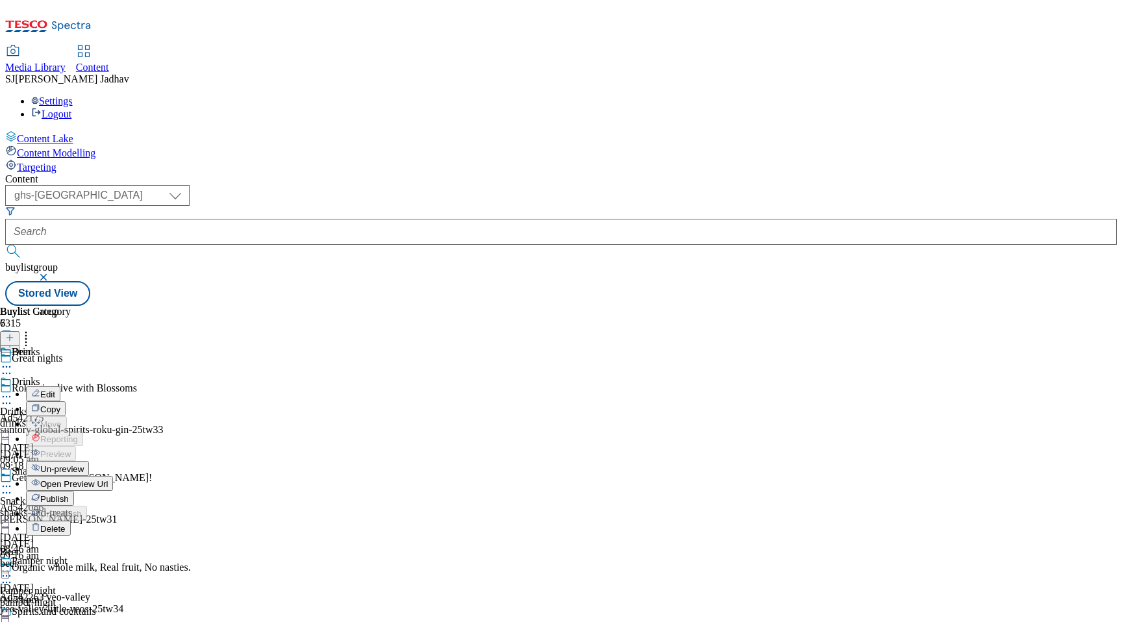
click at [69, 494] on span "Publish" at bounding box center [54, 499] width 29 height 10
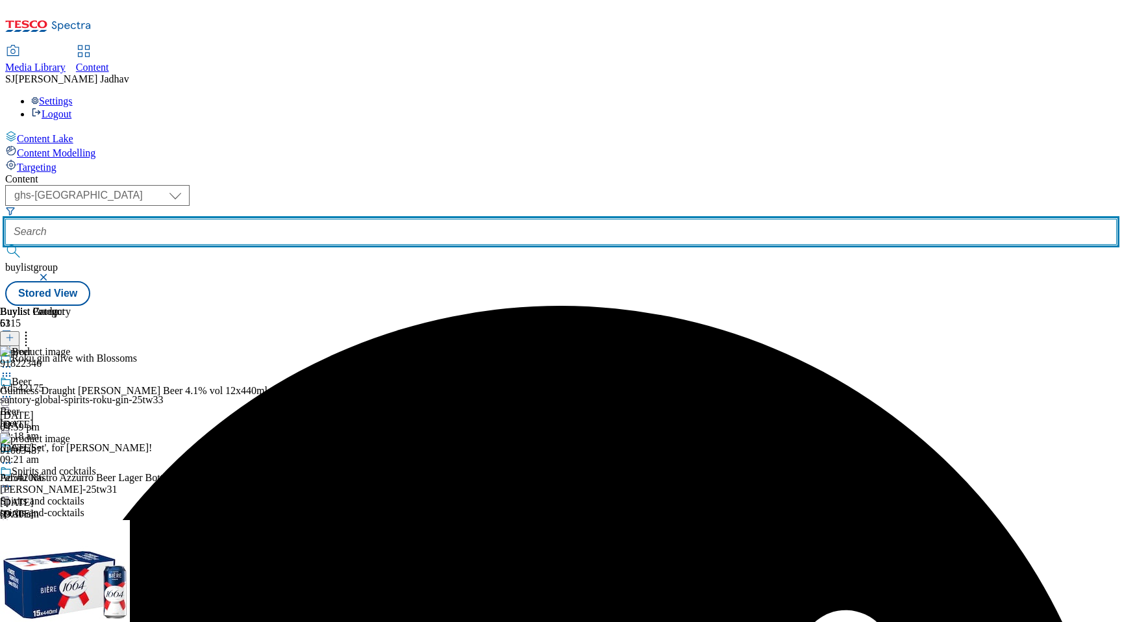
click at [328, 219] on input "text" at bounding box center [560, 232] width 1111 height 26
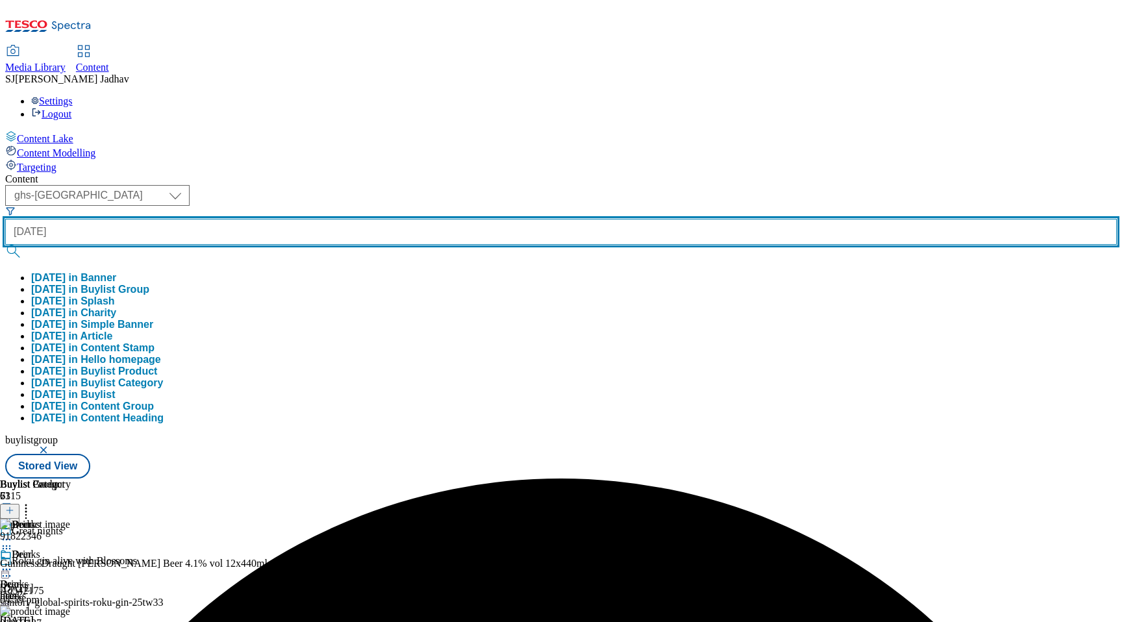
type input "[DATE]"
click at [5, 245] on button "submit" at bounding box center [14, 251] width 18 height 13
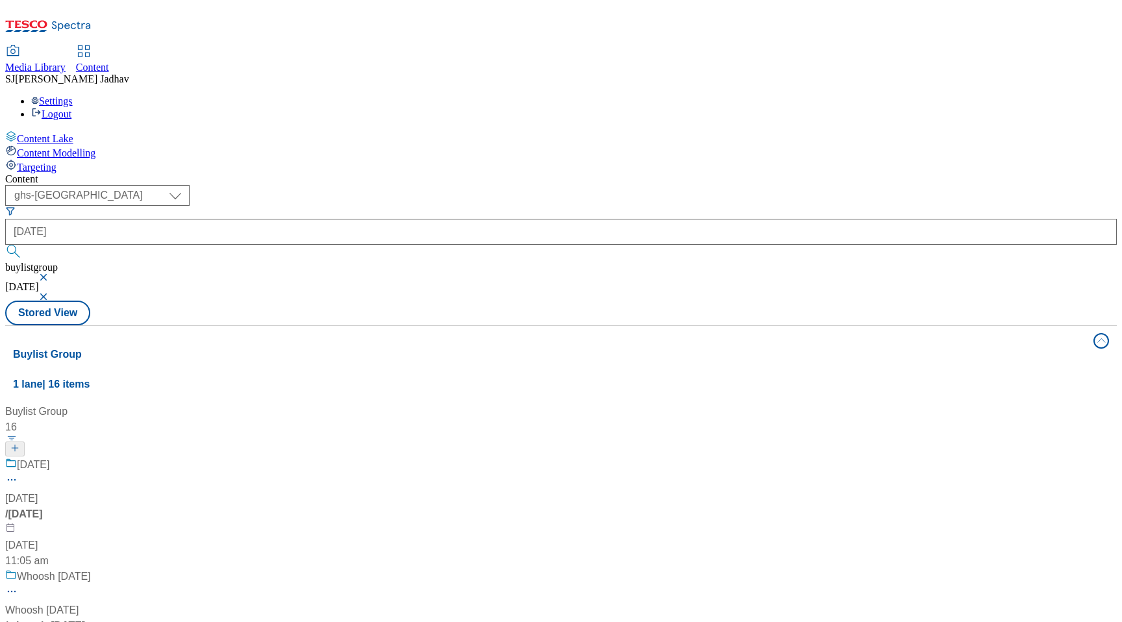
click at [167, 457] on div "[DATE] [DATE] / [DATE] [DATE] 11:05 am" at bounding box center [86, 513] width 162 height 112
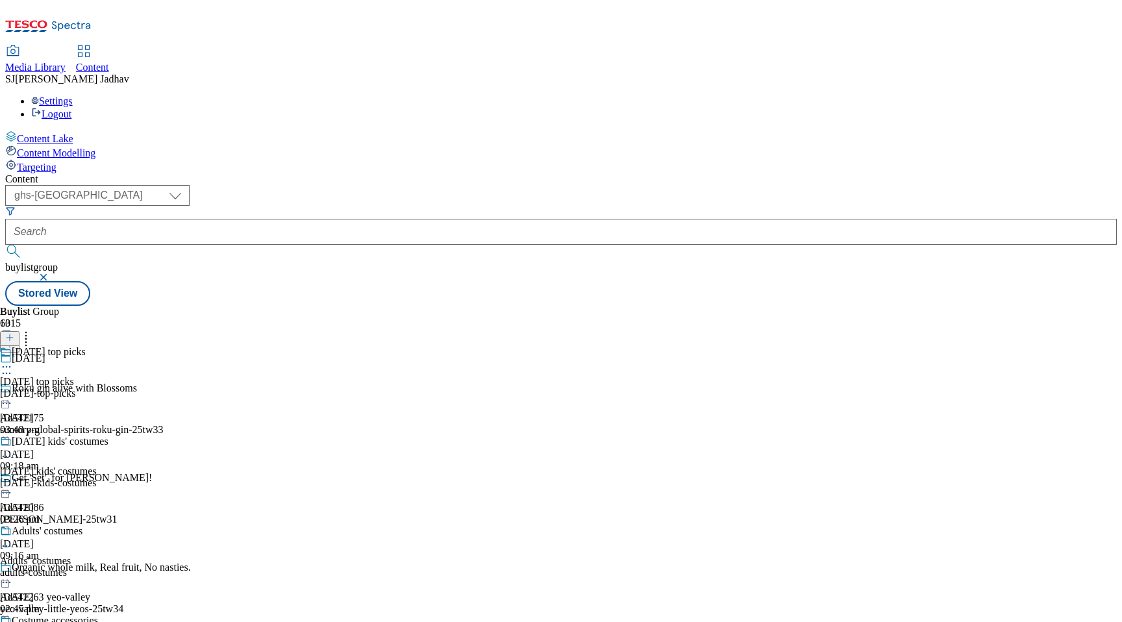
scroll to position [745, 0]
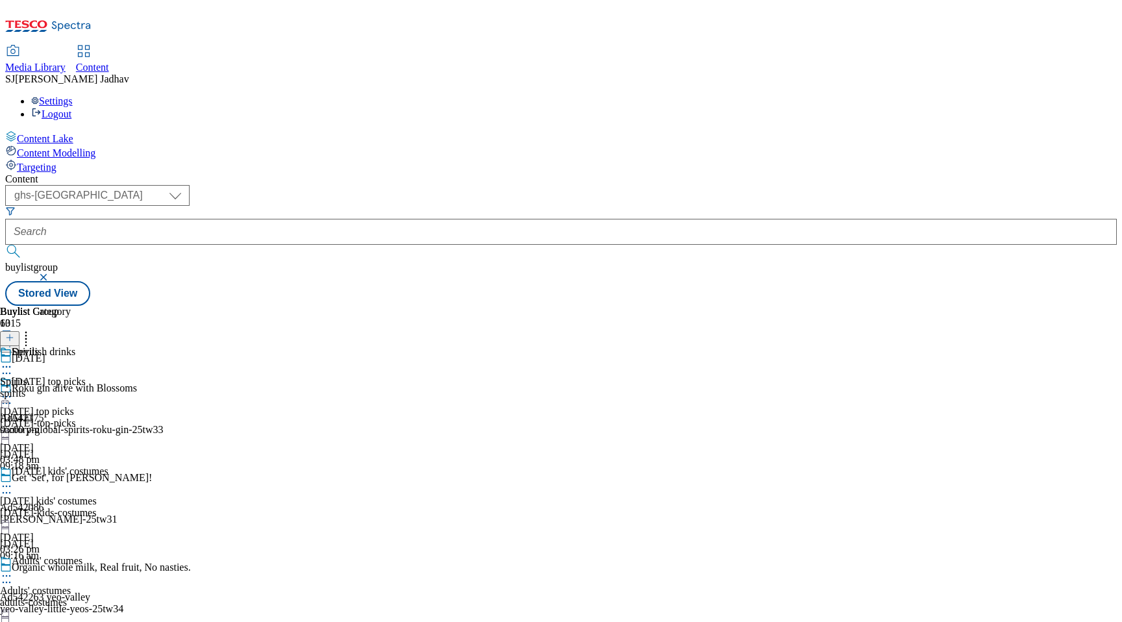
scroll to position [921, 0]
click at [13, 360] on icon at bounding box center [6, 366] width 13 height 13
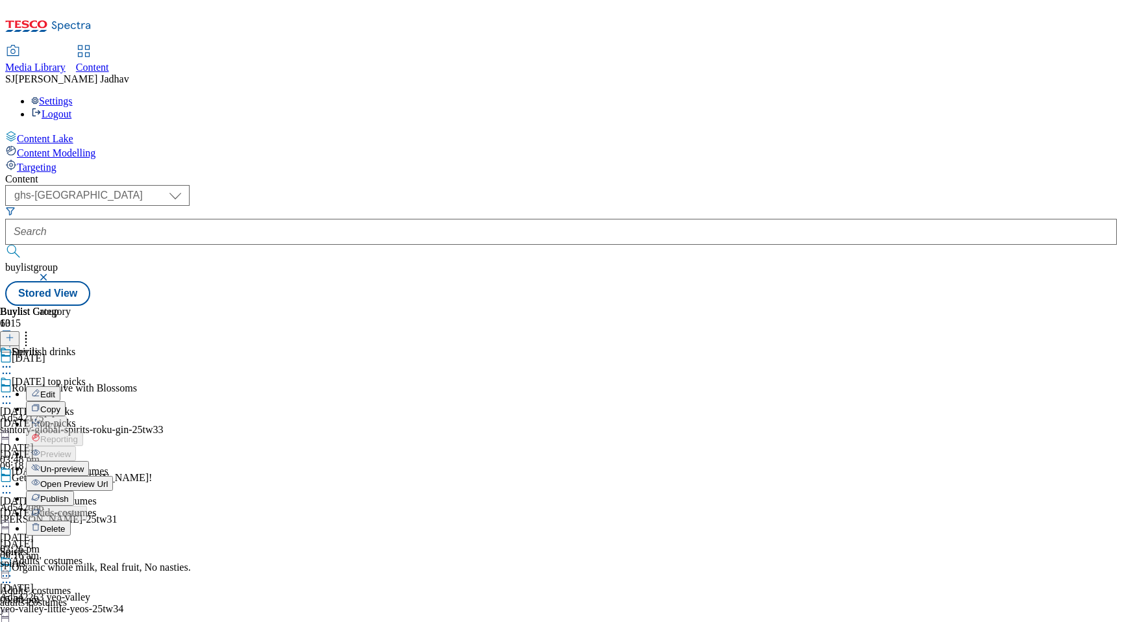
click at [69, 494] on span "Publish" at bounding box center [54, 499] width 29 height 10
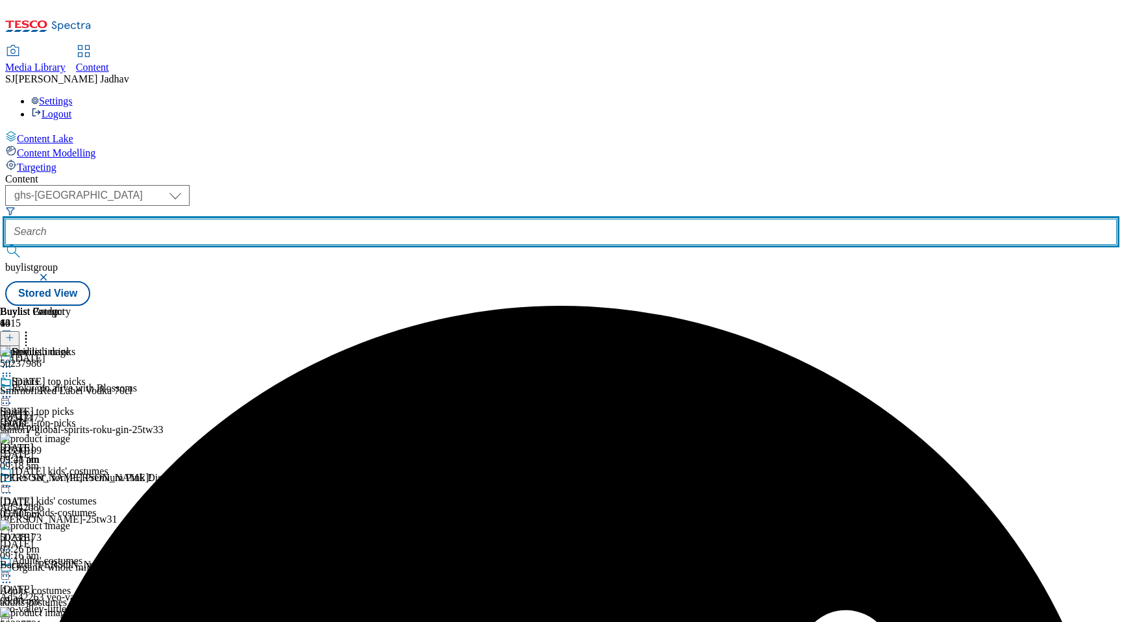
click at [330, 219] on input "text" at bounding box center [560, 232] width 1111 height 26
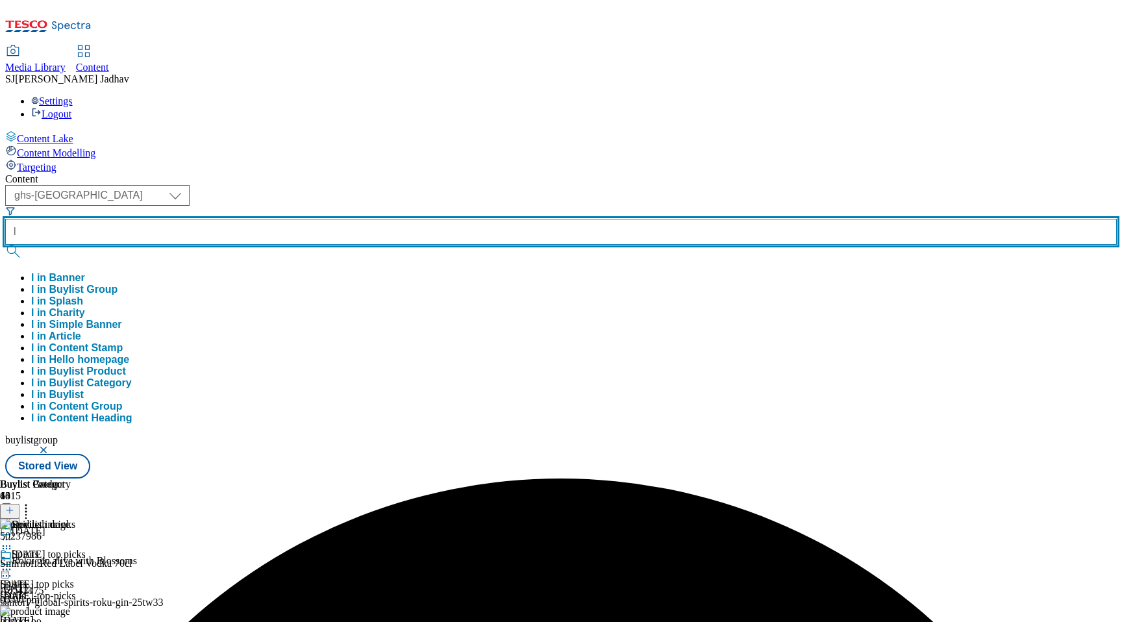
paste input "ow-and-no-alcohol/top-picks?preview=true"
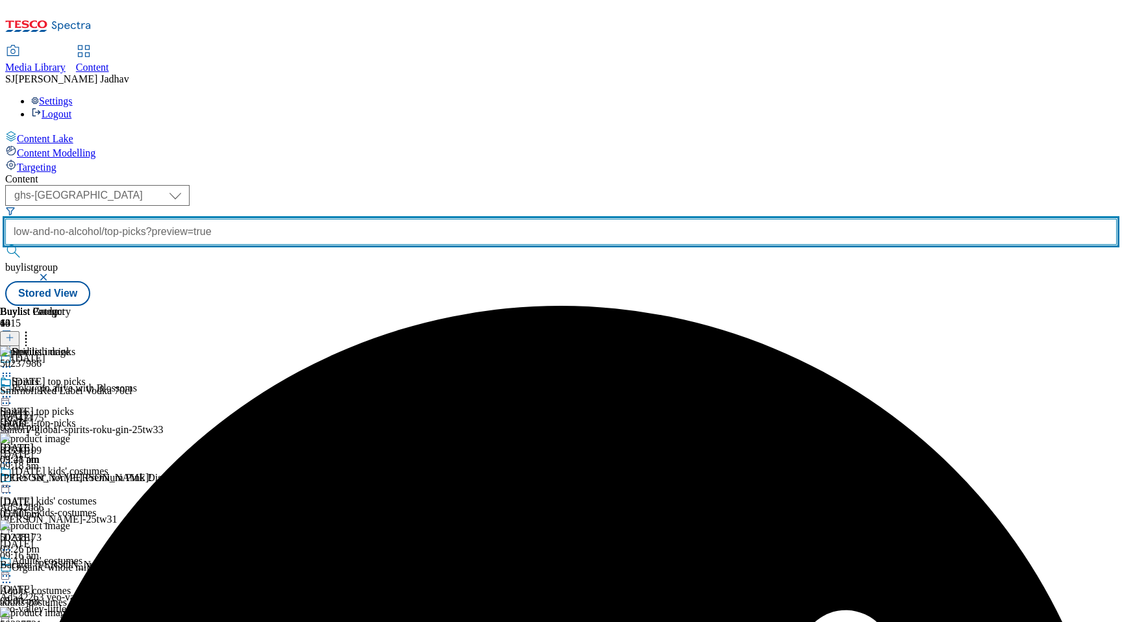
drag, startPoint x: 300, startPoint y: 103, endPoint x: 457, endPoint y: 99, distance: 157.2
click at [457, 185] on div "( optional ) ghs-roi ghs-uk ighs-cz ighs-hu ighs-sk phones-uk ghs-uk low-and-no…" at bounding box center [560, 233] width 1111 height 96
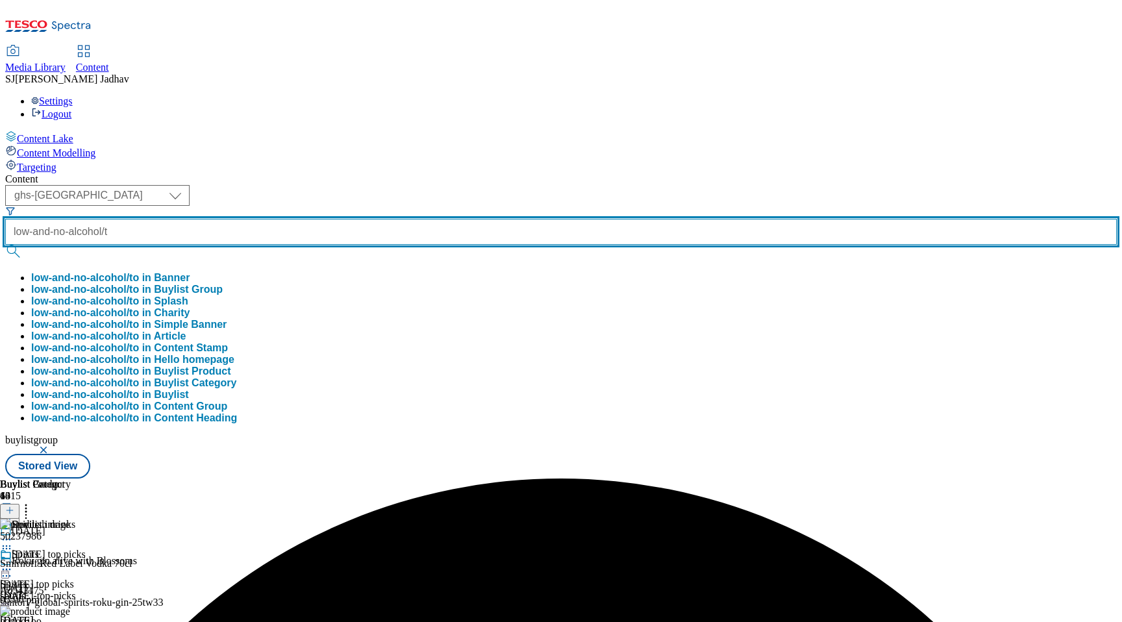
scroll to position [0, 0]
type input "low-and-no-alcohol"
click at [5, 245] on button "submit" at bounding box center [14, 251] width 18 height 13
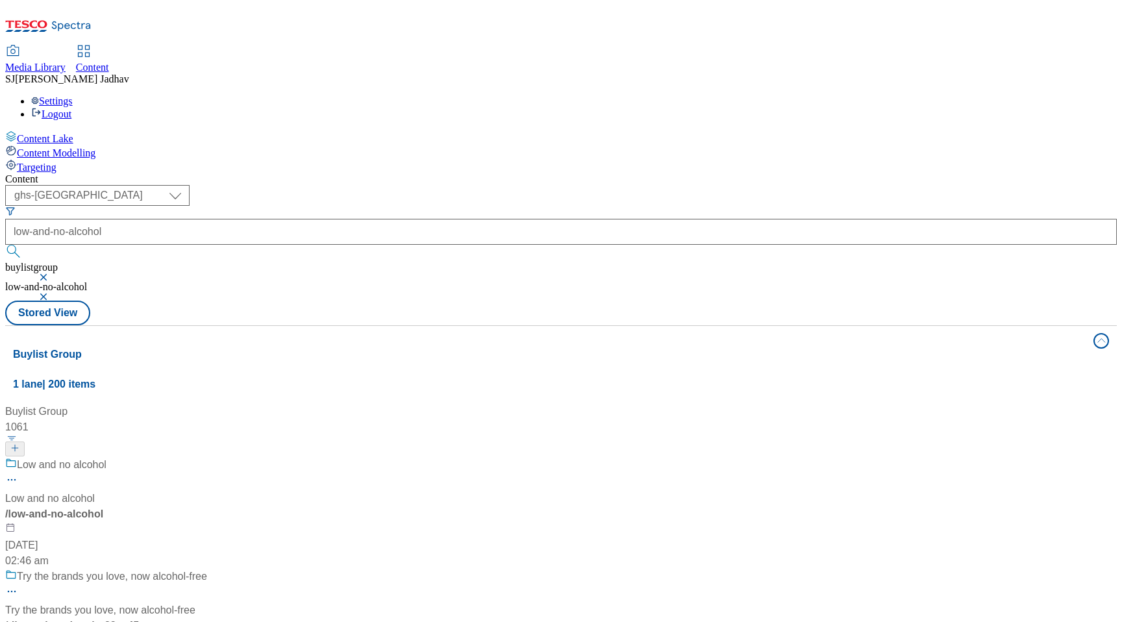
click at [312, 457] on div "Low and no alcohol Low and no alcohol / low-and-no-alcohol [DATE] 02:46 am" at bounding box center [161, 513] width 312 height 112
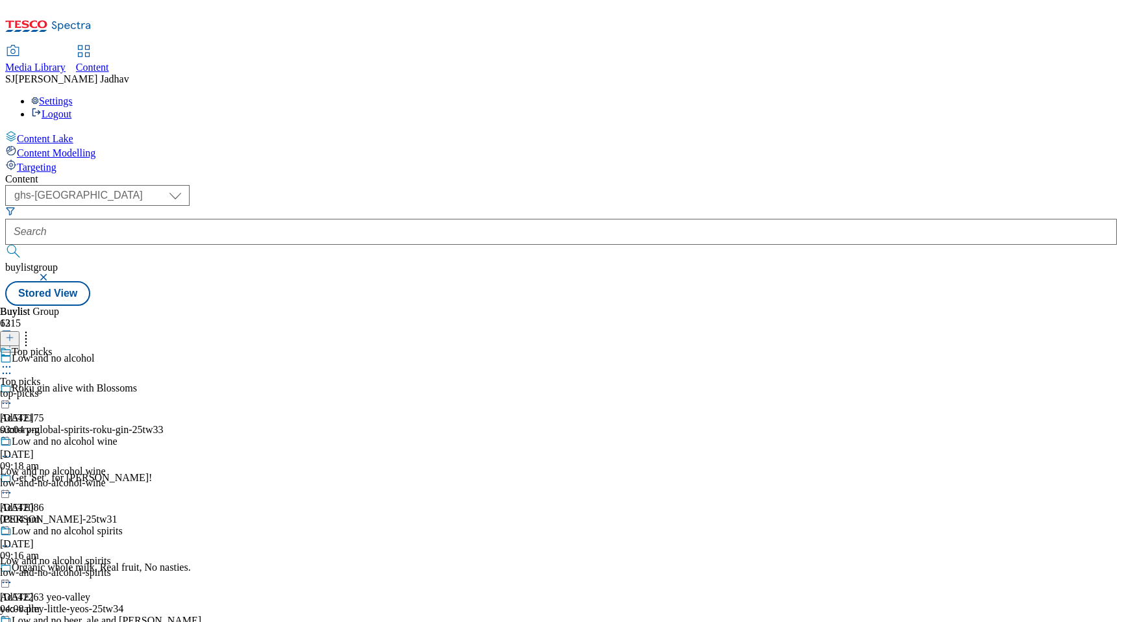
click at [13, 360] on icon at bounding box center [6, 366] width 13 height 13
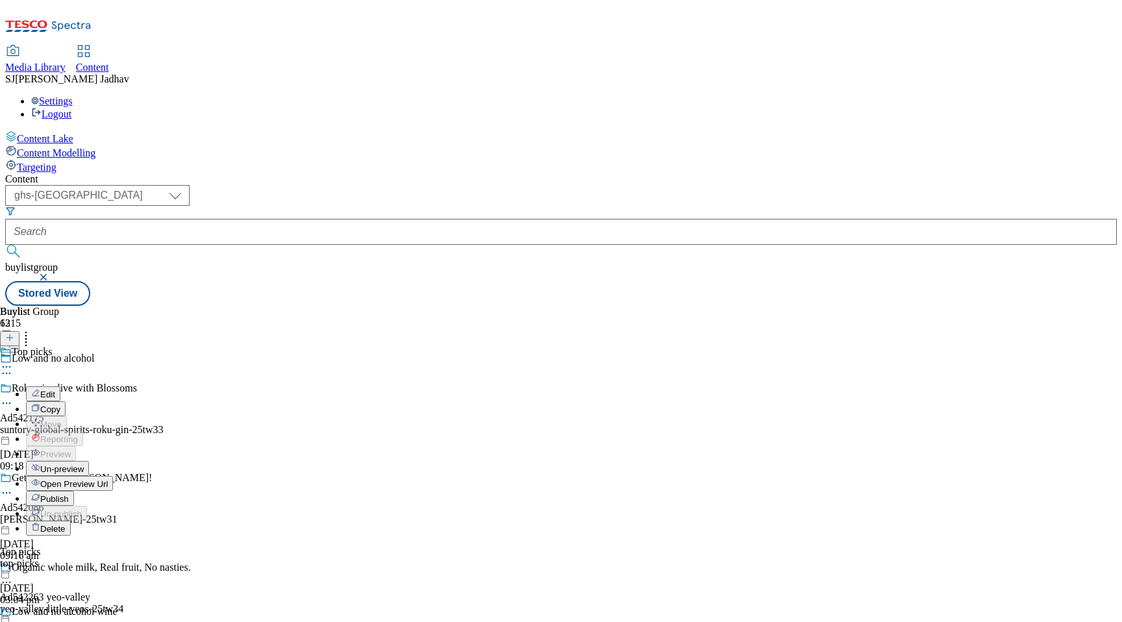
click at [69, 494] on span "Publish" at bounding box center [54, 499] width 29 height 10
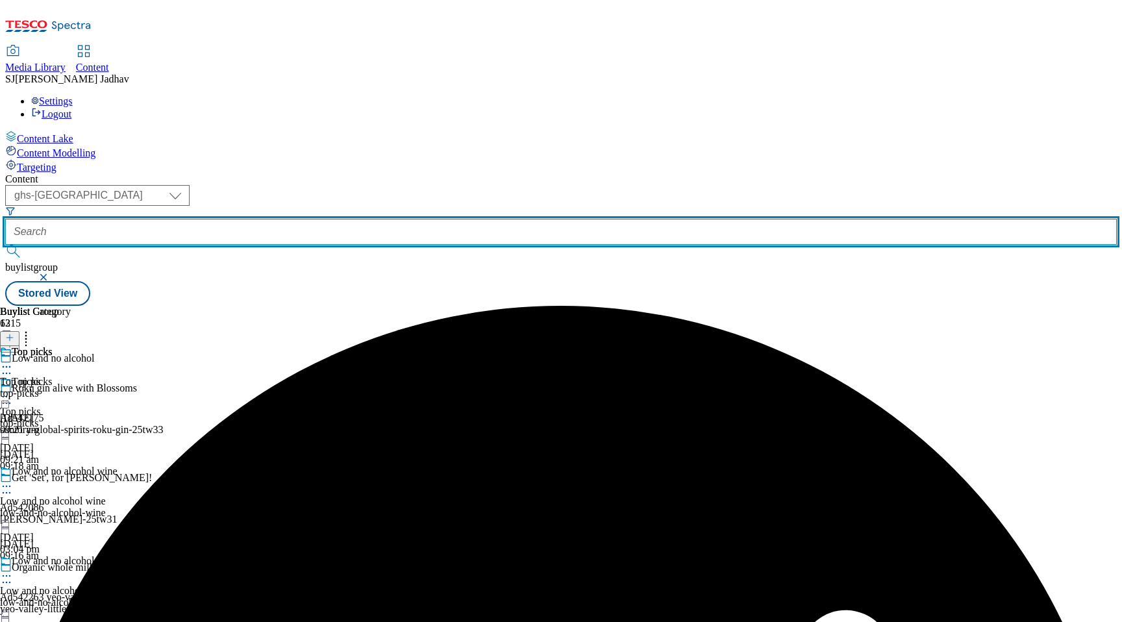
click at [340, 219] on input "text" at bounding box center [560, 232] width 1111 height 26
paste input "4-for-3-on-cooking-sauces/top-picks?preview=true"
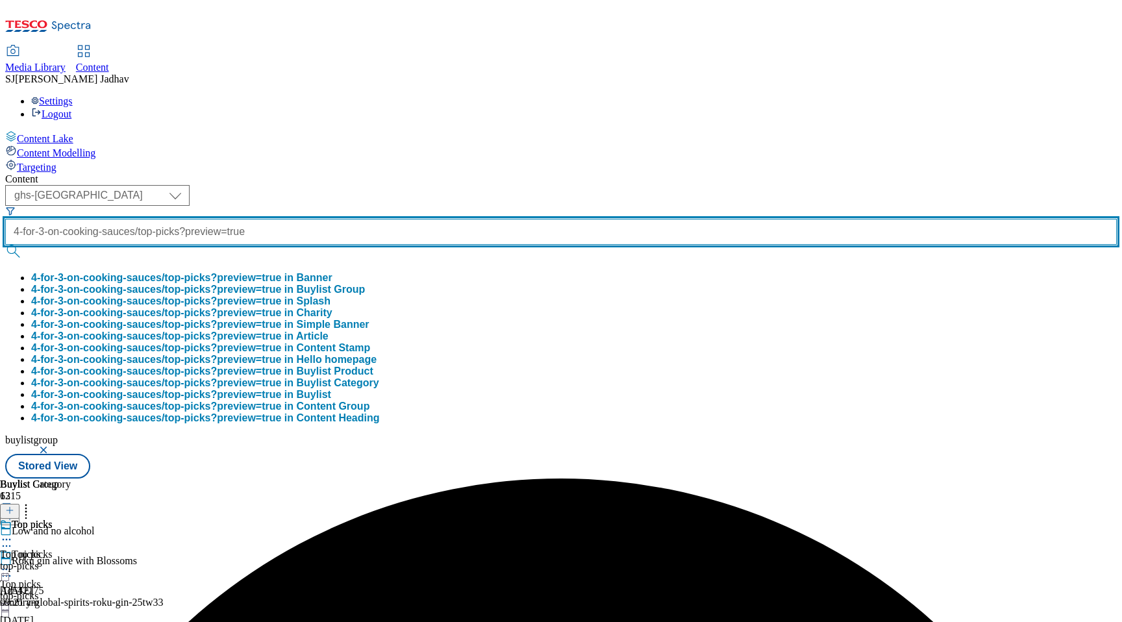
scroll to position [0, 116]
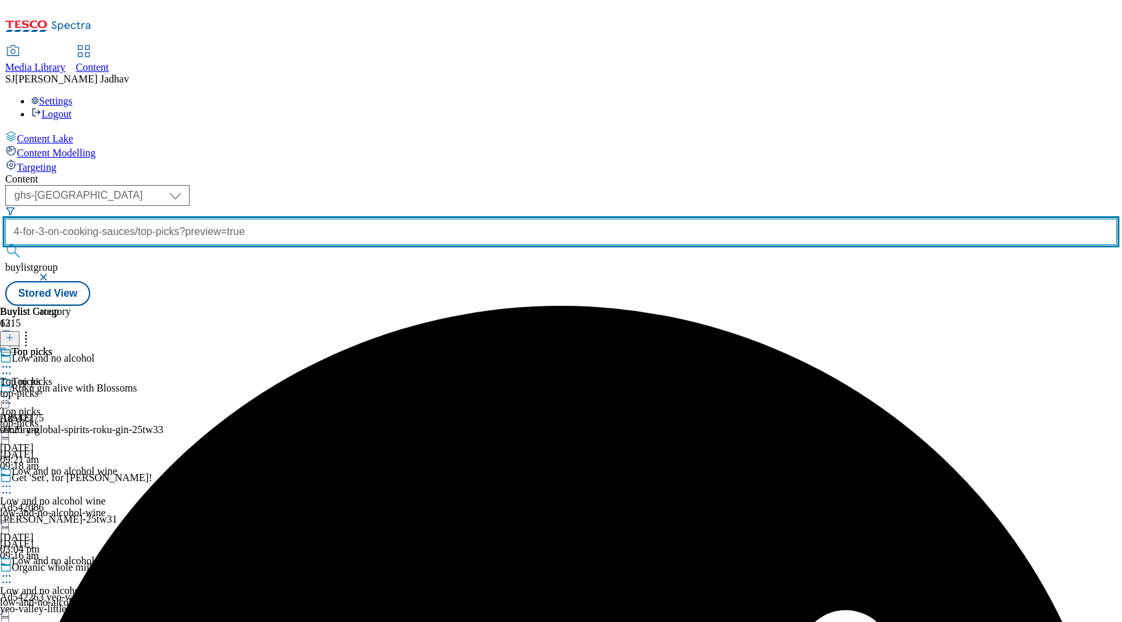
drag, startPoint x: 308, startPoint y: 101, endPoint x: 446, endPoint y: 95, distance: 137.8
click at [443, 185] on div "( optional ) ghs-roi ghs-uk ighs-cz ighs-hu ighs-sk phones-uk ghs-uk 4-for-3-on…" at bounding box center [560, 233] width 1111 height 96
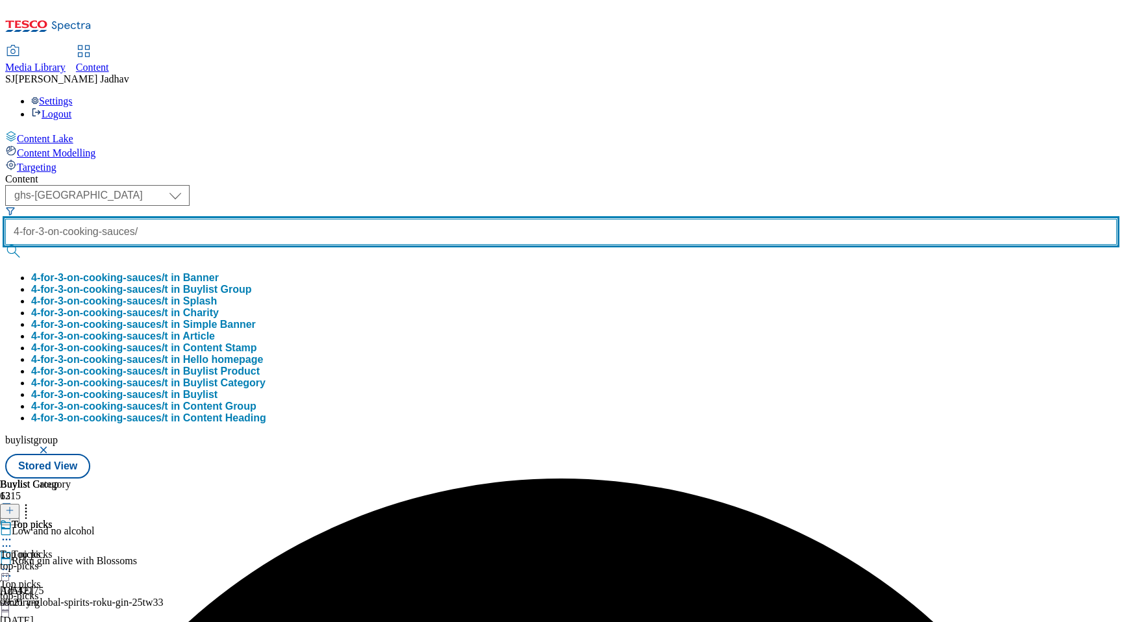
scroll to position [0, 18]
type input "4-for-3-on-cooking-sauces"
click at [5, 245] on button "submit" at bounding box center [14, 251] width 18 height 13
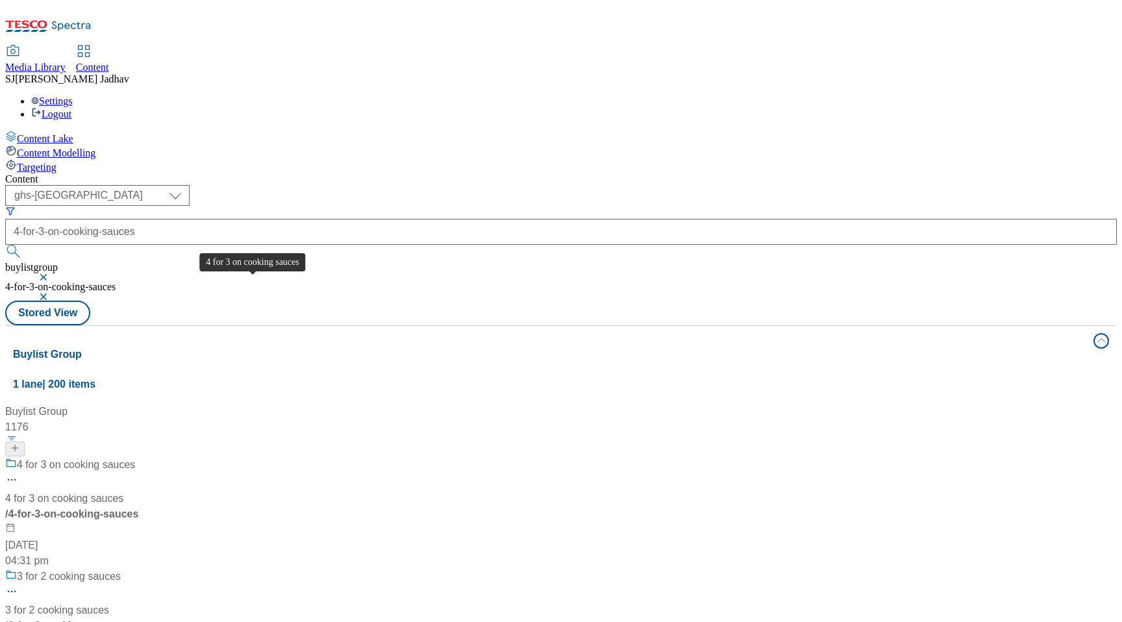
click at [123, 491] on div "4 for 3 on cooking sauces" at bounding box center [64, 499] width 118 height 16
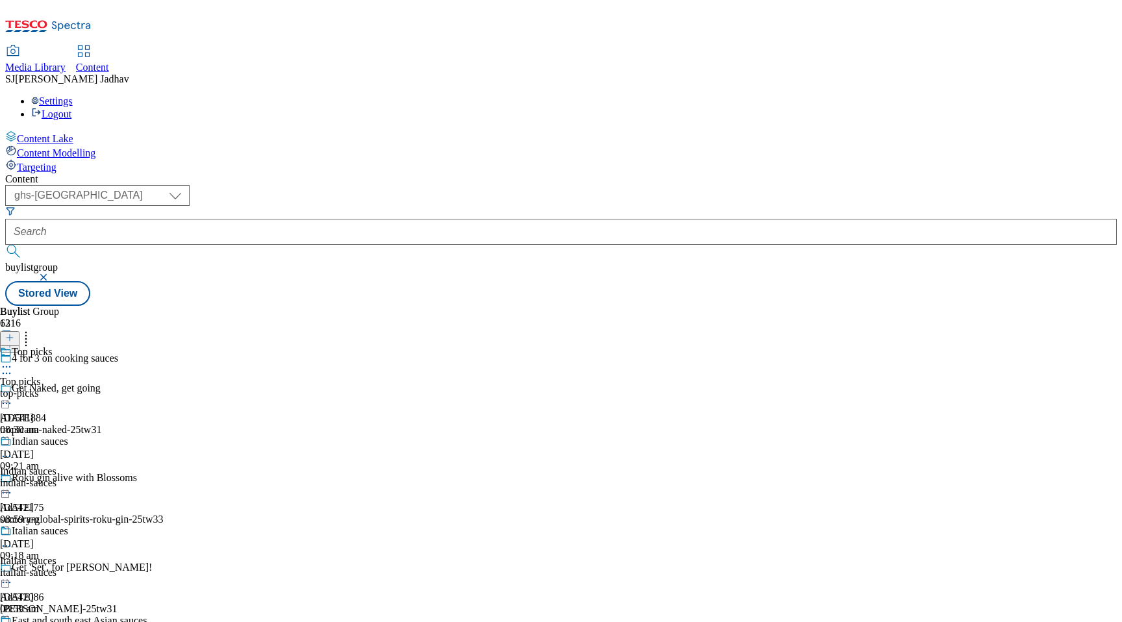
click at [163, 388] on div "top-picks" at bounding box center [81, 394] width 163 height 12
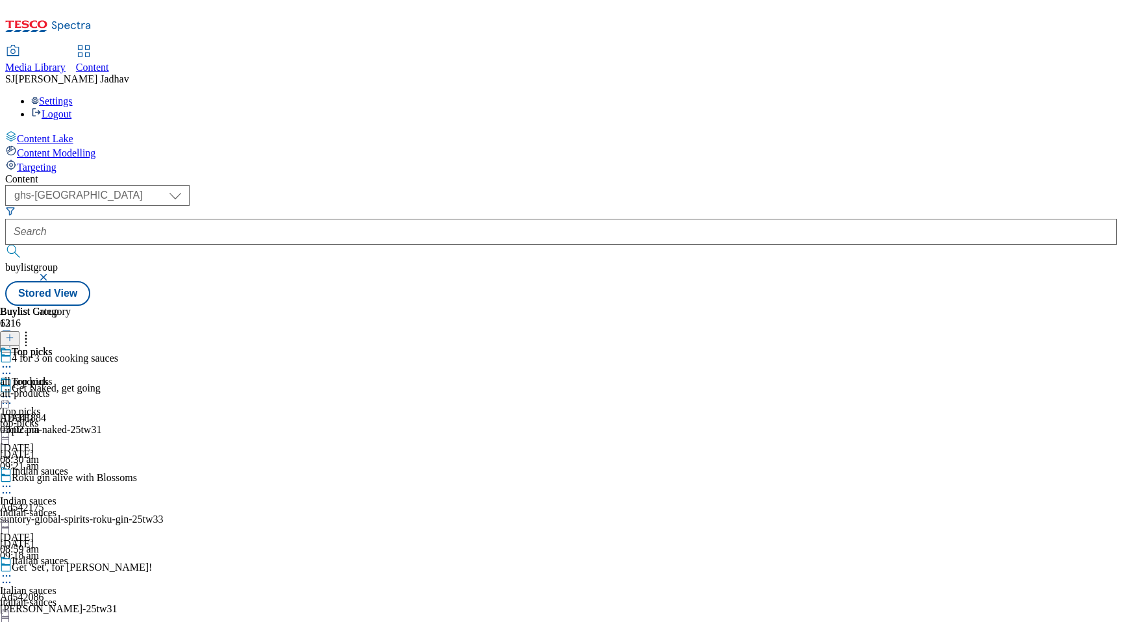
click at [13, 360] on icon at bounding box center [6, 366] width 13 height 13
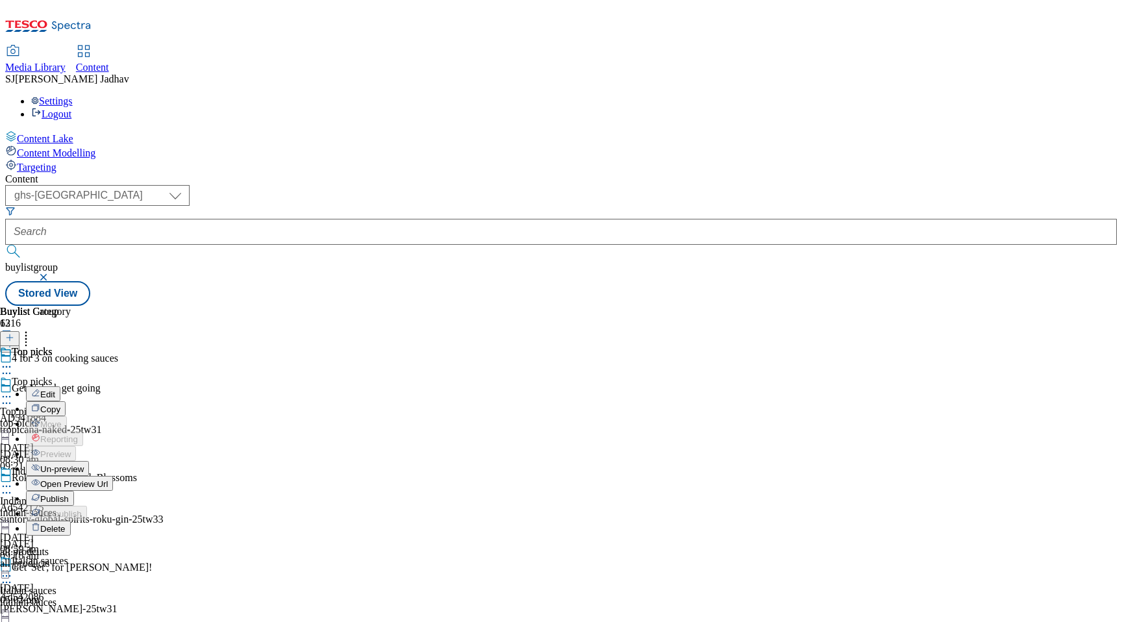
click at [69, 494] on span "Publish" at bounding box center [54, 499] width 29 height 10
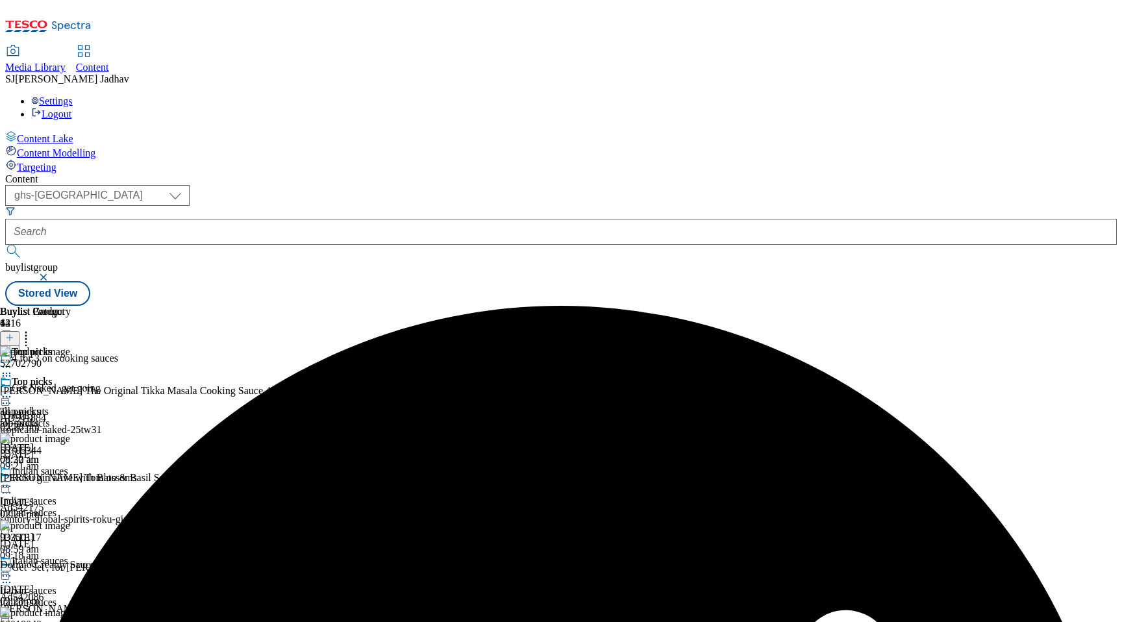
click at [315, 206] on form at bounding box center [560, 234] width 1111 height 56
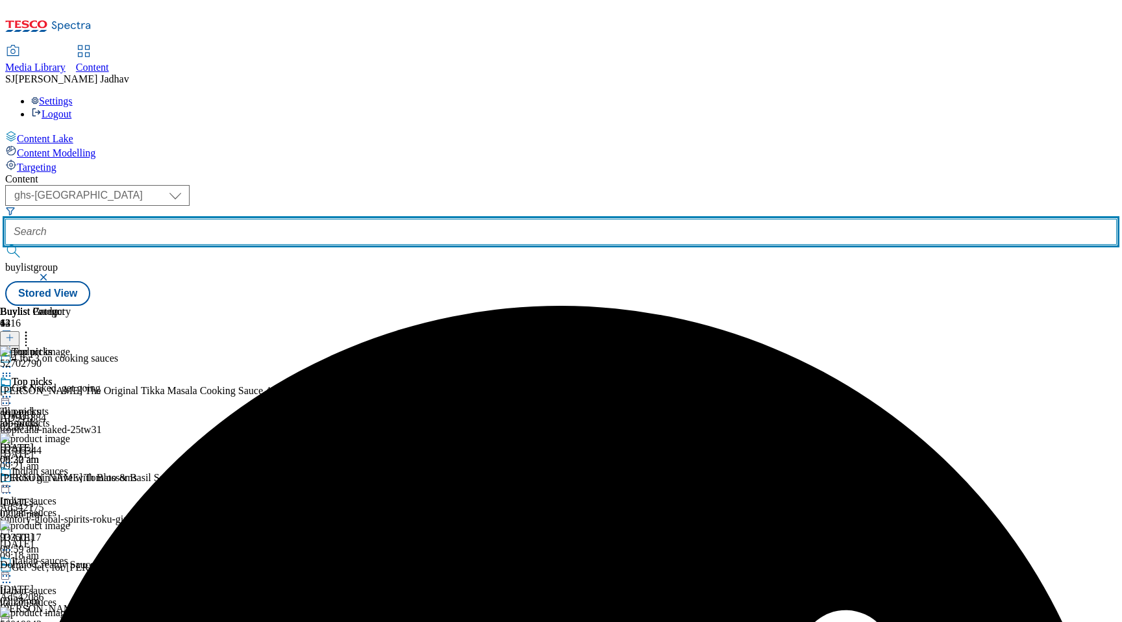
click at [314, 219] on input "text" at bounding box center [560, 232] width 1111 height 26
paste input "clubcard-prices/household?preview=true"
drag, startPoint x: 309, startPoint y: 101, endPoint x: 428, endPoint y: 100, distance: 119.5
click at [428, 185] on div "( optional ) ghs-roi ghs-[GEOGRAPHIC_DATA] ighs-cz ighs-hu ighs-sk phones-uk gh…" at bounding box center [560, 233] width 1111 height 96
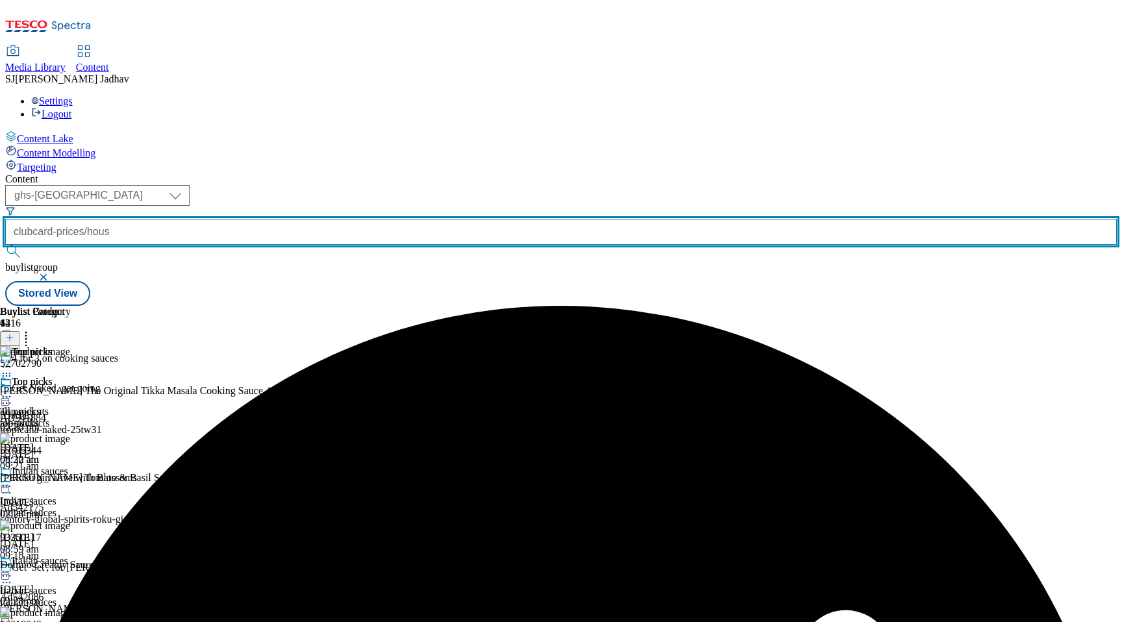
scroll to position [0, 0]
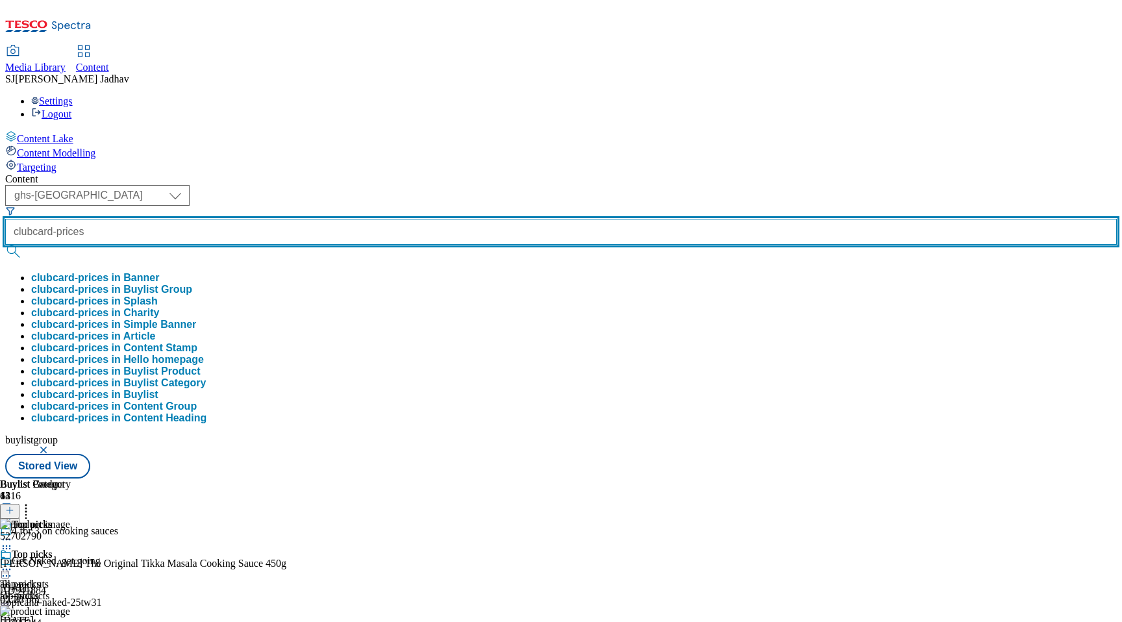
type input "clubcard-prices"
click at [5, 245] on button "submit" at bounding box center [14, 251] width 18 height 13
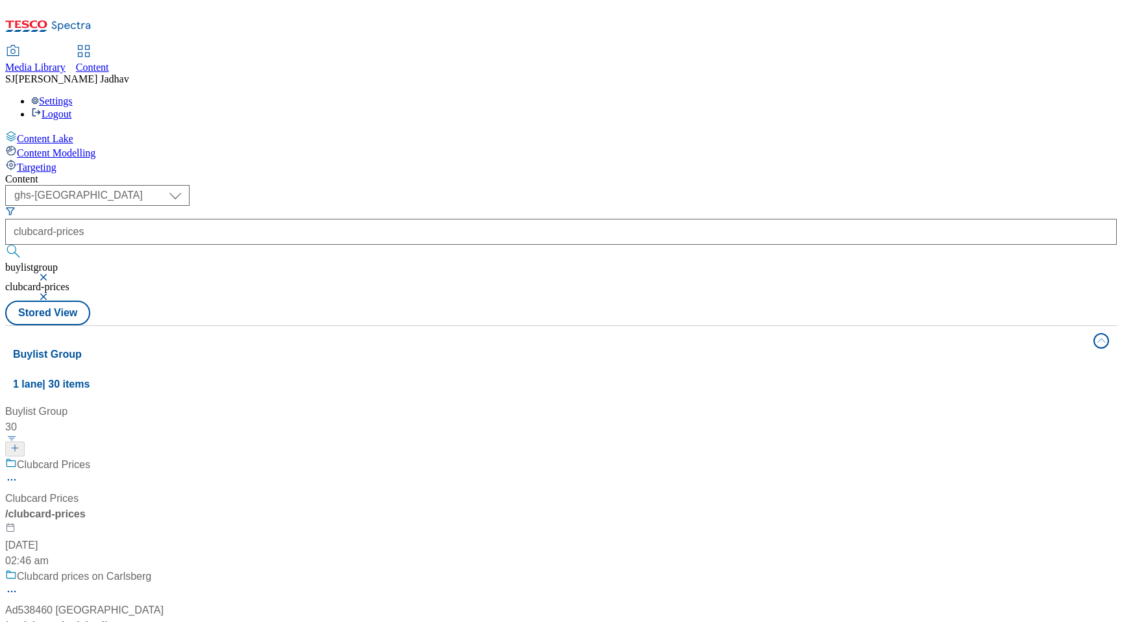
click at [195, 506] on div "/ clubcard-prices" at bounding box center [100, 514] width 190 height 16
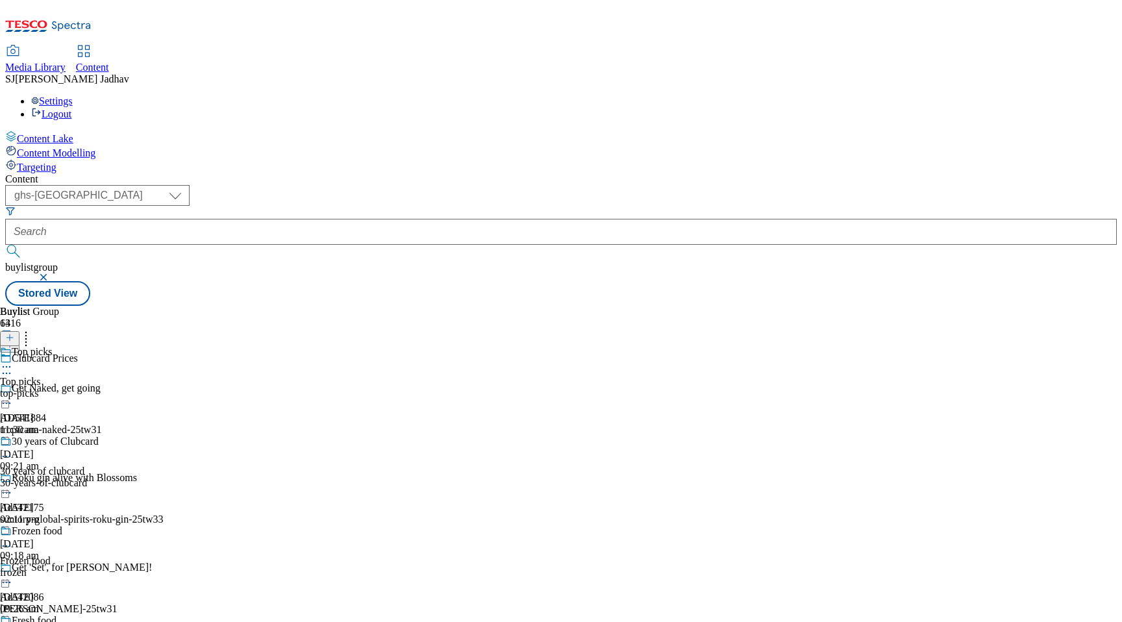
scroll to position [625, 0]
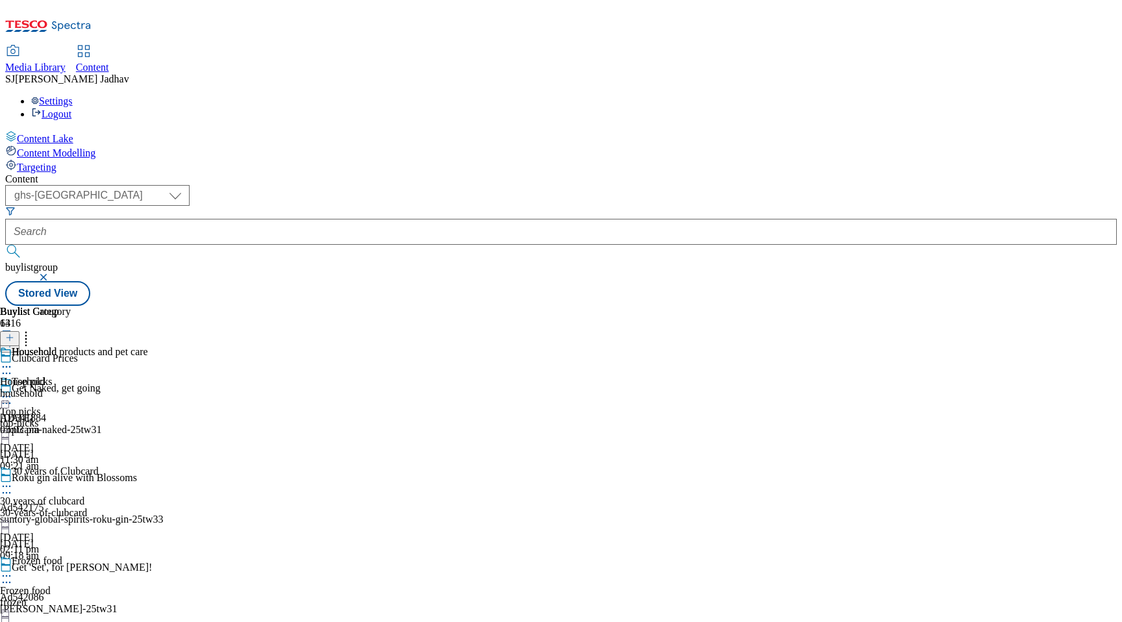
click at [13, 360] on icon at bounding box center [6, 366] width 13 height 13
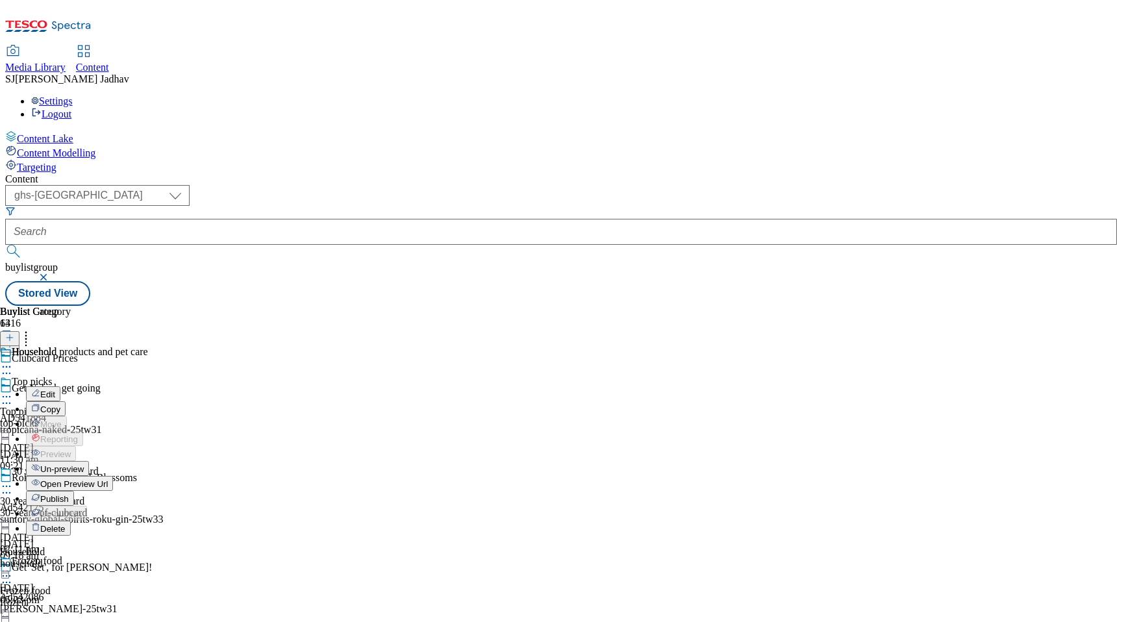
click at [69, 494] on span "Publish" at bounding box center [54, 499] width 29 height 10
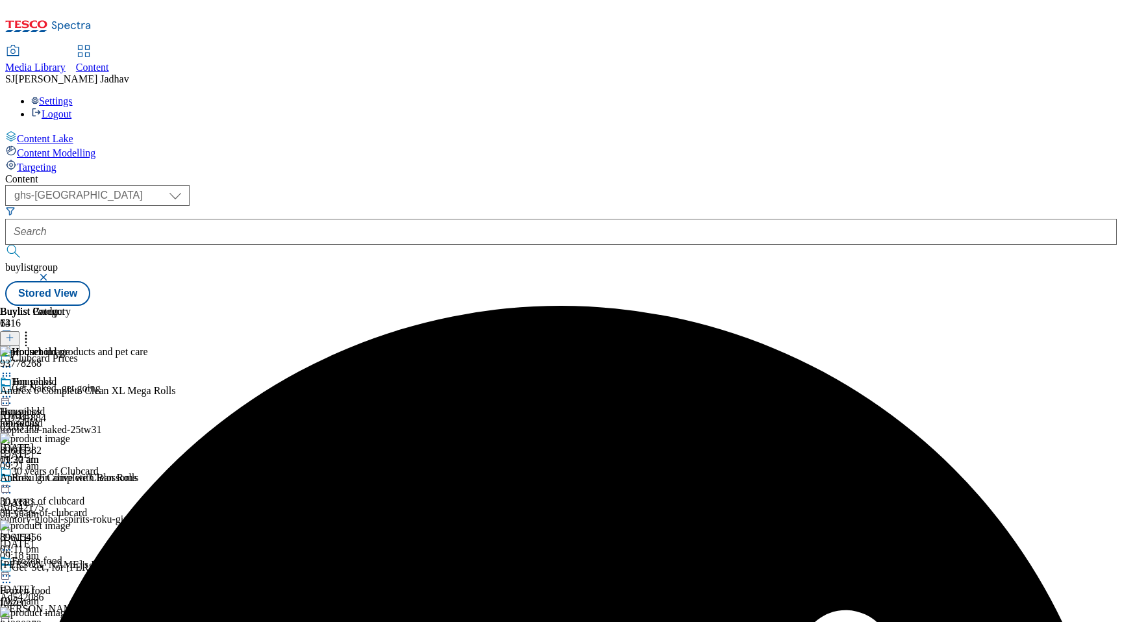
click at [294, 219] on div at bounding box center [560, 232] width 1111 height 26
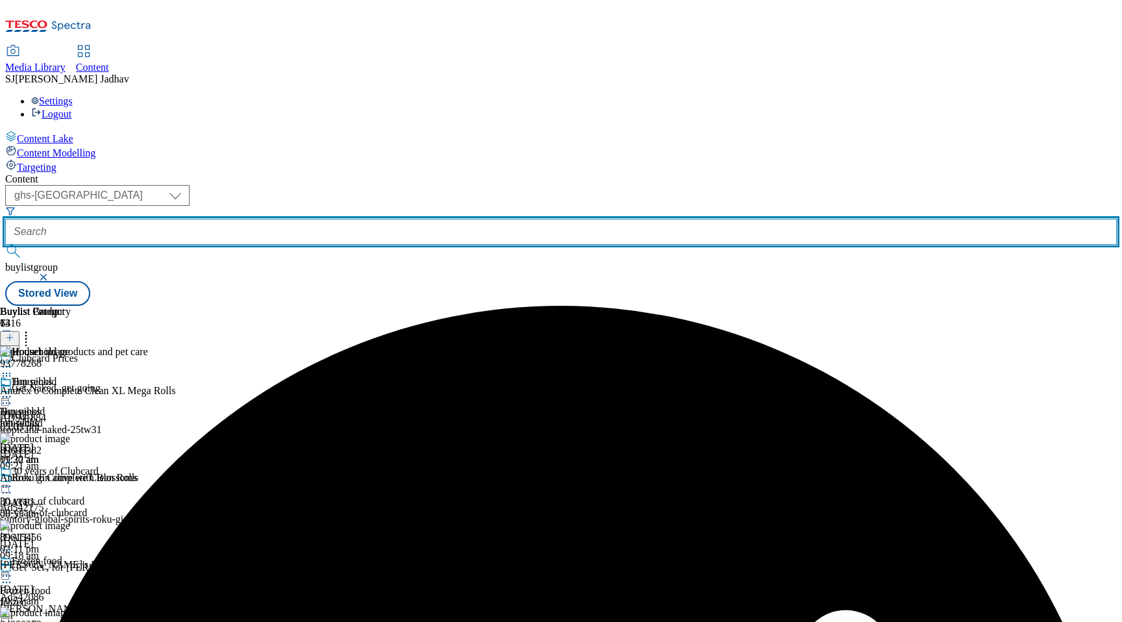
click at [317, 219] on input "text" at bounding box center [560, 232] width 1111 height 26
paste input "fakeaways/indian?preview=true"
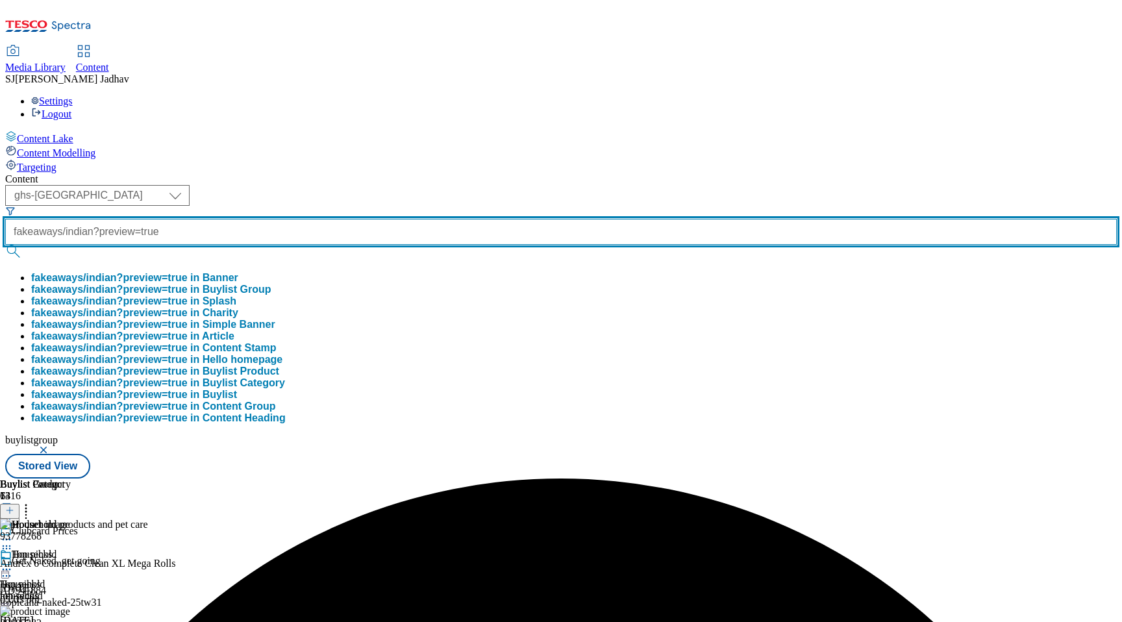
scroll to position [0, 32]
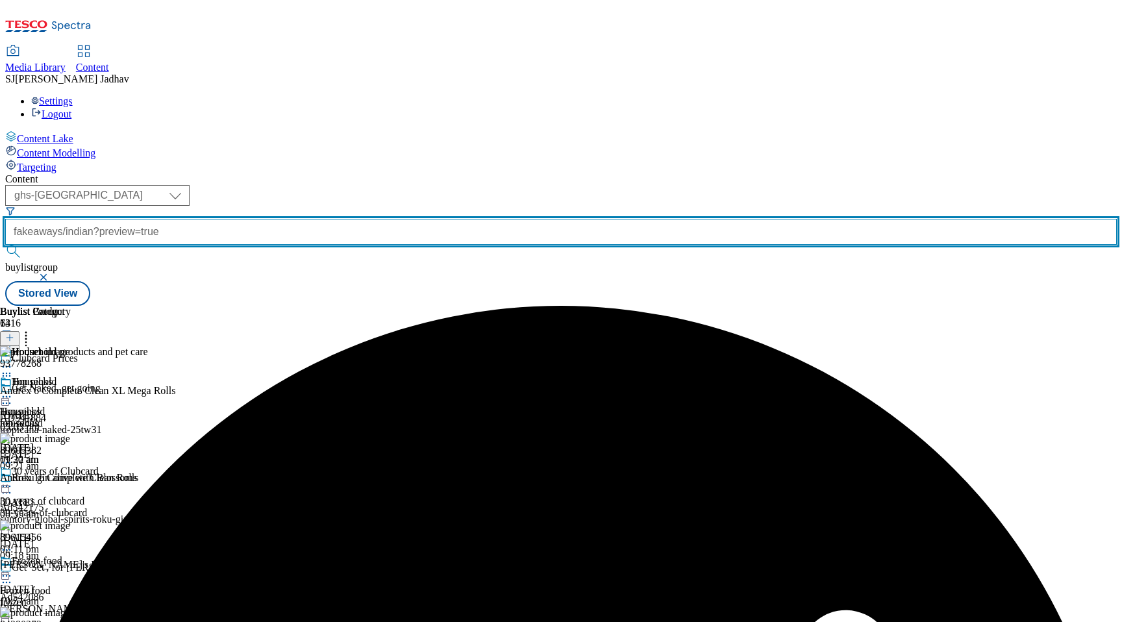
drag, startPoint x: 302, startPoint y: 100, endPoint x: 445, endPoint y: 95, distance: 142.9
click at [444, 185] on div "( optional ) ghs-roi ghs-[GEOGRAPHIC_DATA] ighs-cz ighs-hu ighs-sk phones-uk gh…" at bounding box center [560, 233] width 1111 height 96
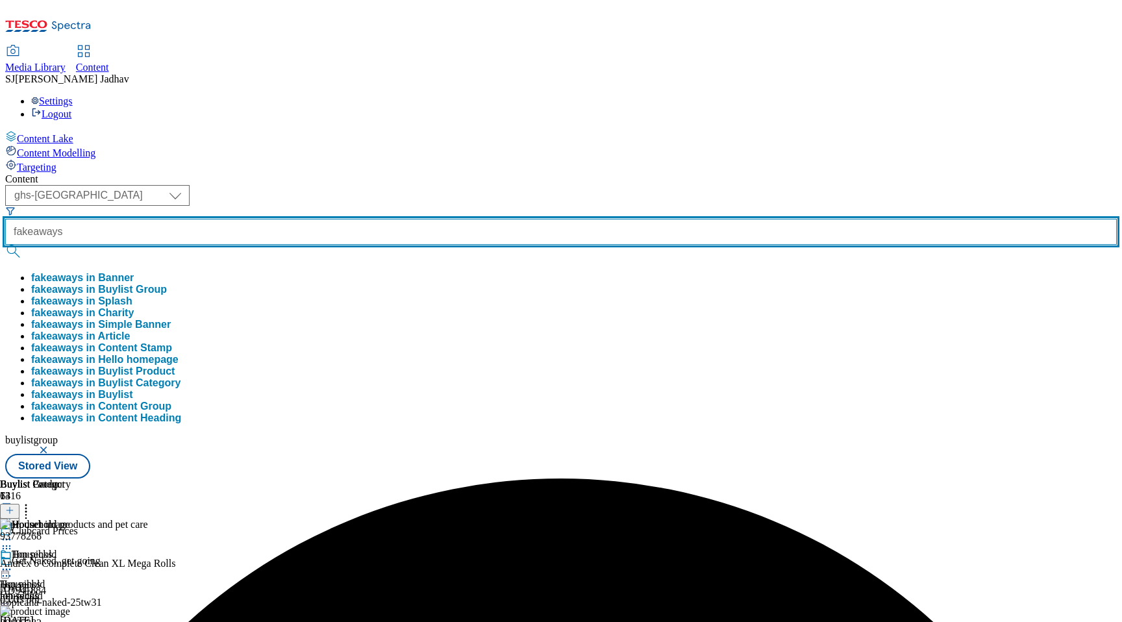
scroll to position [0, 0]
type input "fakeaways"
click at [5, 245] on button "submit" at bounding box center [14, 251] width 18 height 13
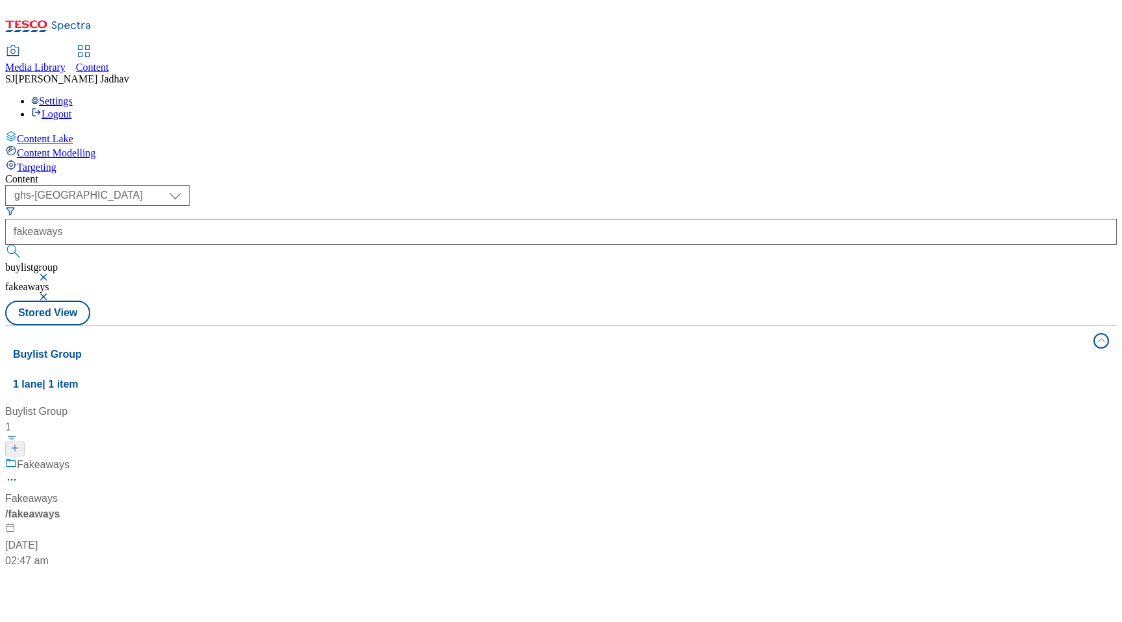
click at [167, 506] on div "/ fakeaways" at bounding box center [86, 514] width 162 height 16
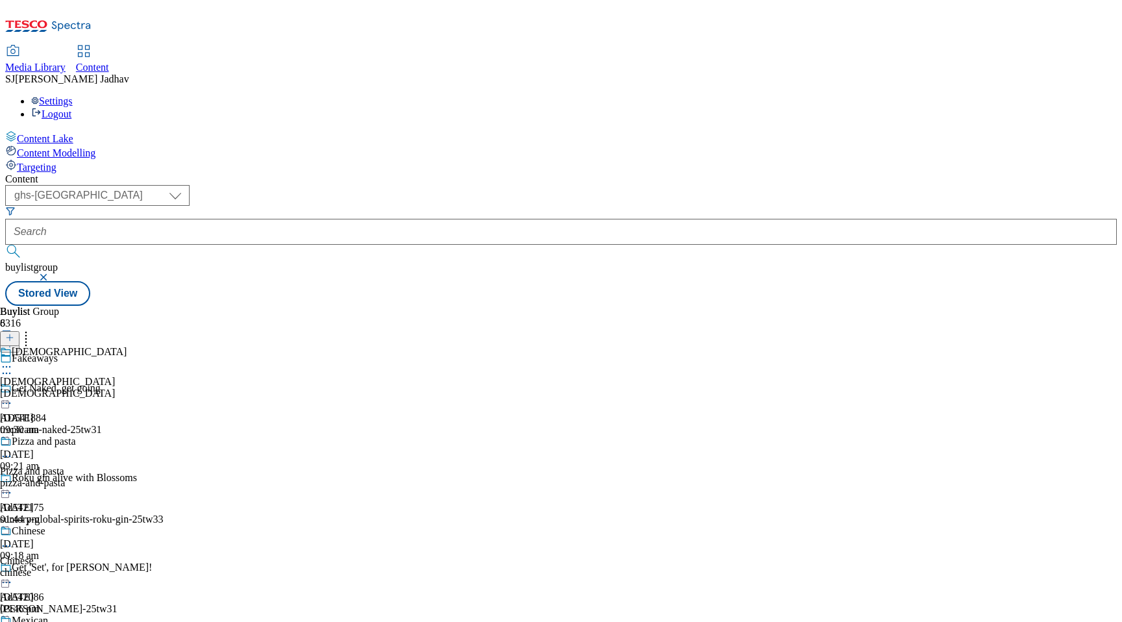
click at [133, 346] on div "Indian Indian indian [DATE] 09:30 am" at bounding box center [66, 391] width 133 height 90
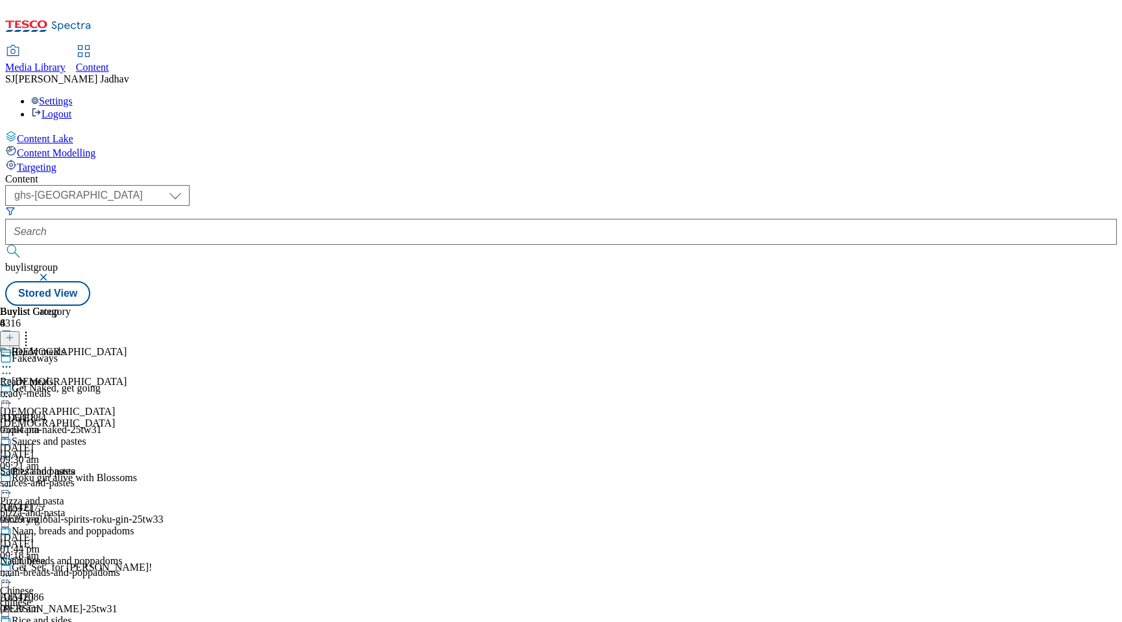
click at [13, 360] on icon at bounding box center [6, 366] width 13 height 13
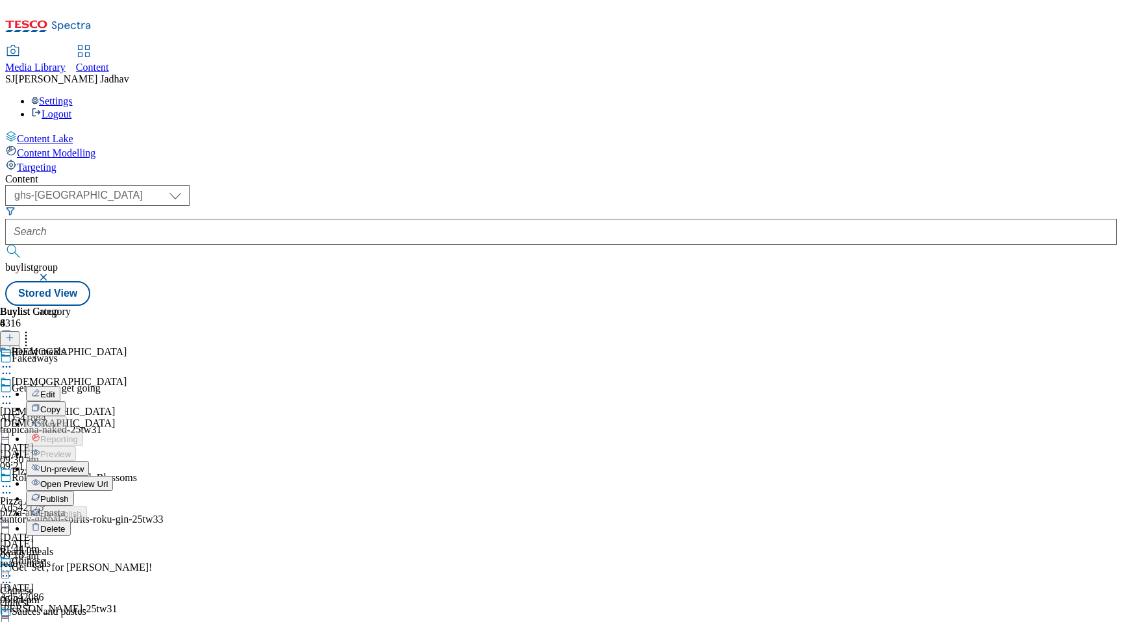
click at [69, 494] on span "Publish" at bounding box center [54, 499] width 29 height 10
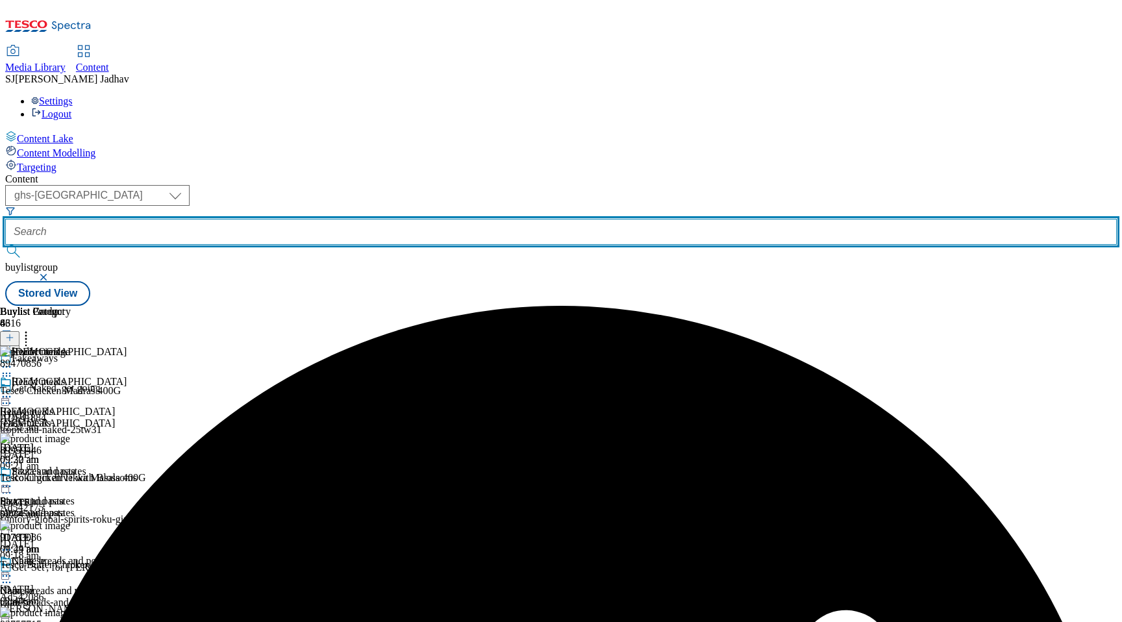
click at [342, 219] on input "text" at bounding box center [560, 232] width 1111 height 26
paste input "clubcard-prices/snacks-and-treats?preview=true"
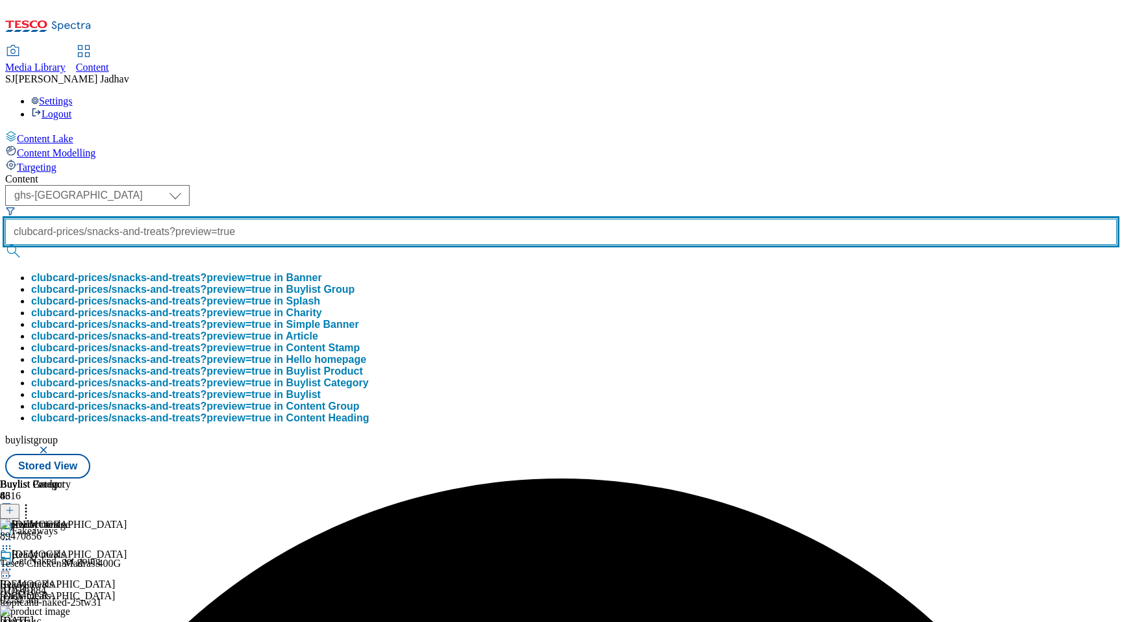
scroll to position [0, 104]
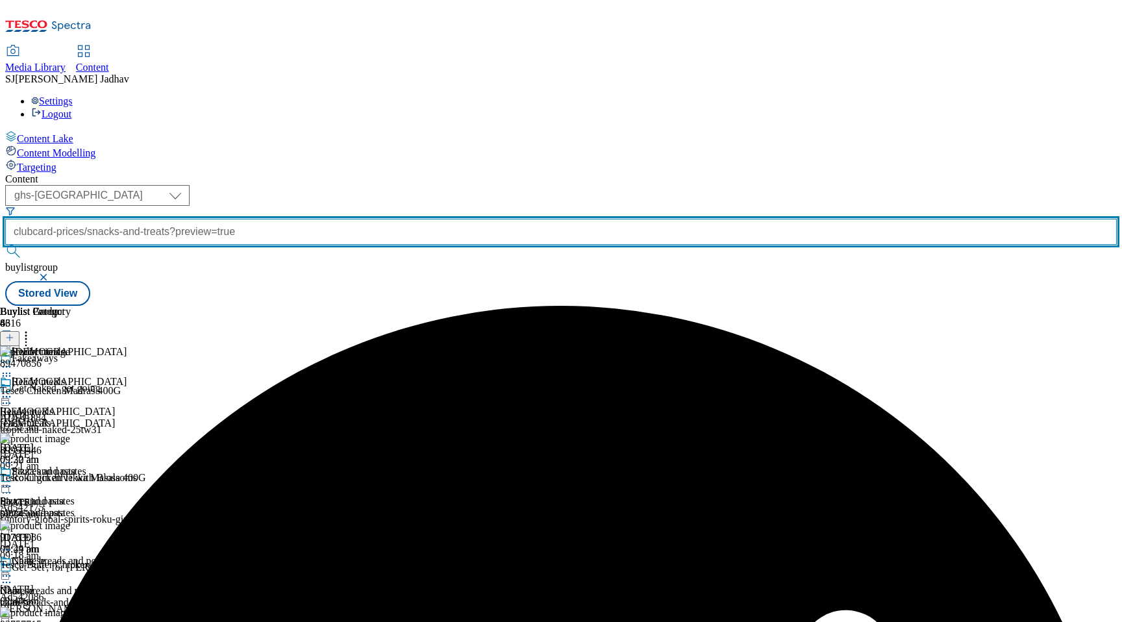
drag, startPoint x: 299, startPoint y: 101, endPoint x: 482, endPoint y: 99, distance: 183.1
click at [482, 185] on div "( optional ) ghs-roi ghs-uk ighs-cz ighs-hu ighs-sk phones-uk ghs-uk clubcard-p…" at bounding box center [560, 245] width 1111 height 121
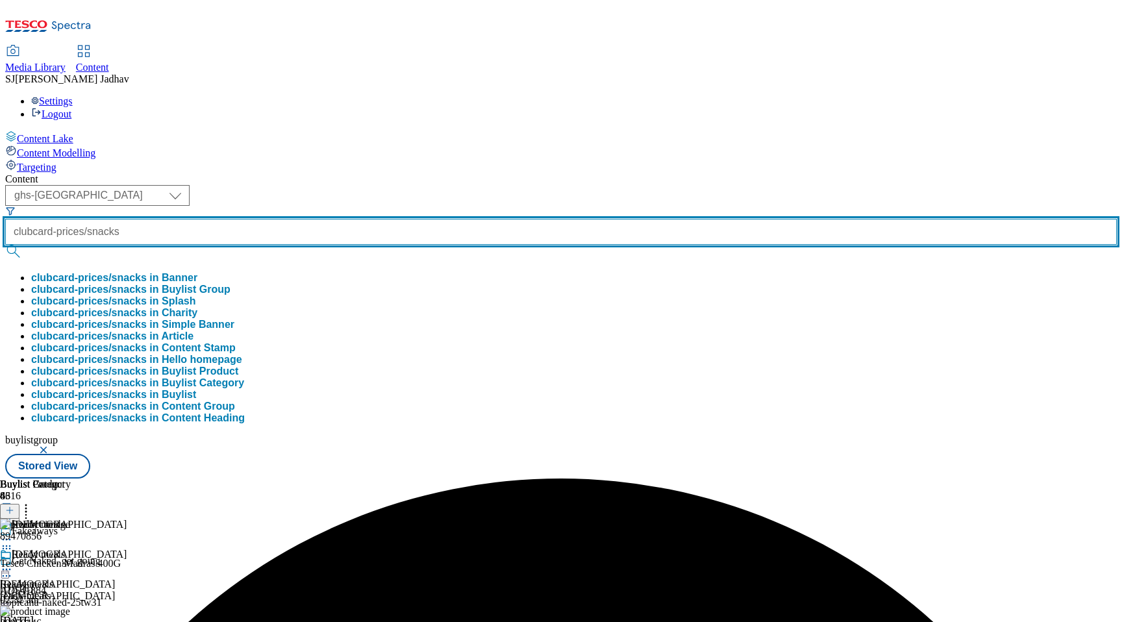
scroll to position [0, 0]
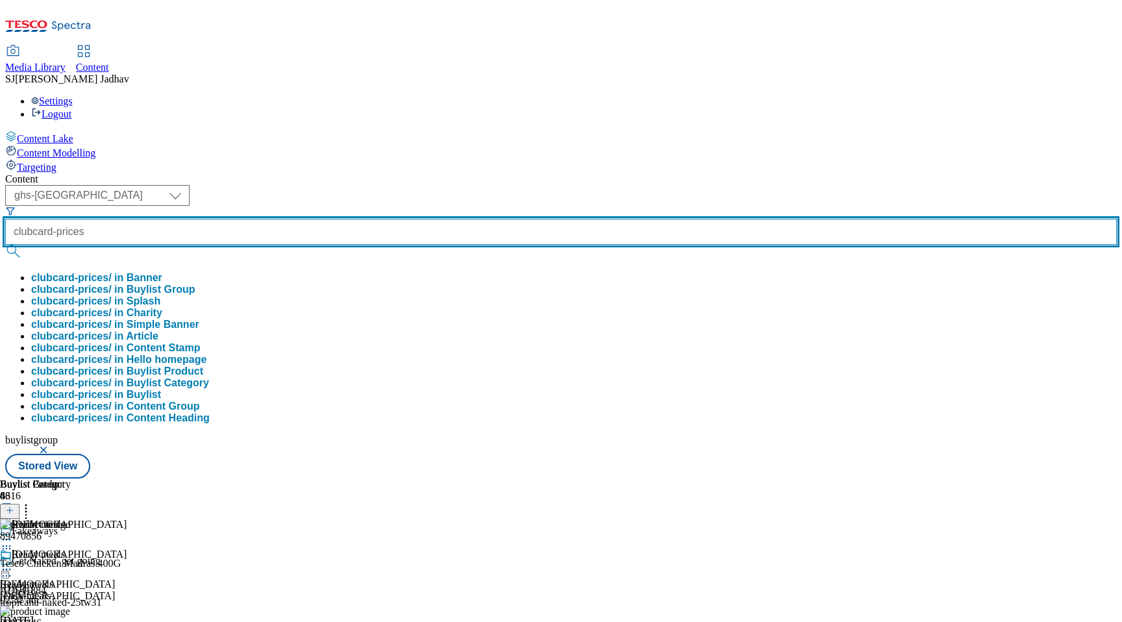
type input "clubcard-prices"
click at [5, 245] on button "submit" at bounding box center [14, 251] width 18 height 13
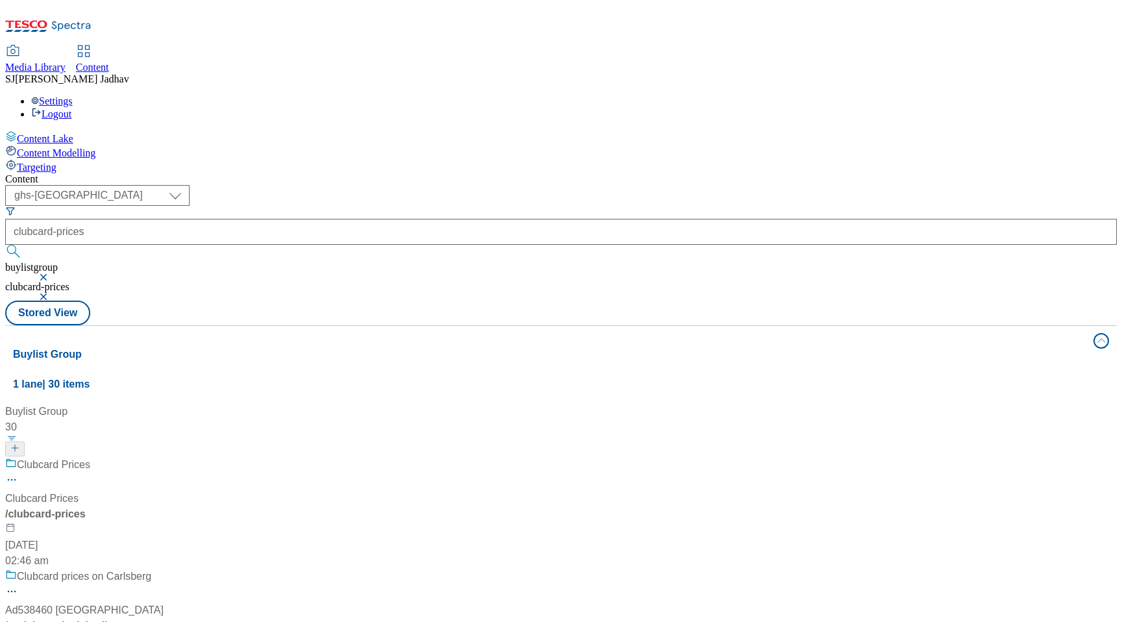
click at [195, 506] on div "/ clubcard-prices" at bounding box center [100, 514] width 190 height 16
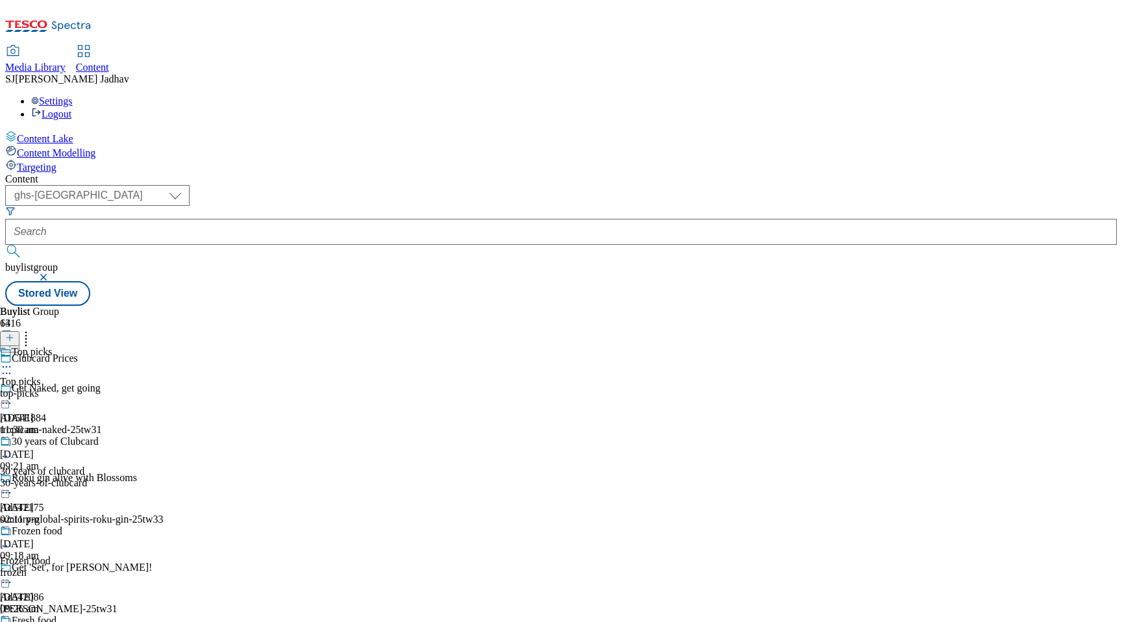
scroll to position [345, 0]
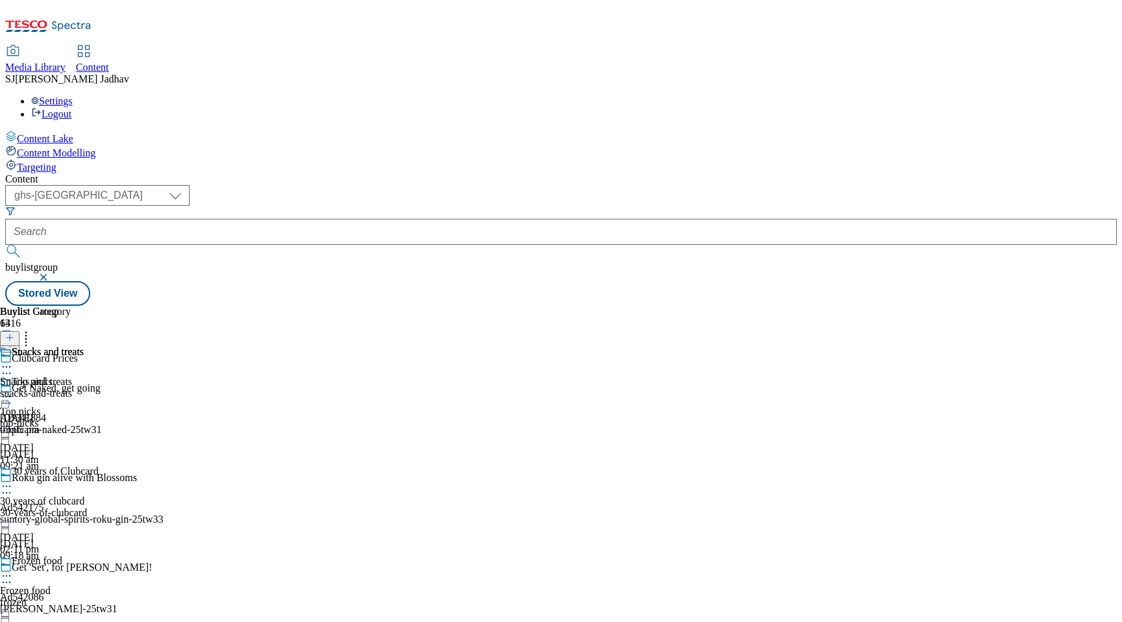
scroll to position [553, 0]
click at [13, 360] on icon at bounding box center [6, 366] width 13 height 13
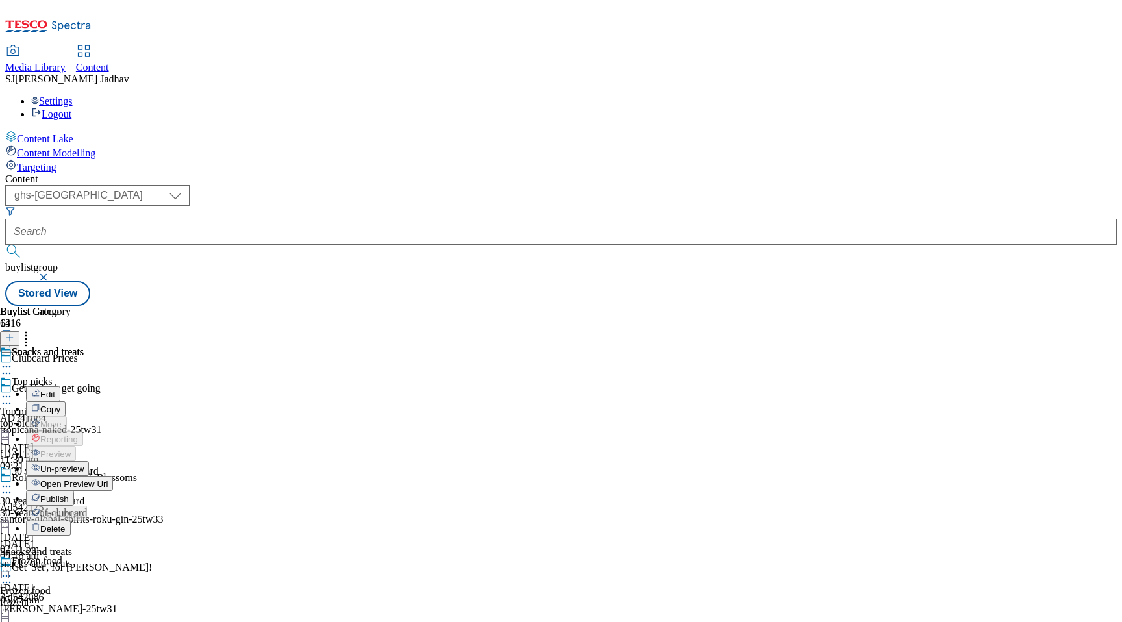
click at [69, 494] on span "Publish" at bounding box center [54, 499] width 29 height 10
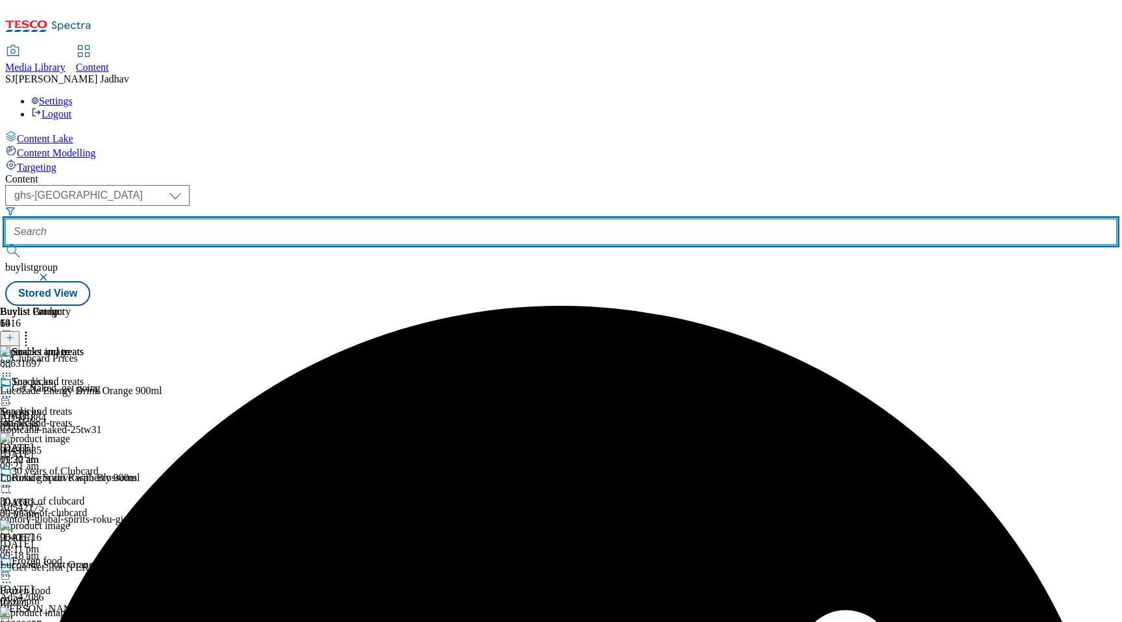
click at [310, 219] on input "text" at bounding box center [560, 232] width 1111 height 26
paste input "frozen-food/top-picks#top-picks"
drag, startPoint x: 305, startPoint y: 101, endPoint x: 582, endPoint y: 115, distance: 276.9
click at [582, 173] on div "Content ( optional ) ghs-roi ghs-[GEOGRAPHIC_DATA] ighs-cz ighs-hu ighs-sk phon…" at bounding box center [560, 239] width 1111 height 132
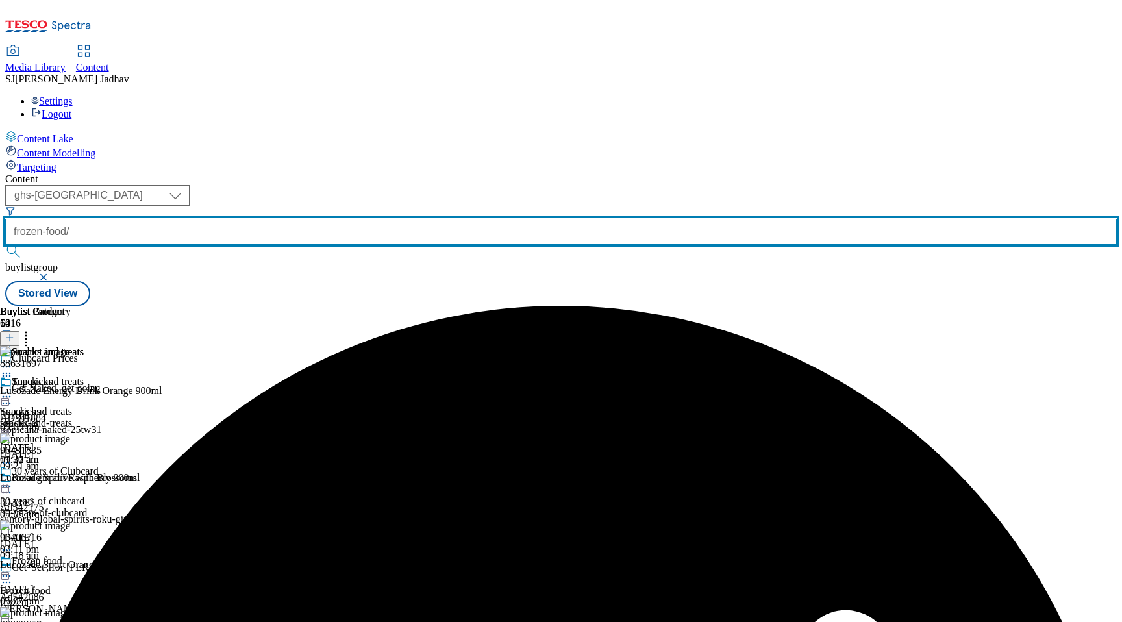
scroll to position [0, 0]
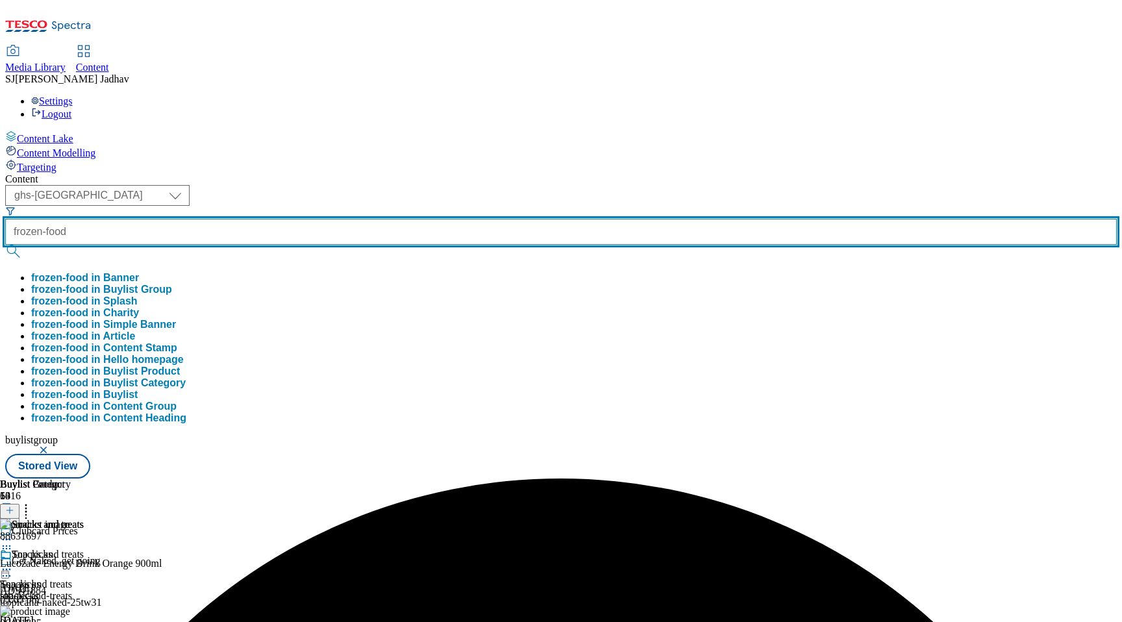
type input "frozen-food"
click at [5, 245] on button "submit" at bounding box center [14, 251] width 18 height 13
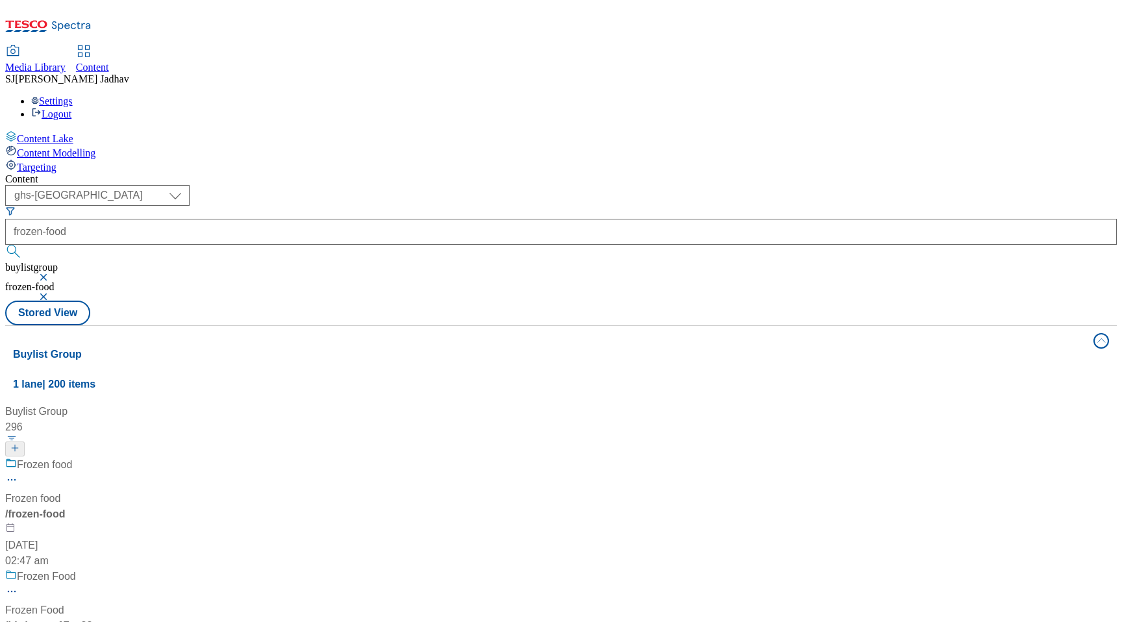
click at [291, 457] on div "Frozen food Frozen food / frozen-food [DATE] 02:47 am" at bounding box center [148, 513] width 286 height 112
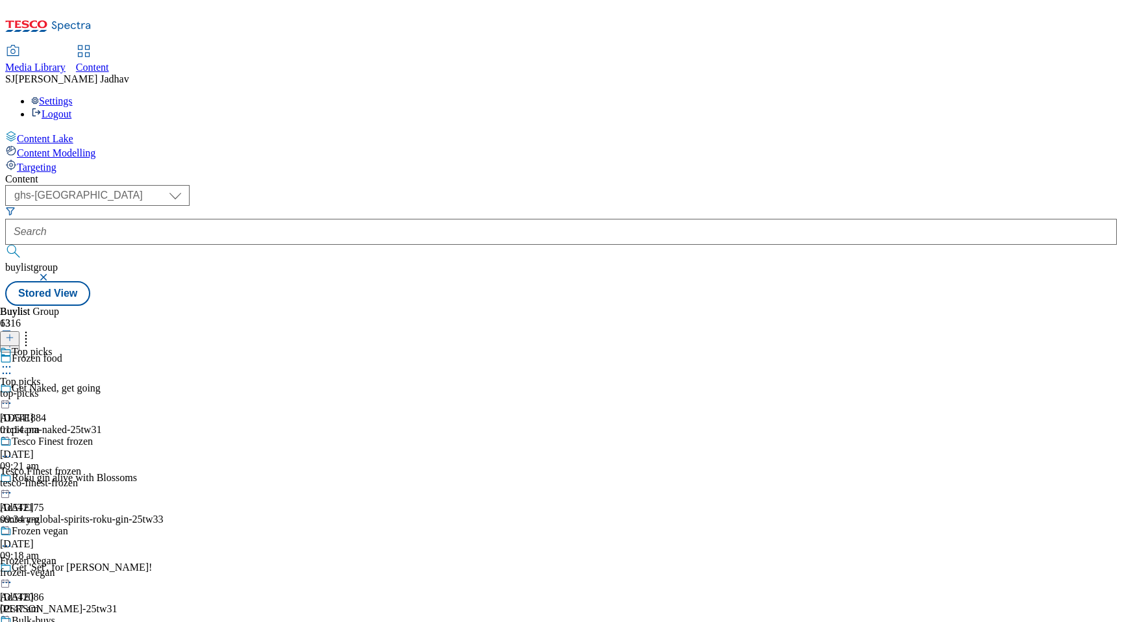
click at [119, 388] on div "top-picks" at bounding box center [59, 394] width 119 height 12
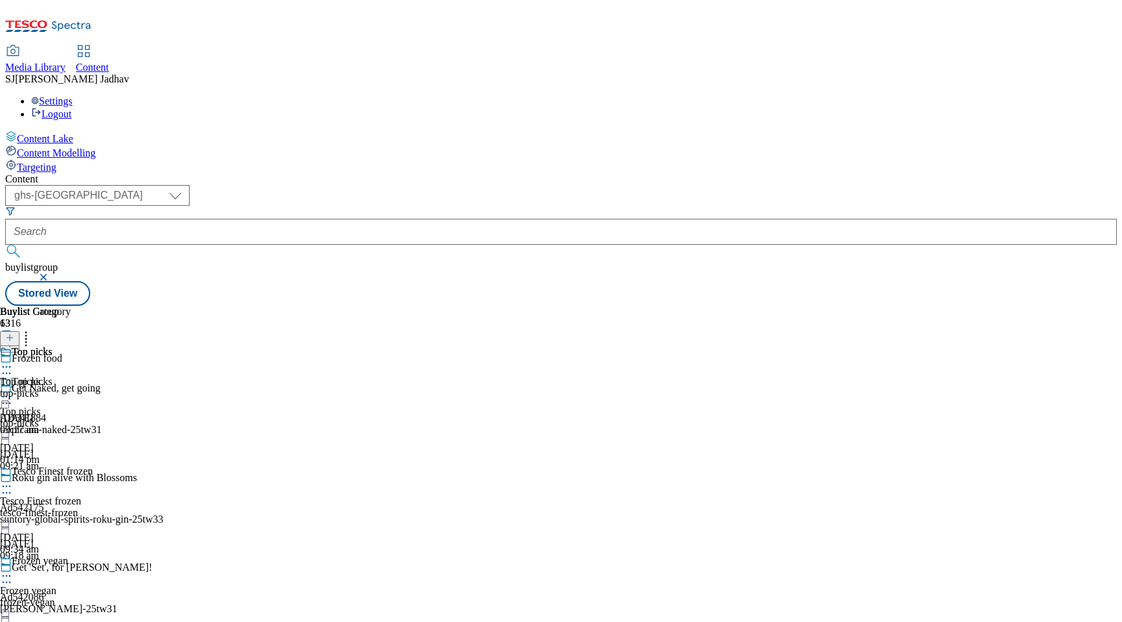
click at [13, 360] on icon at bounding box center [6, 366] width 13 height 13
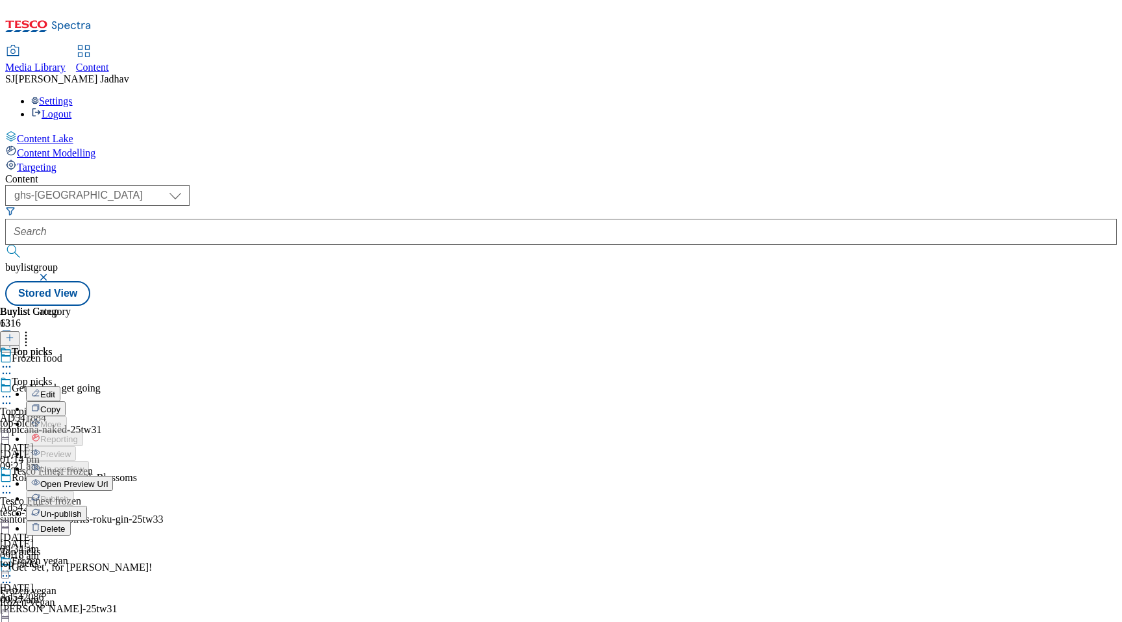
click at [82, 509] on span "Un-publish" at bounding box center [61, 514] width 42 height 10
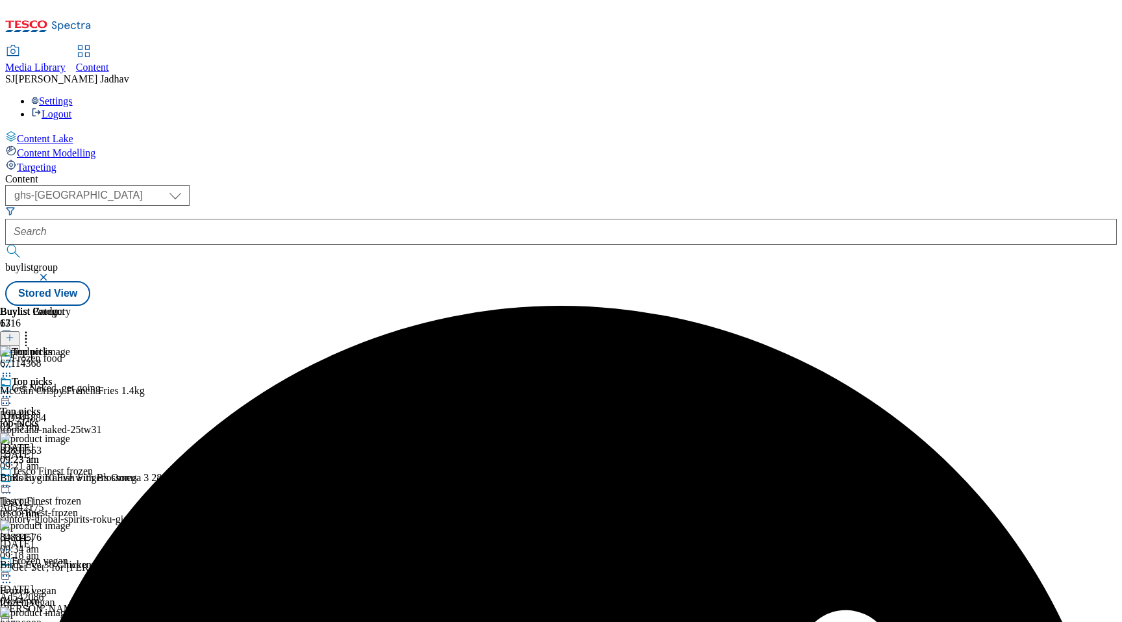
click at [13, 390] on icon at bounding box center [6, 396] width 13 height 13
click at [84, 494] on span "Un-preview" at bounding box center [61, 499] width 43 height 10
click at [13, 369] on icon at bounding box center [6, 375] width 13 height 13
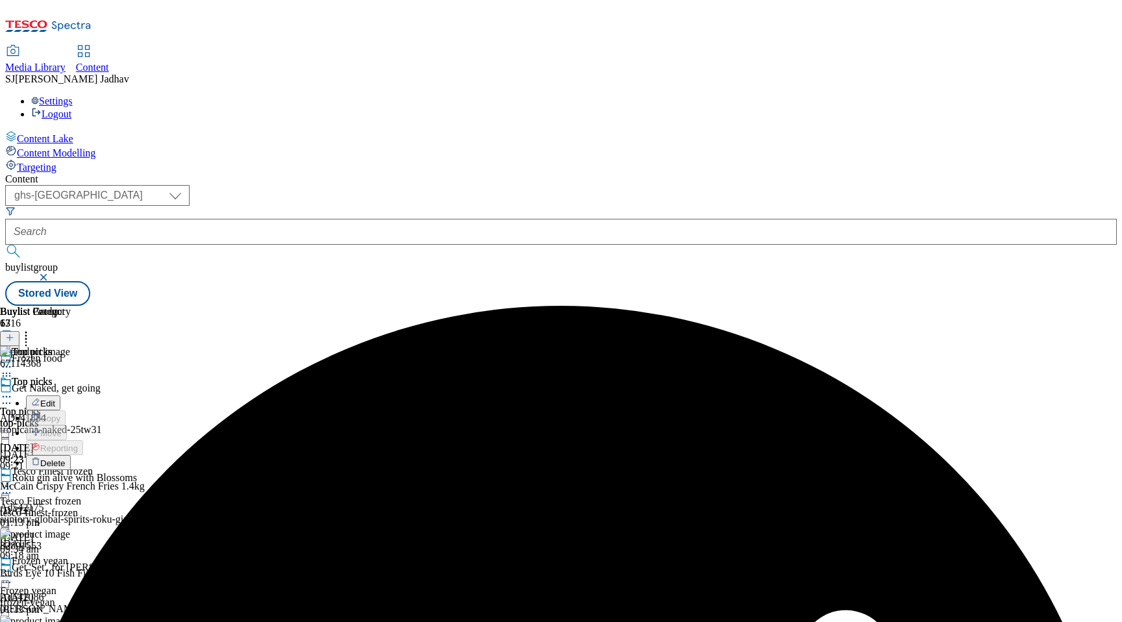
click at [66, 458] on span "Delete" at bounding box center [52, 463] width 25 height 10
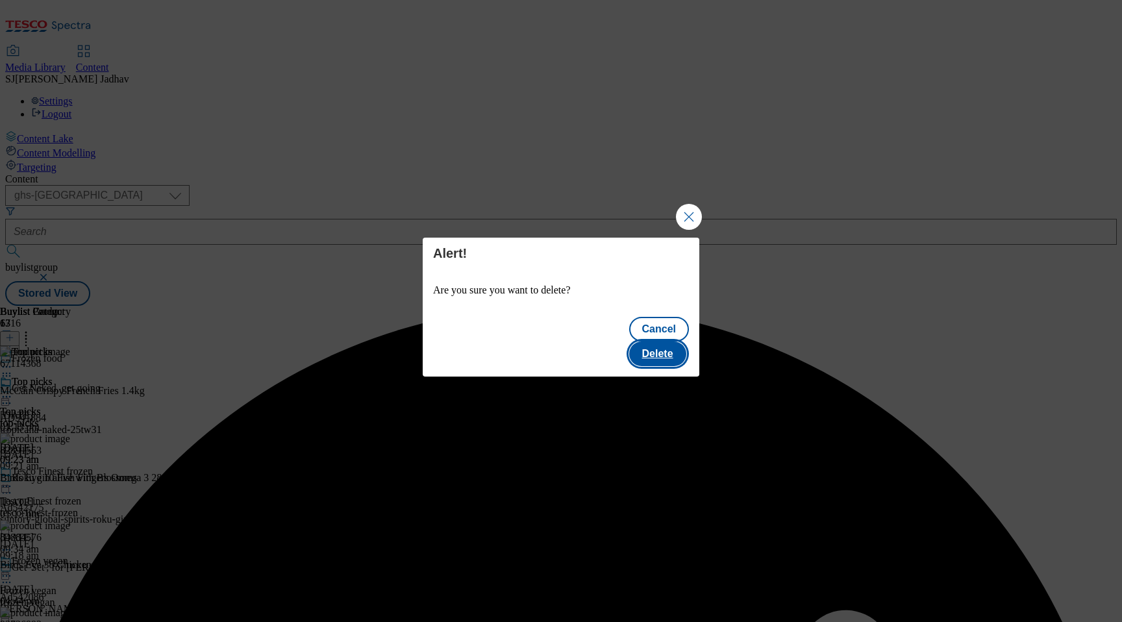
click at [680, 341] on button "Delete" at bounding box center [657, 353] width 57 height 25
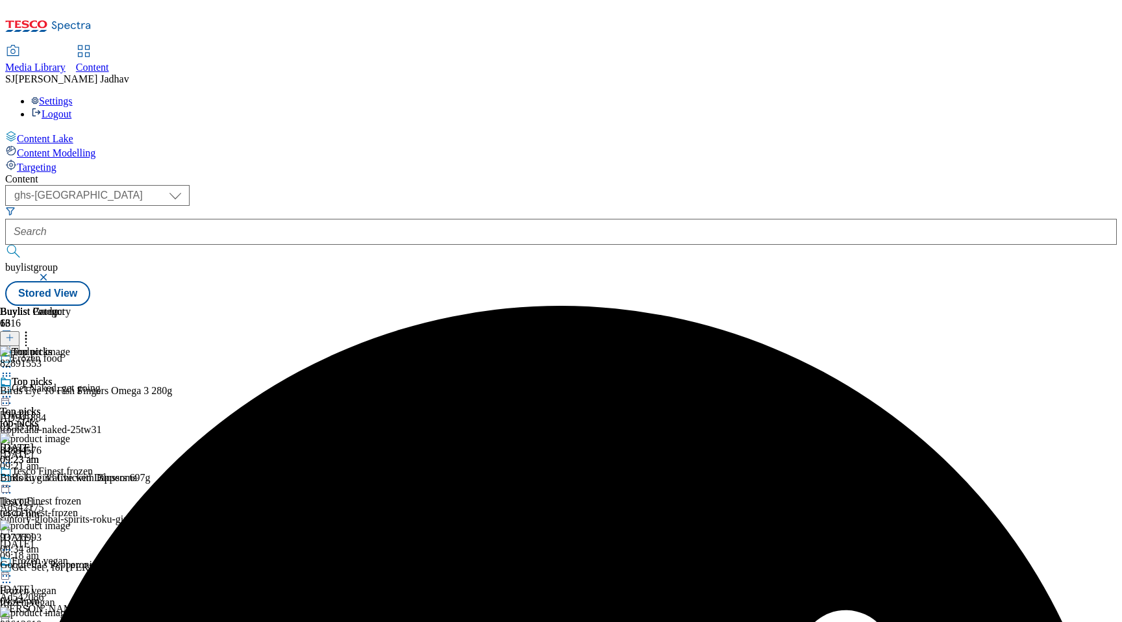
click at [32, 329] on icon at bounding box center [25, 335] width 13 height 13
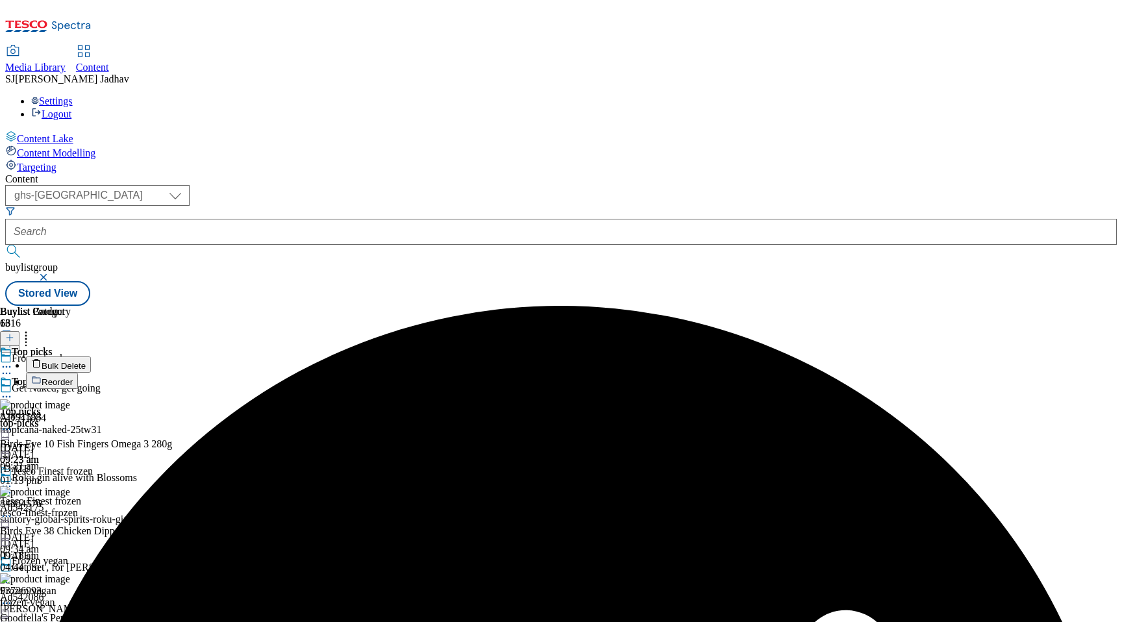
click at [86, 361] on span "Bulk Delete" at bounding box center [64, 366] width 44 height 10
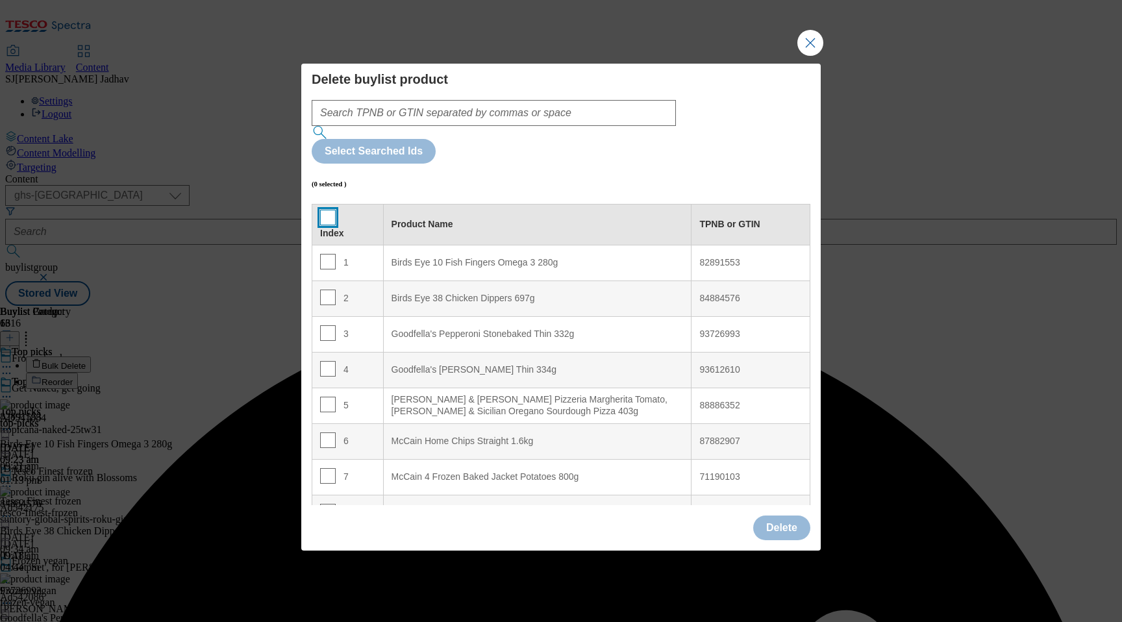
click at [331, 210] on input "Modal" at bounding box center [328, 218] width 16 height 16
checkbox input "true"
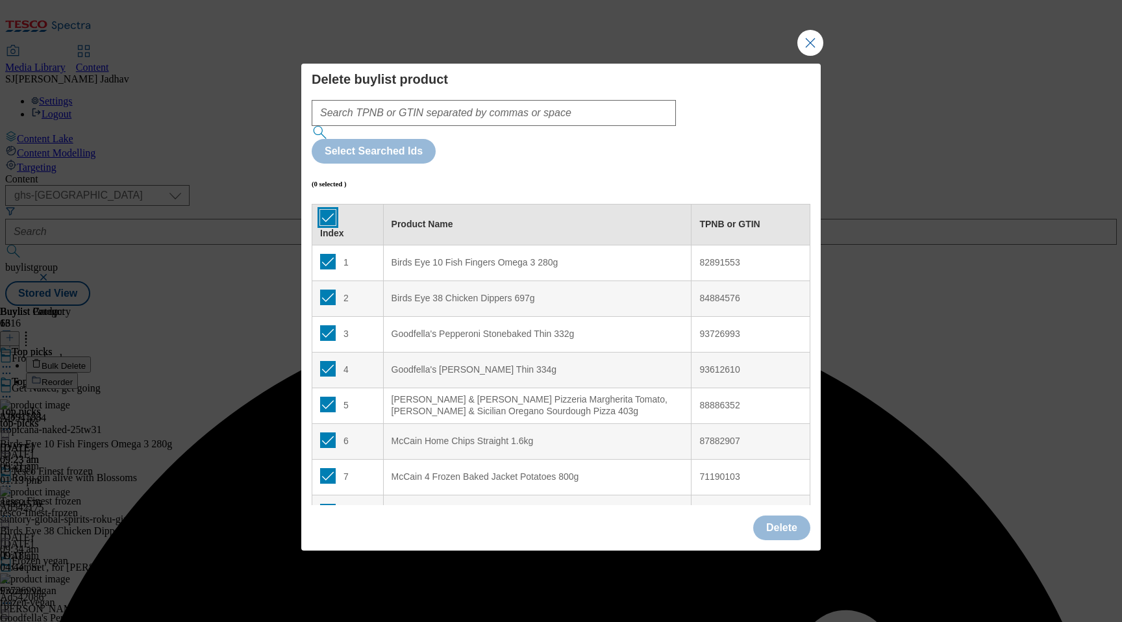
checkbox input "true"
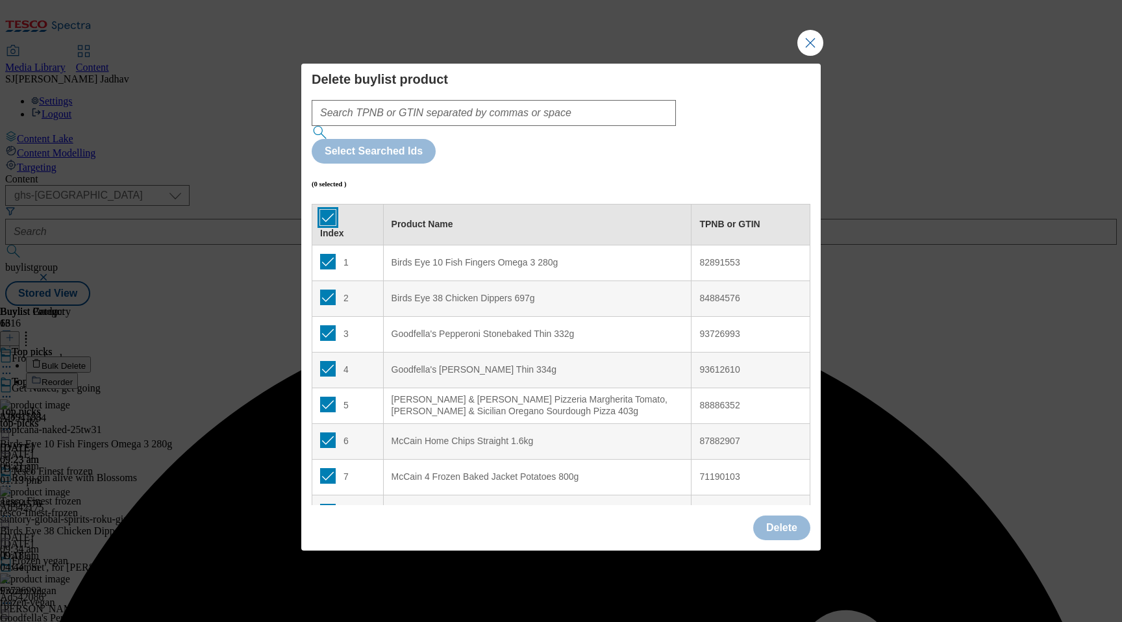
checkbox input "true"
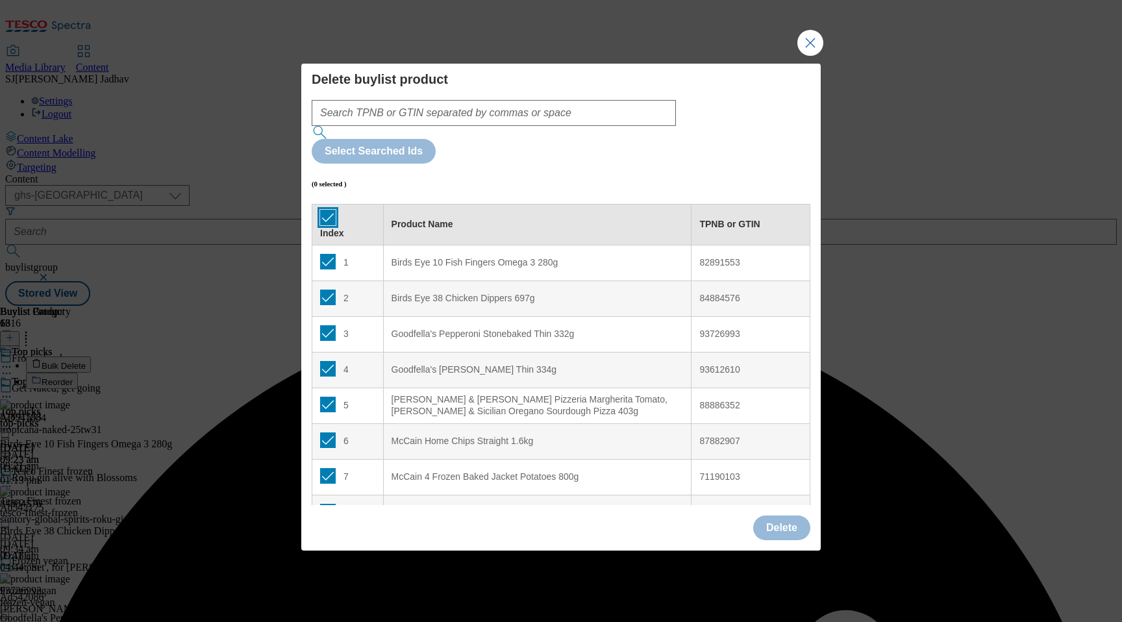
checkbox input "true"
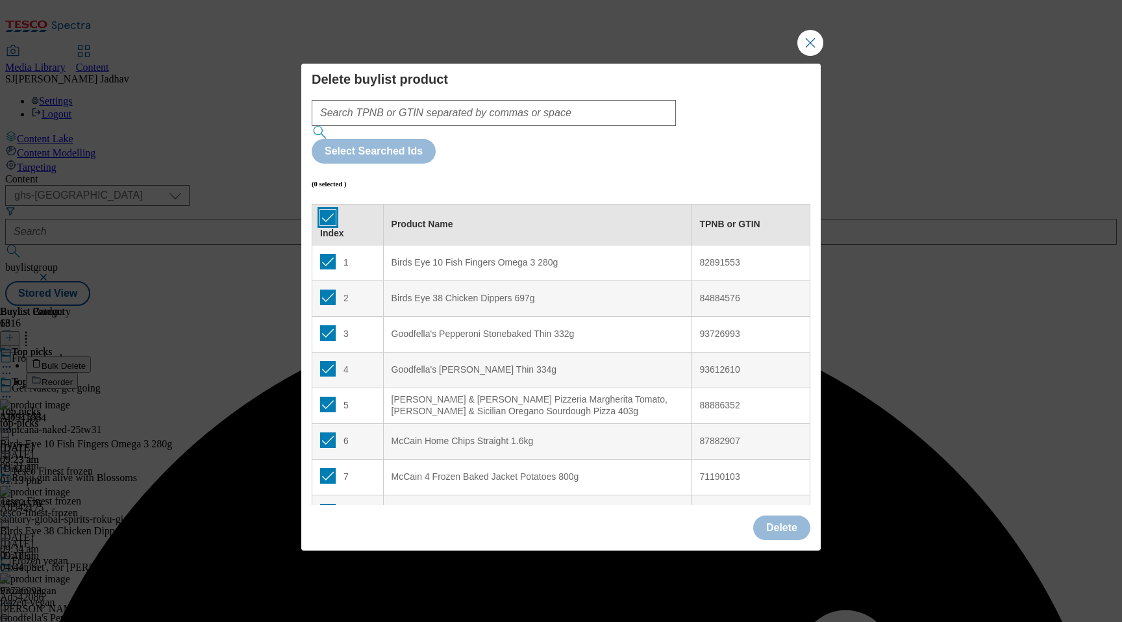
checkbox input "true"
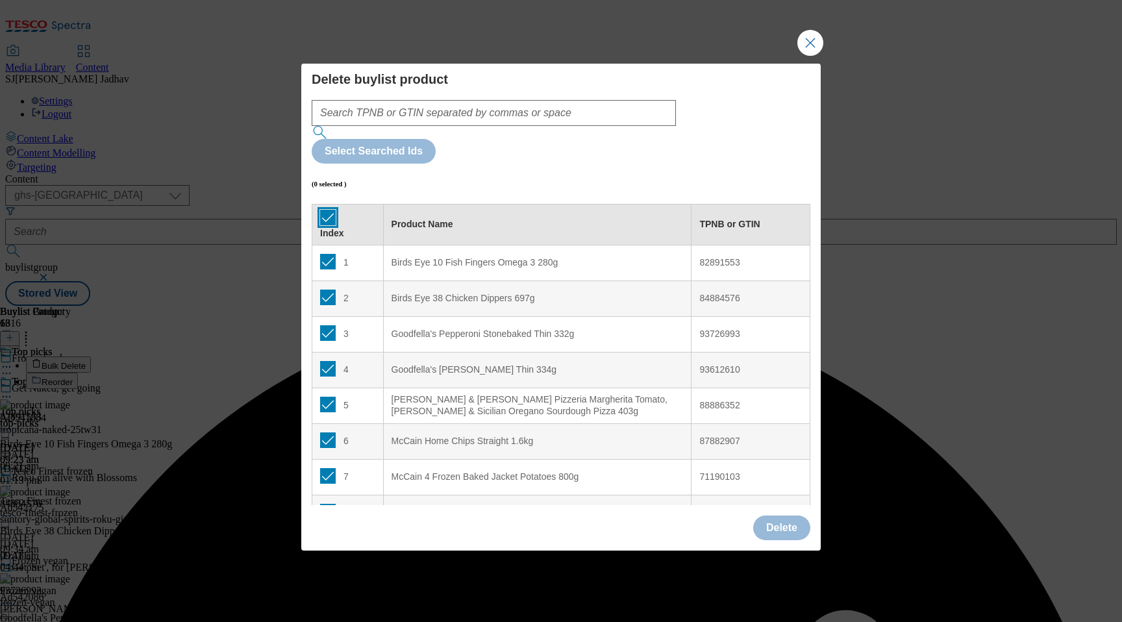
checkbox input "true"
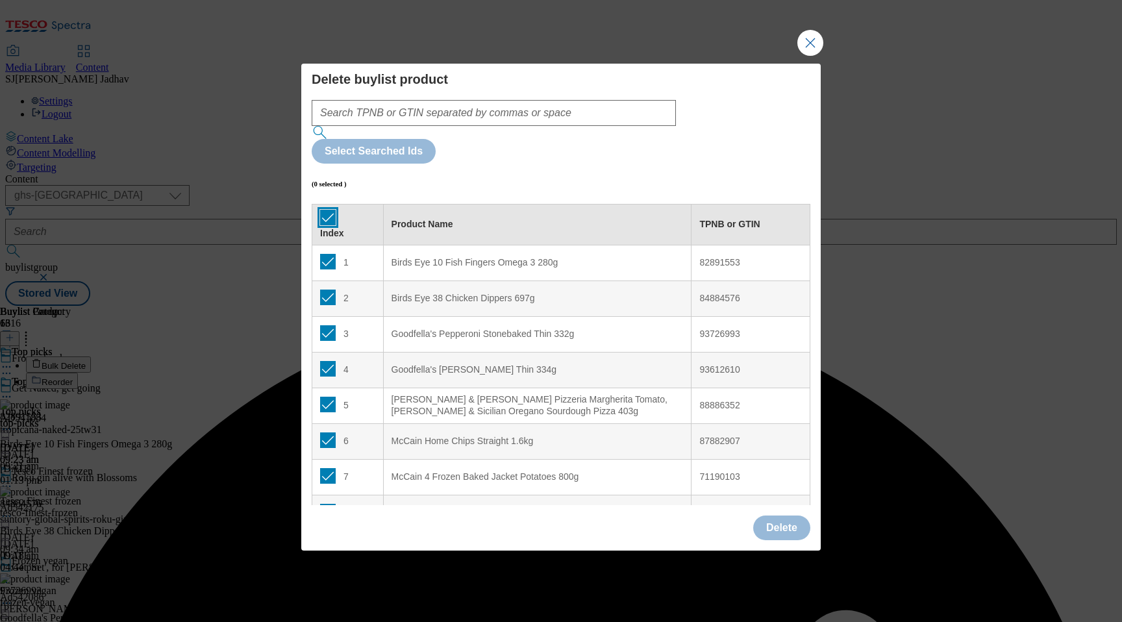
checkbox input "true"
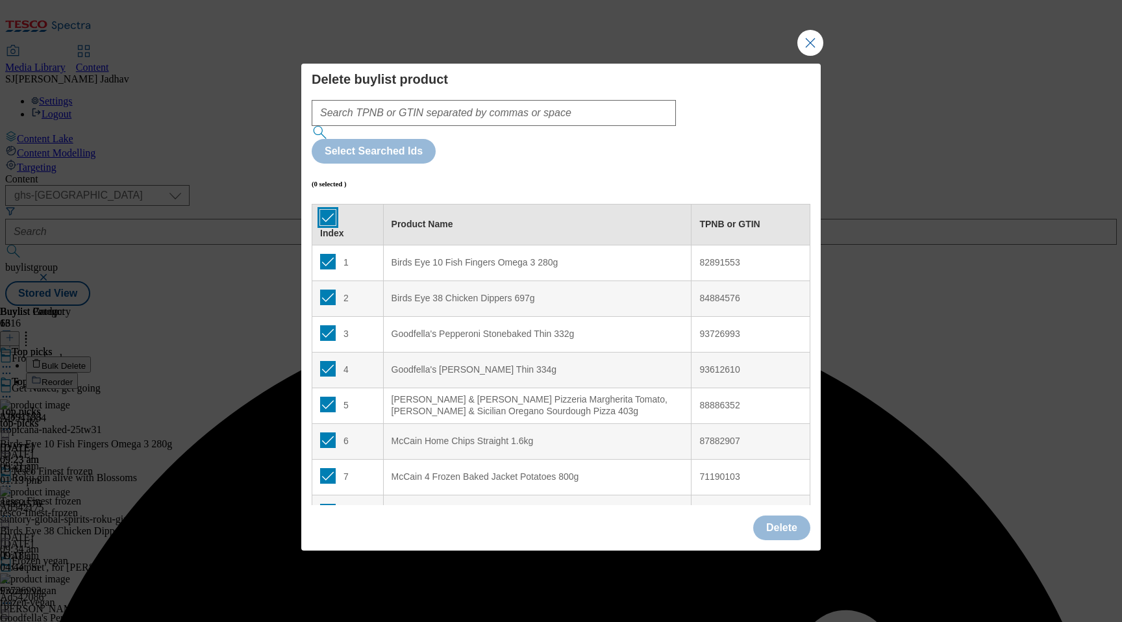
checkbox input "true"
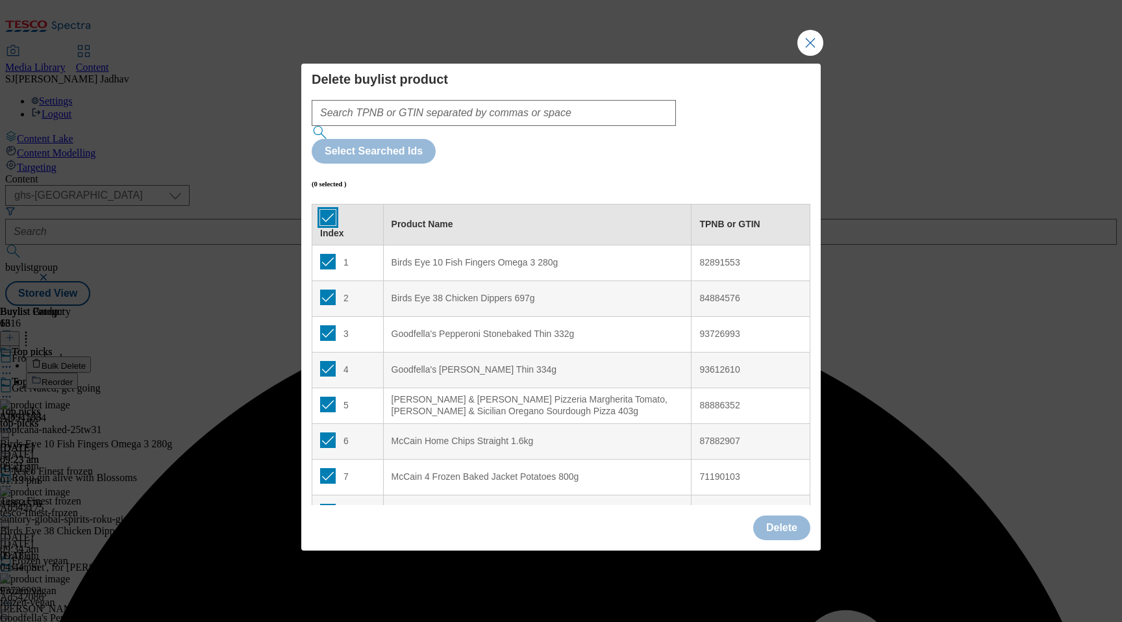
checkbox input "true"
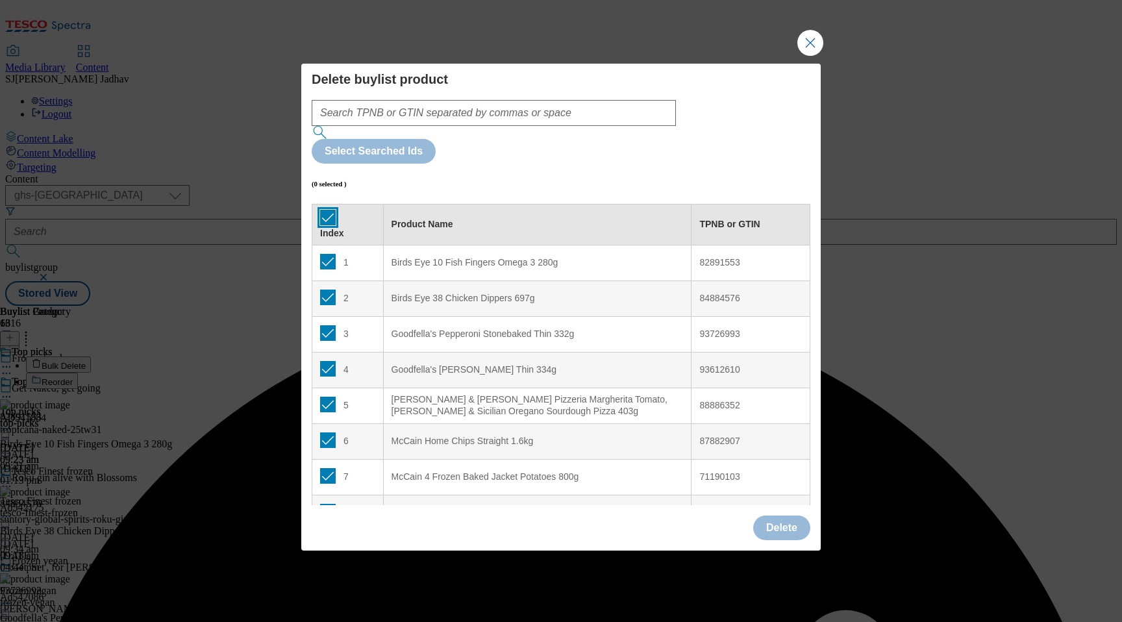
checkbox input "true"
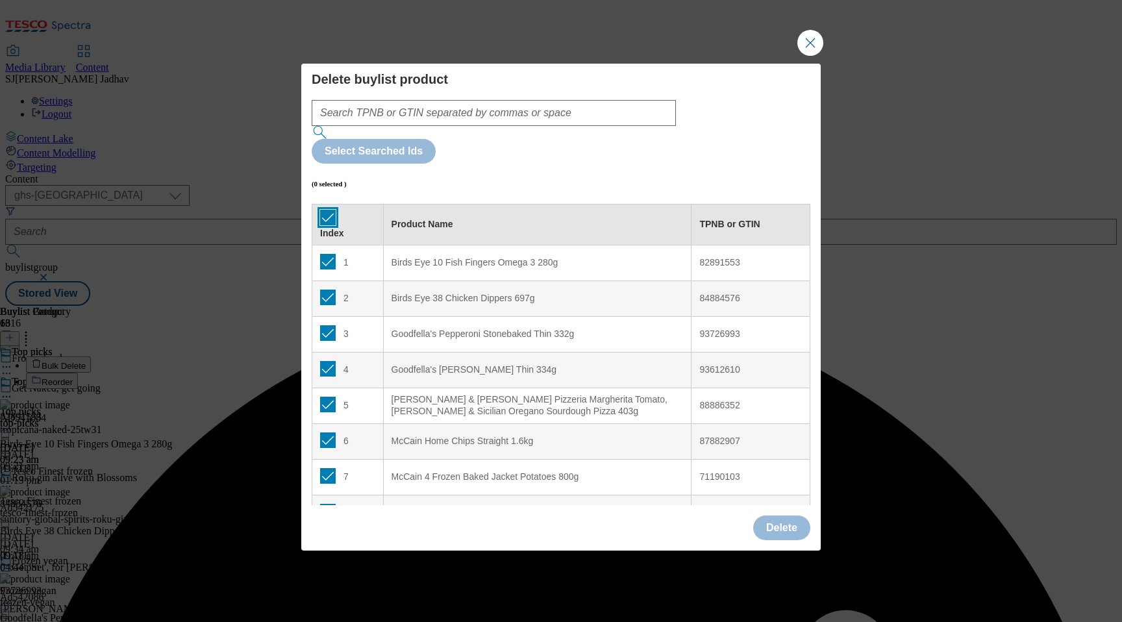
checkbox input "true"
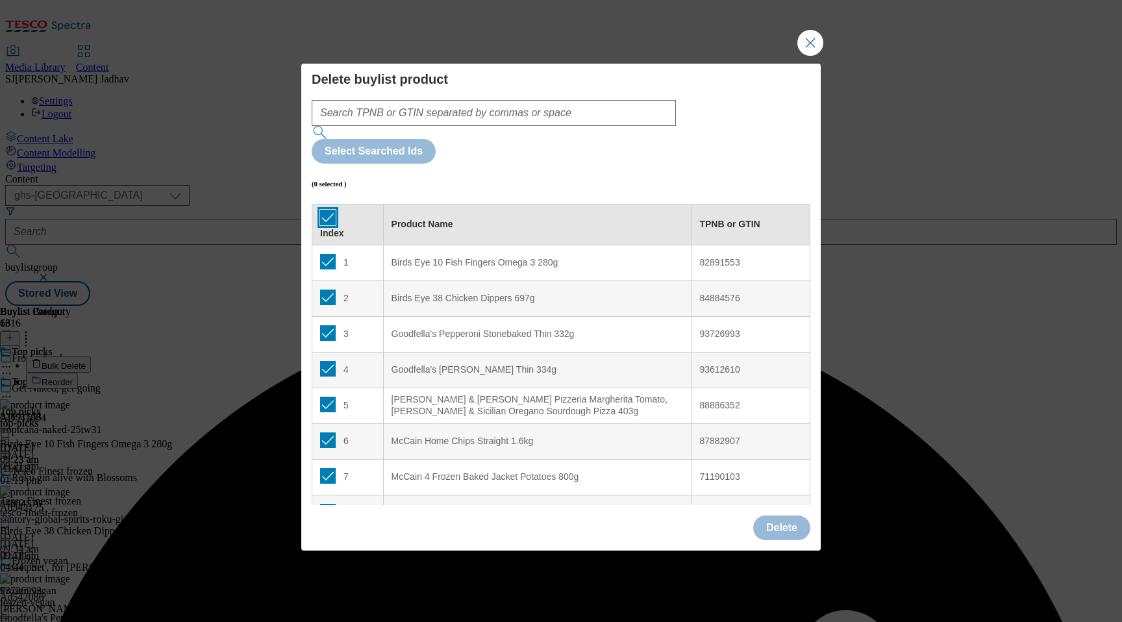
checkbox input "true"
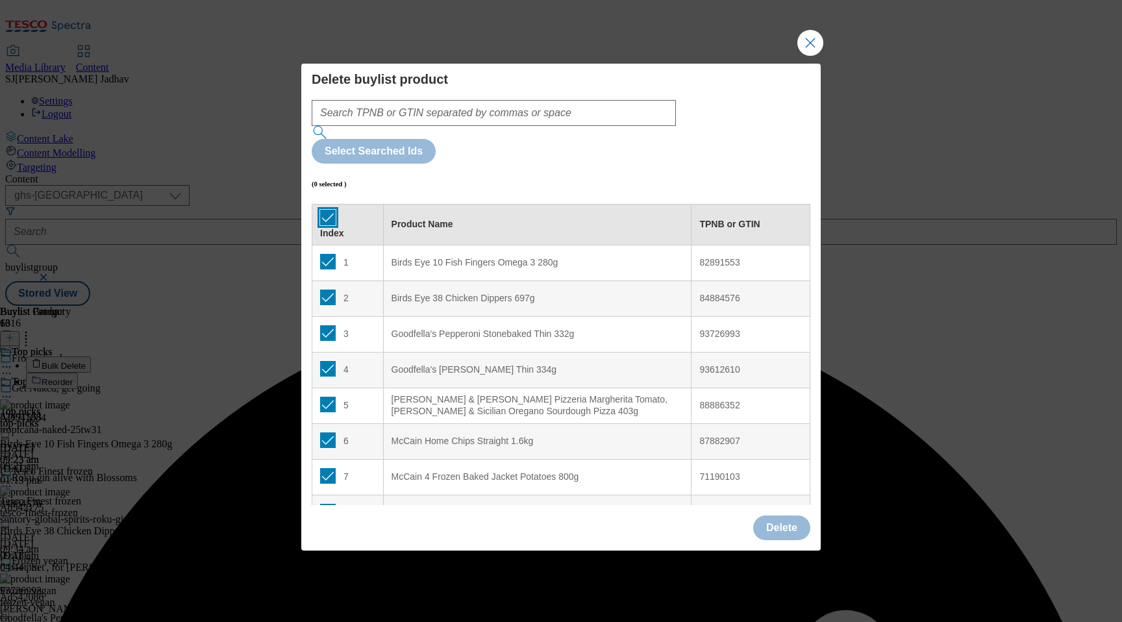
checkbox input "true"
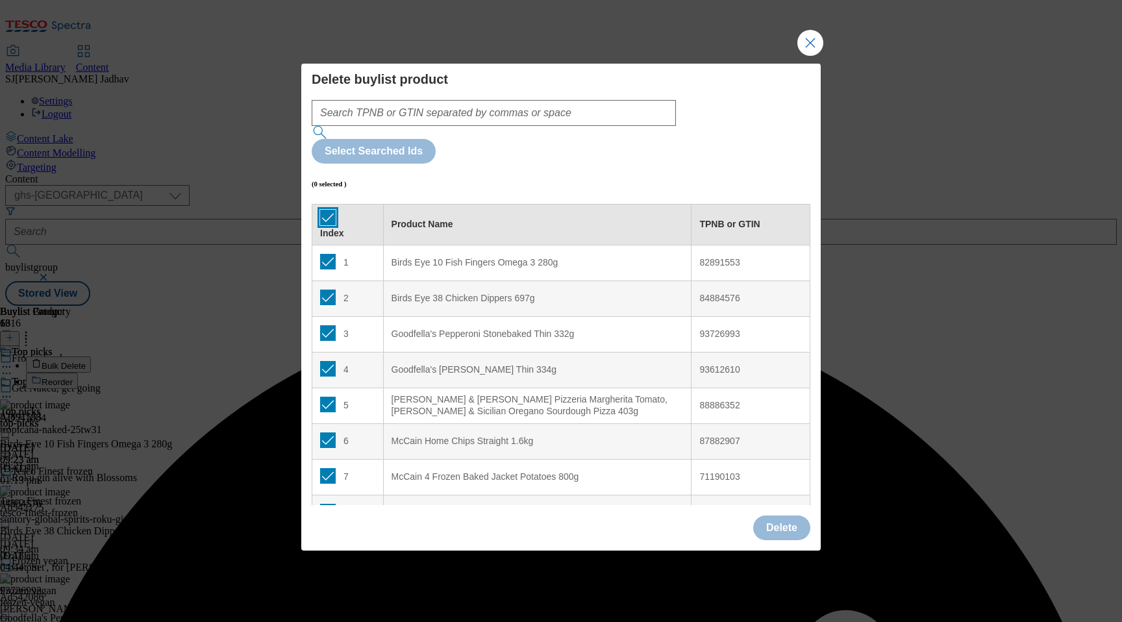
checkbox input "true"
click at [792, 515] on button "Delete" at bounding box center [781, 527] width 57 height 25
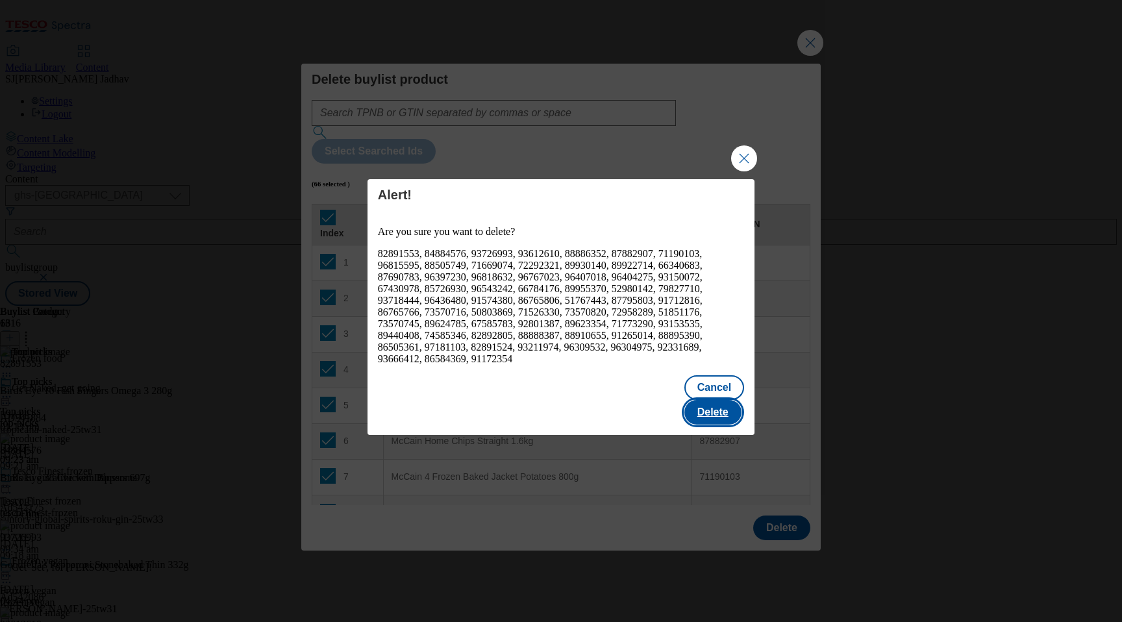
click at [700, 404] on button "Delete" at bounding box center [712, 412] width 57 height 25
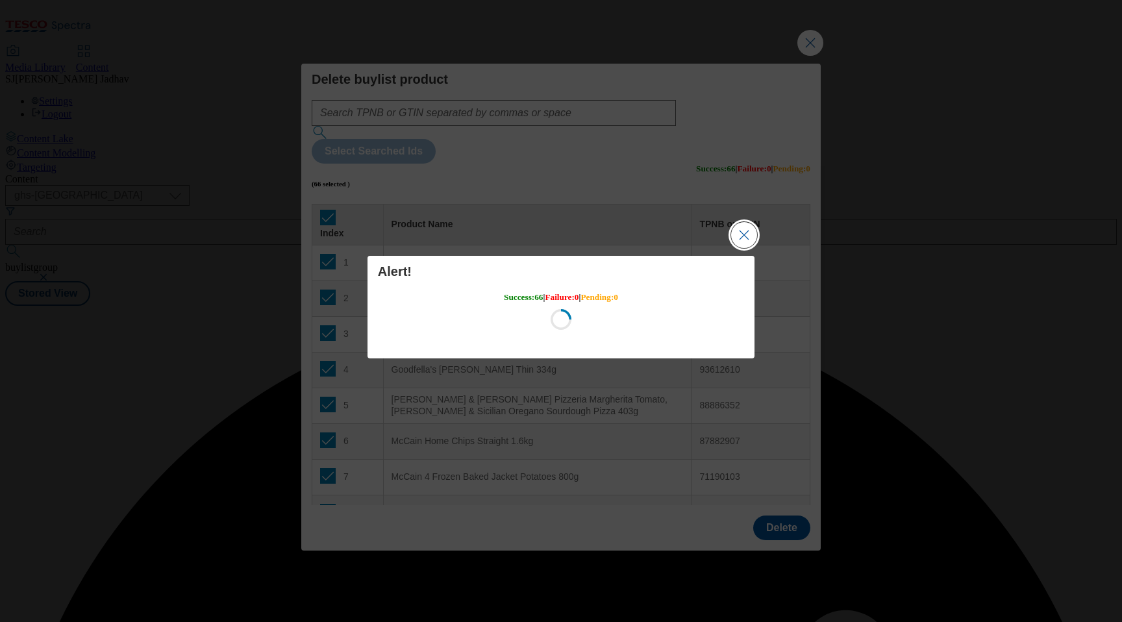
scroll to position [0, 0]
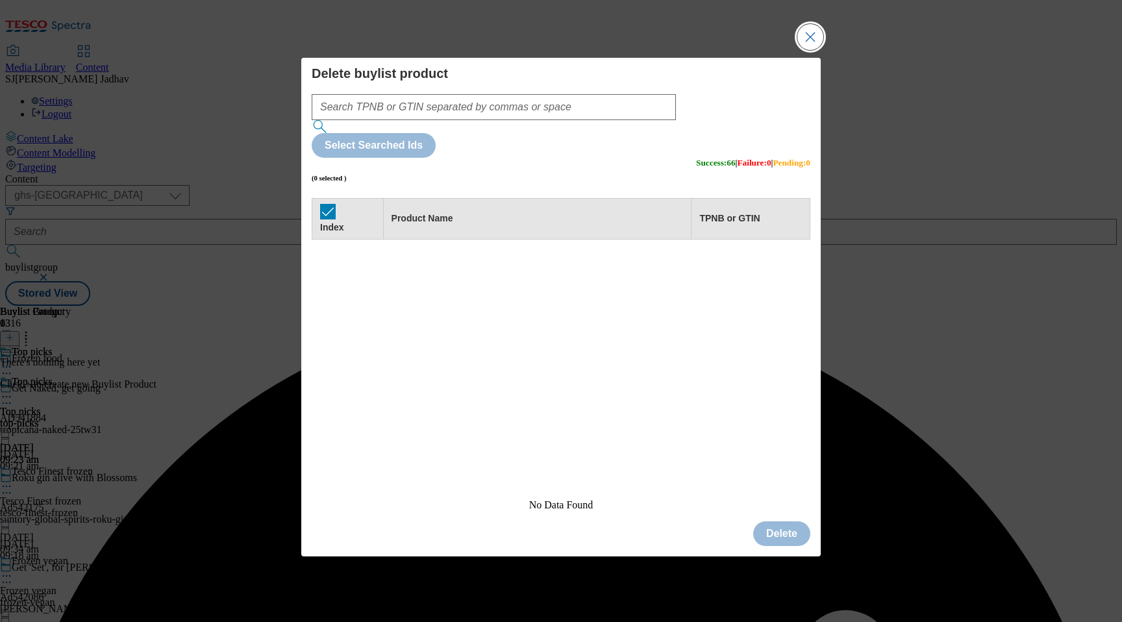
click at [819, 50] on button "Close Modal" at bounding box center [810, 37] width 26 height 26
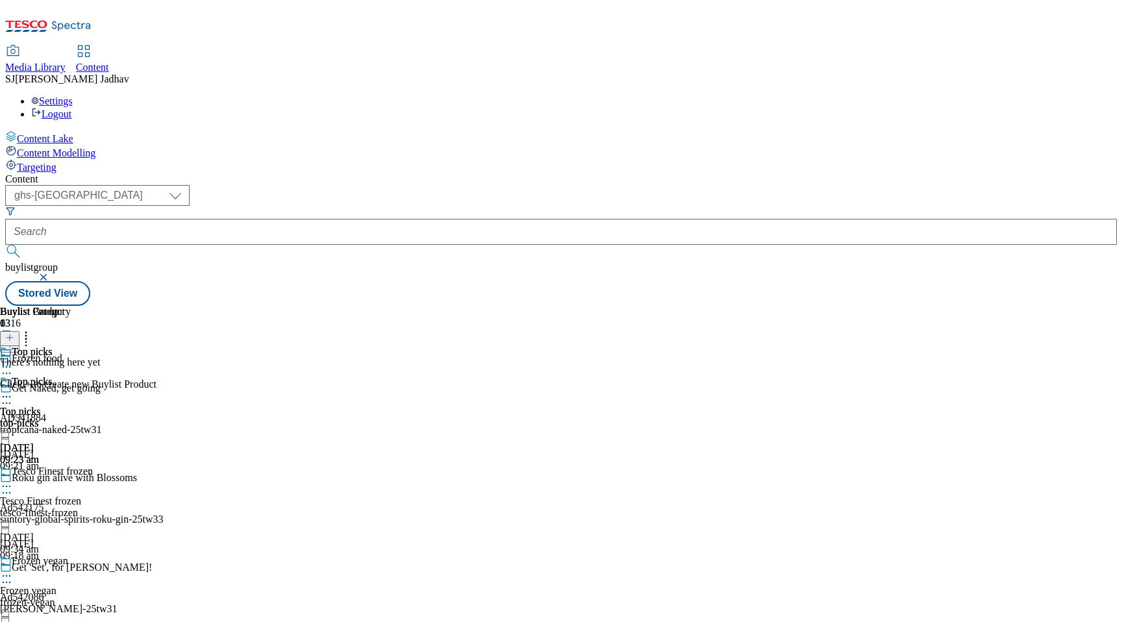
click at [14, 333] on icon at bounding box center [9, 337] width 9 height 9
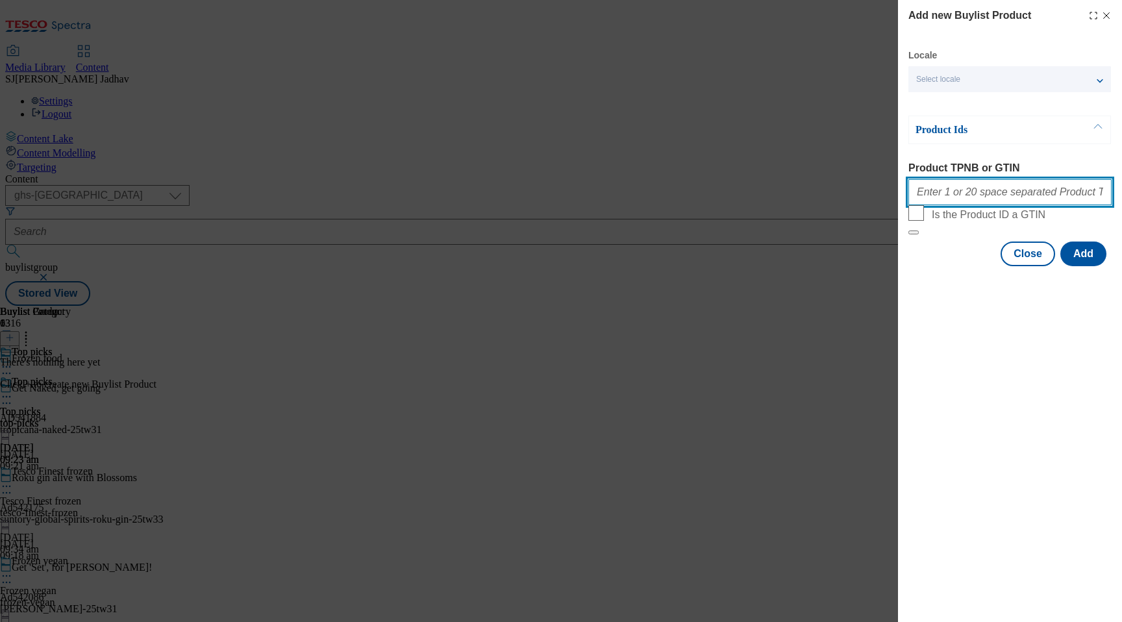
click at [973, 205] on input "Product TPNB or GTIN" at bounding box center [1009, 192] width 203 height 26
paste input "67114368 82891553 84884576 93726993 93612610 88886352 87882907 71190103 9681559…"
type input "67114368 82891553 84884576 93726993 93612610 88886352 87882907 71190103 9681559…"
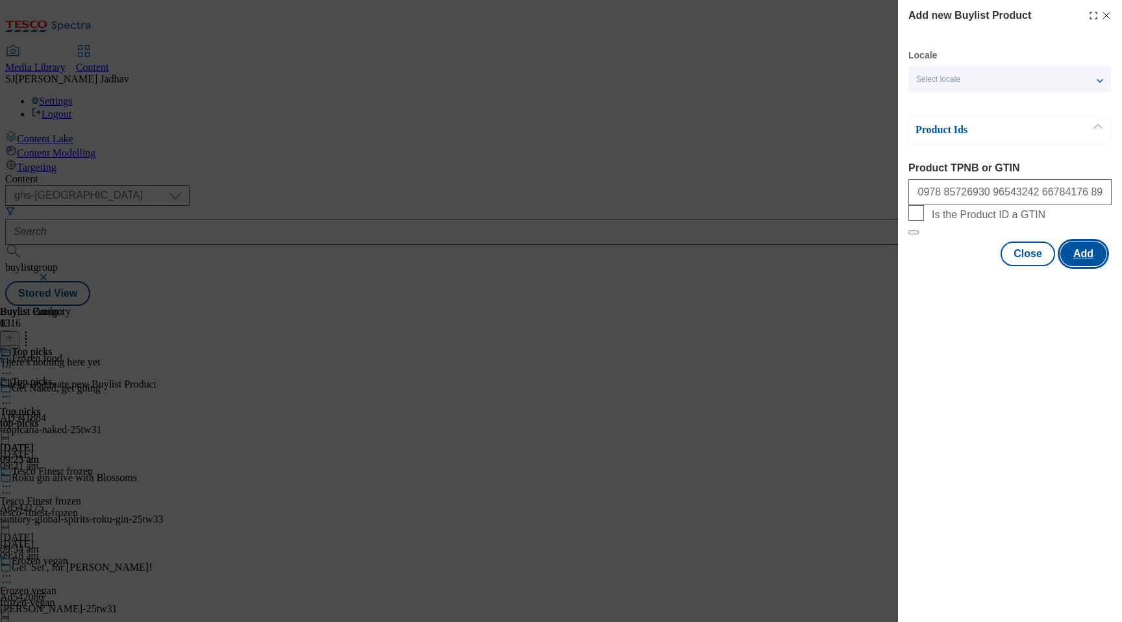
click at [1078, 266] on button "Add" at bounding box center [1083, 254] width 46 height 25
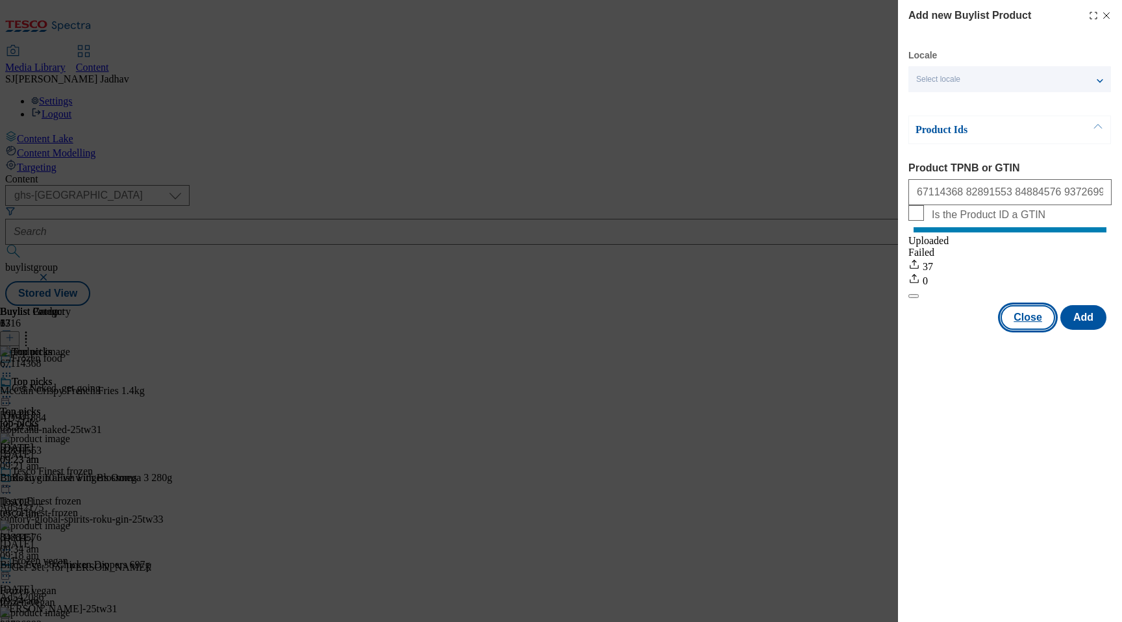
click at [1035, 330] on button "Close" at bounding box center [1027, 317] width 55 height 25
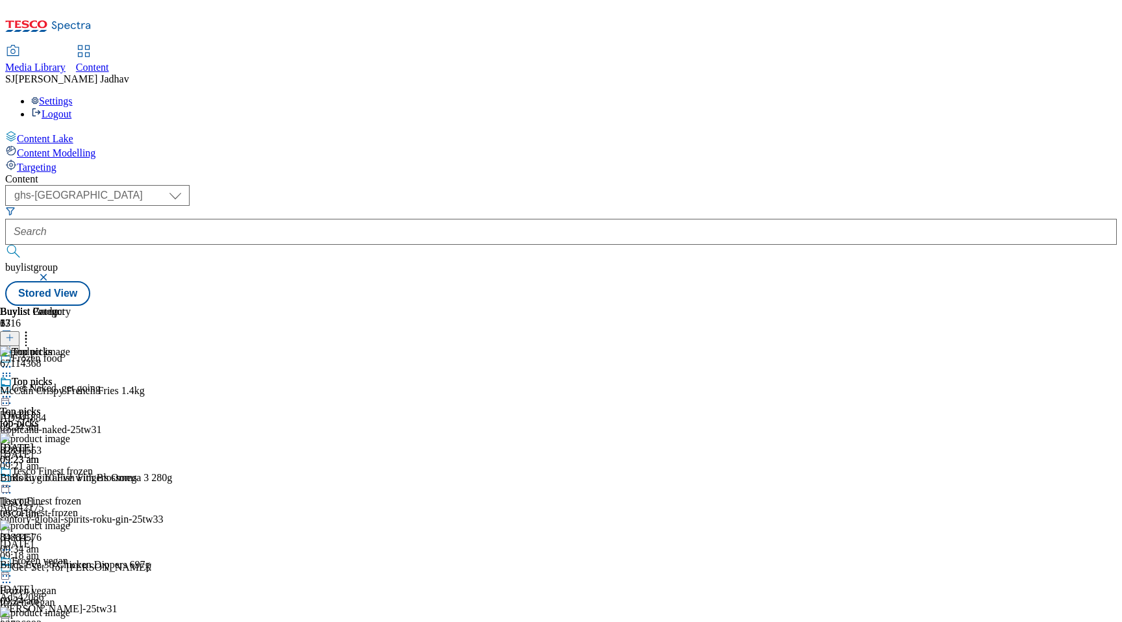
click at [13, 390] on icon at bounding box center [6, 396] width 13 height 13
click at [71, 479] on span "Preview" at bounding box center [55, 484] width 31 height 10
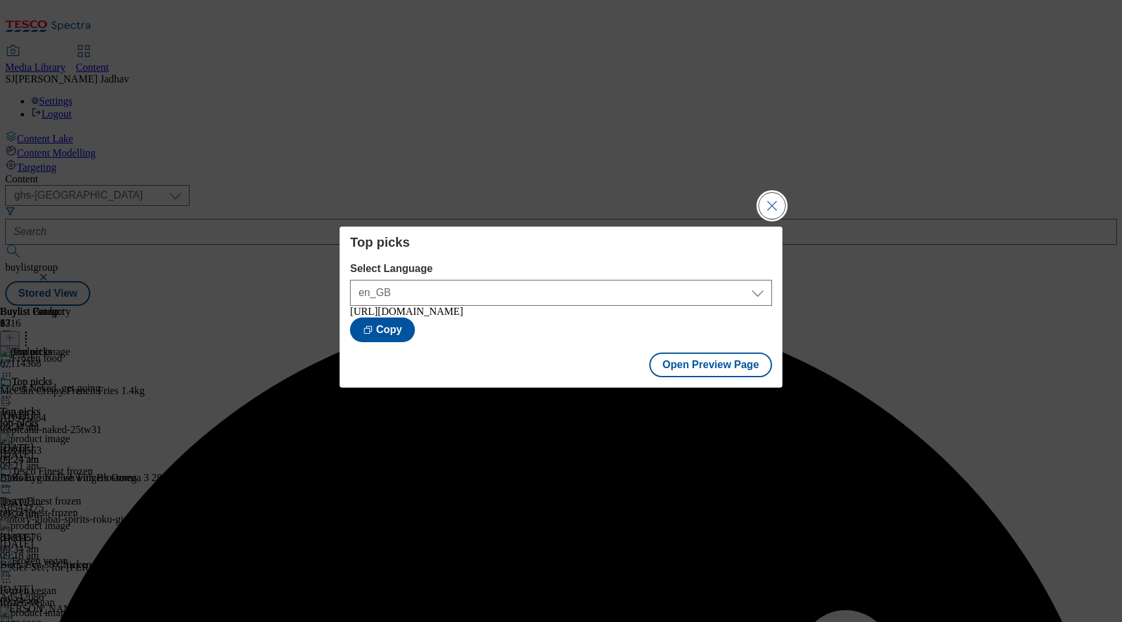
click at [764, 203] on button "Close Modal" at bounding box center [772, 206] width 26 height 26
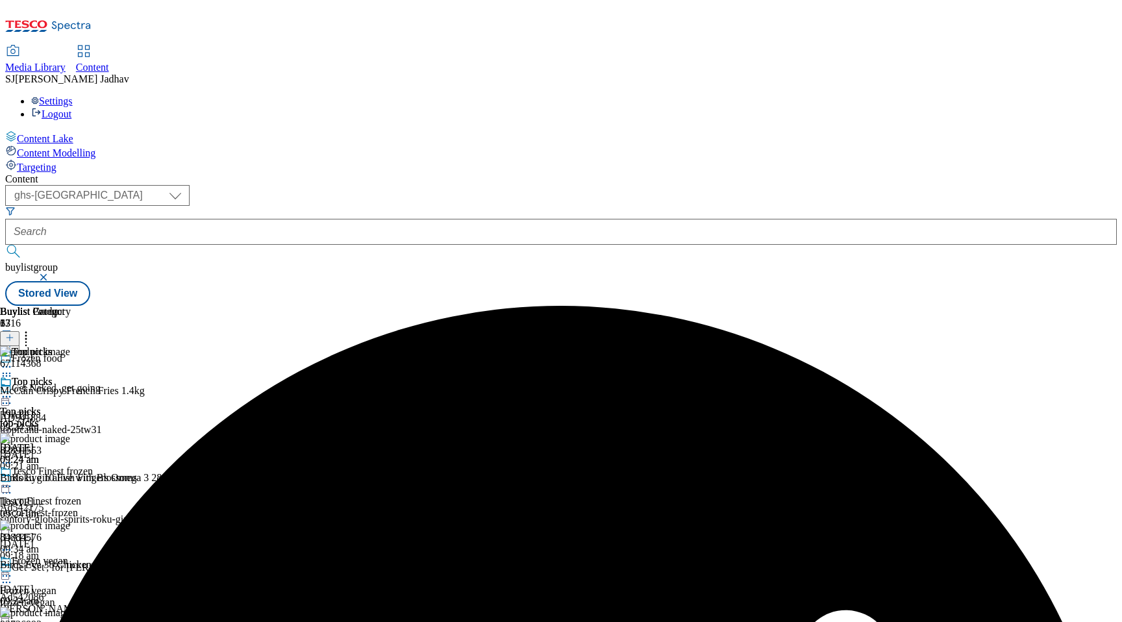
click at [13, 390] on icon at bounding box center [6, 396] width 13 height 13
click at [69, 524] on span "Publish" at bounding box center [54, 529] width 29 height 10
